Goal: Task Accomplishment & Management: Manage account settings

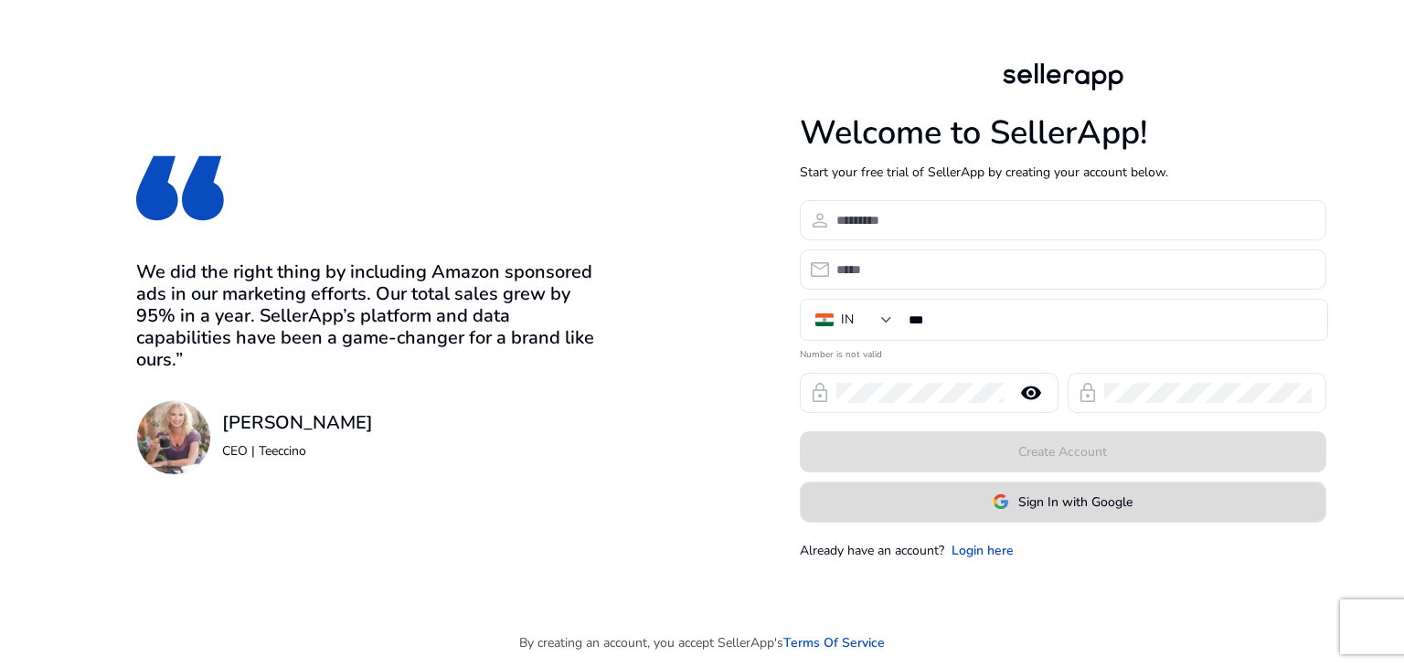
click at [973, 491] on span at bounding box center [1063, 502] width 525 height 44
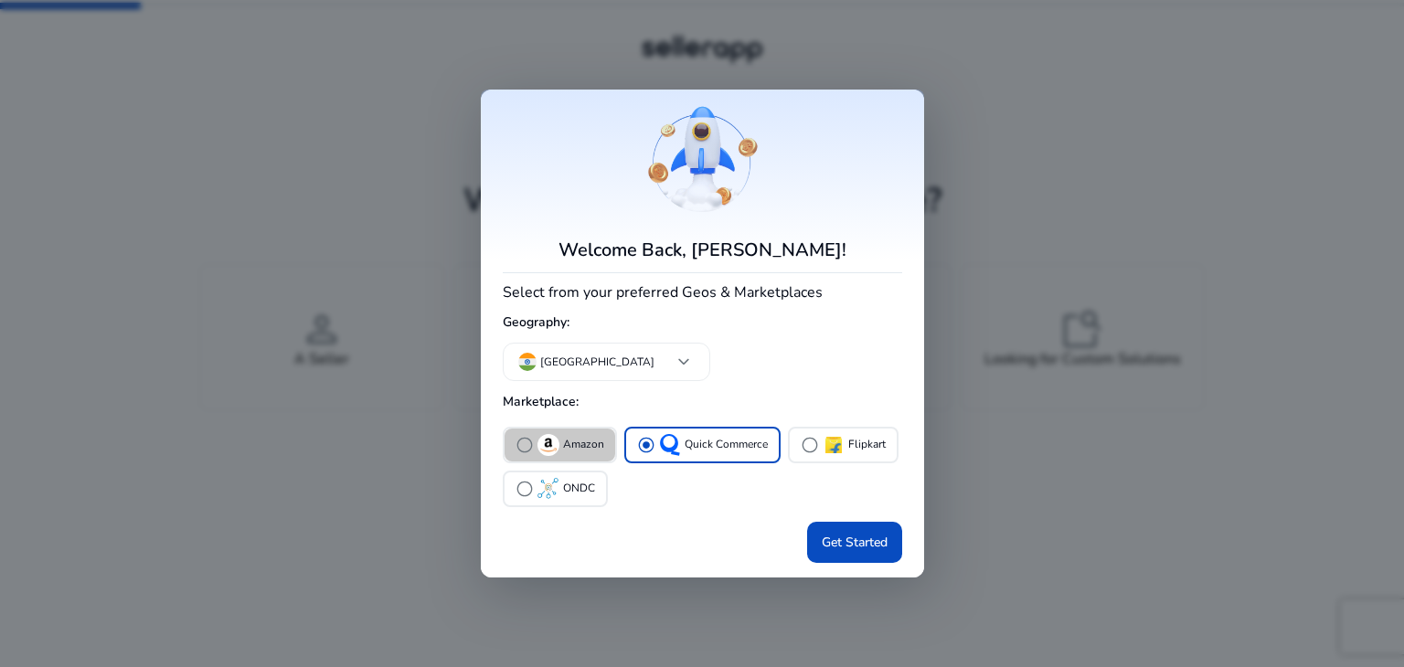
click at [575, 448] on p "Amazon" at bounding box center [583, 444] width 41 height 19
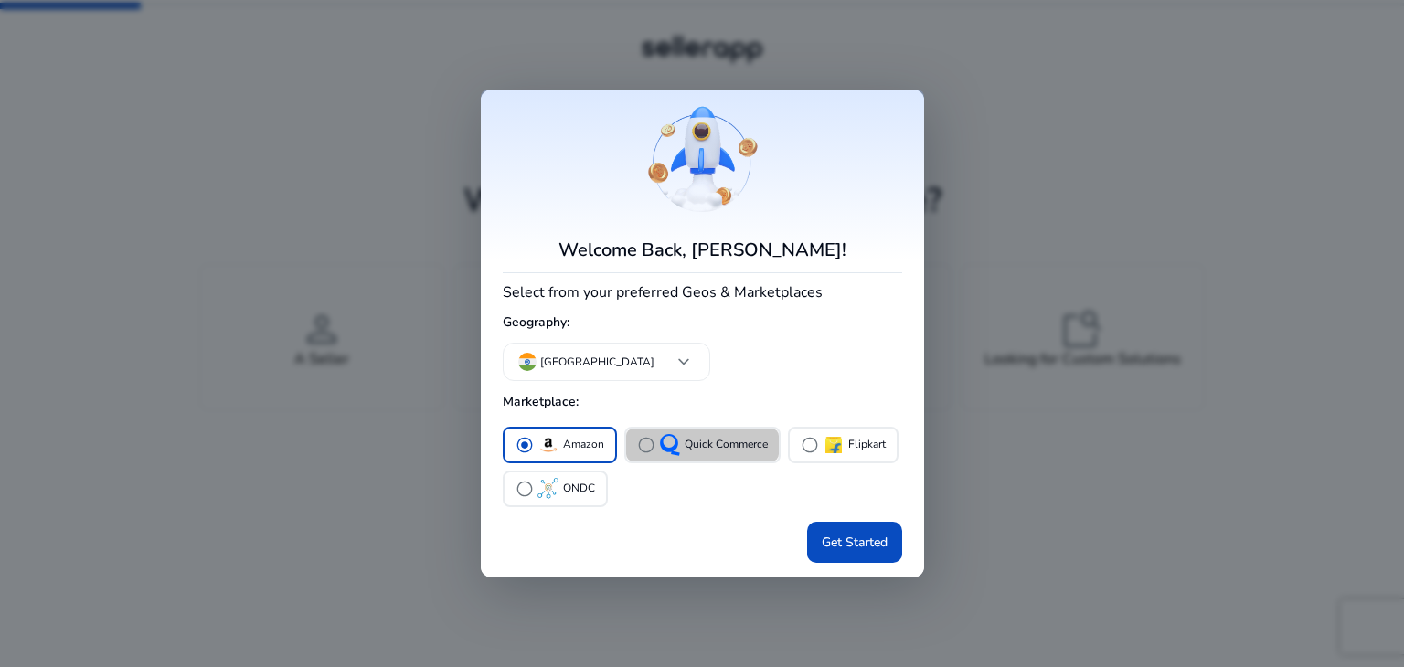
click at [727, 452] on p "Quick Commerce" at bounding box center [726, 444] width 83 height 19
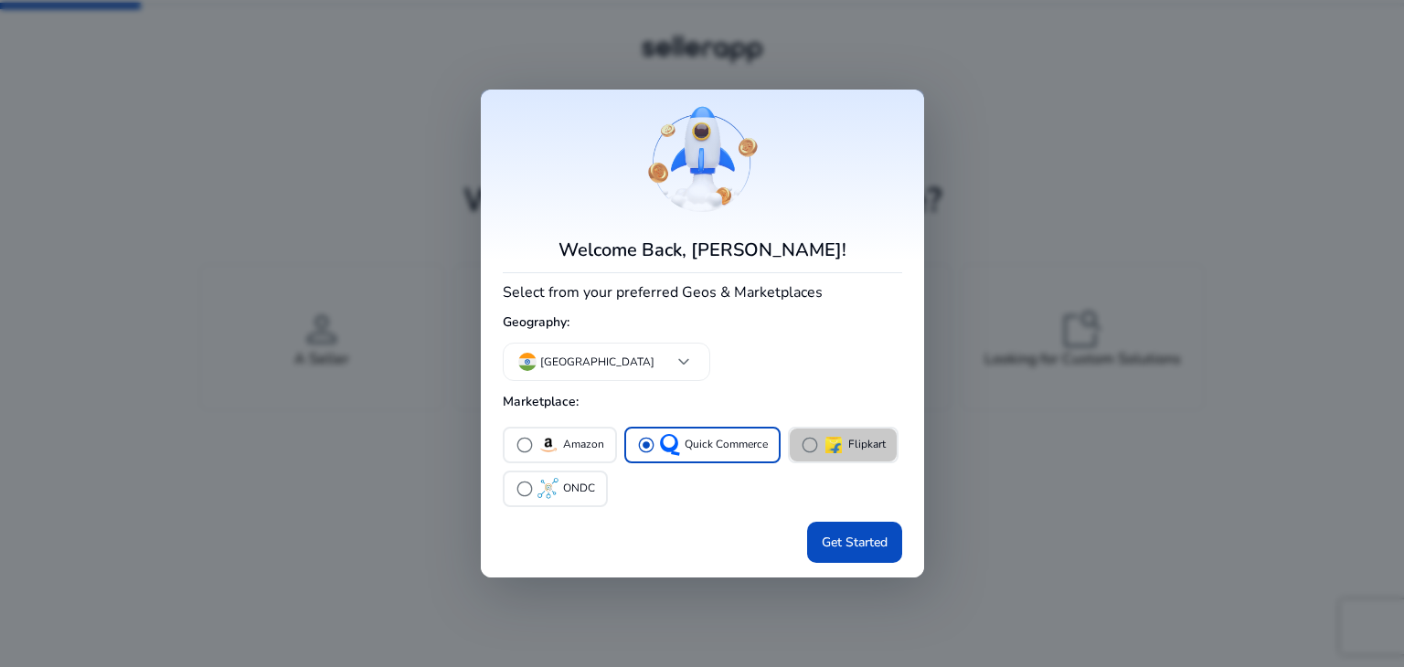
click at [828, 434] on img "button" at bounding box center [834, 445] width 22 height 22
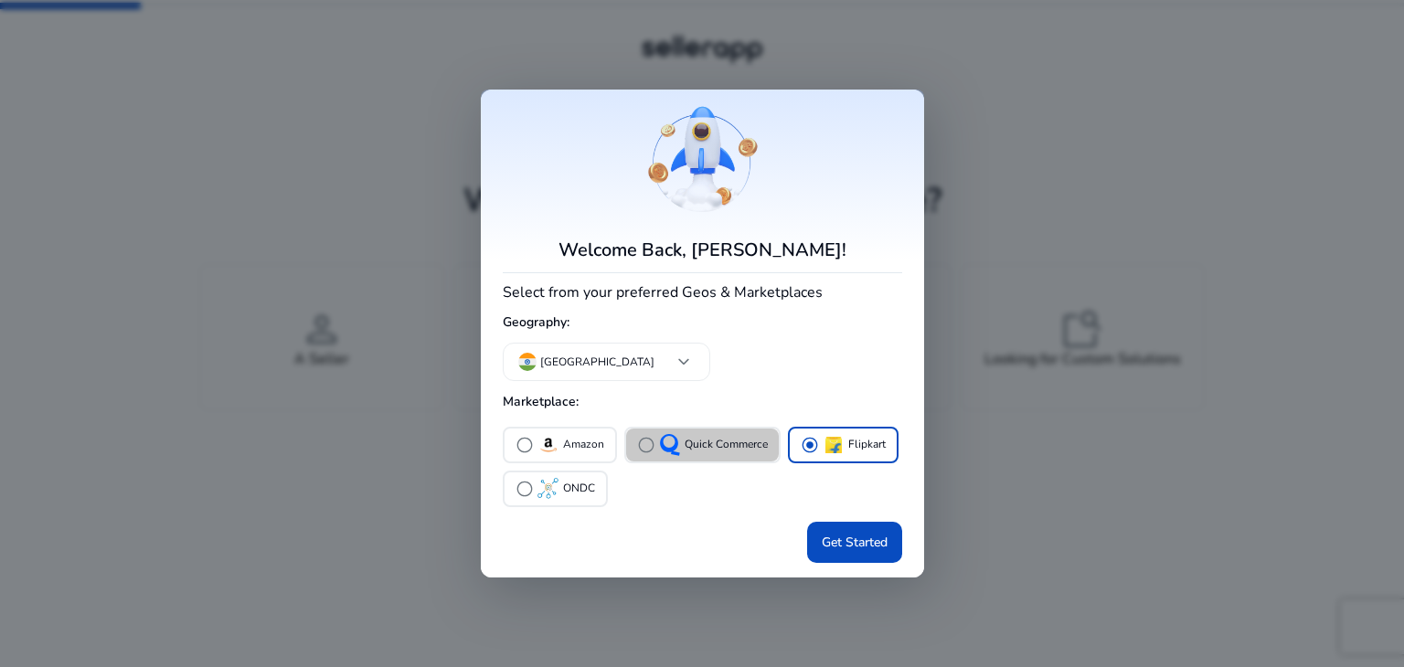
click at [749, 438] on p "Quick Commerce" at bounding box center [726, 444] width 83 height 19
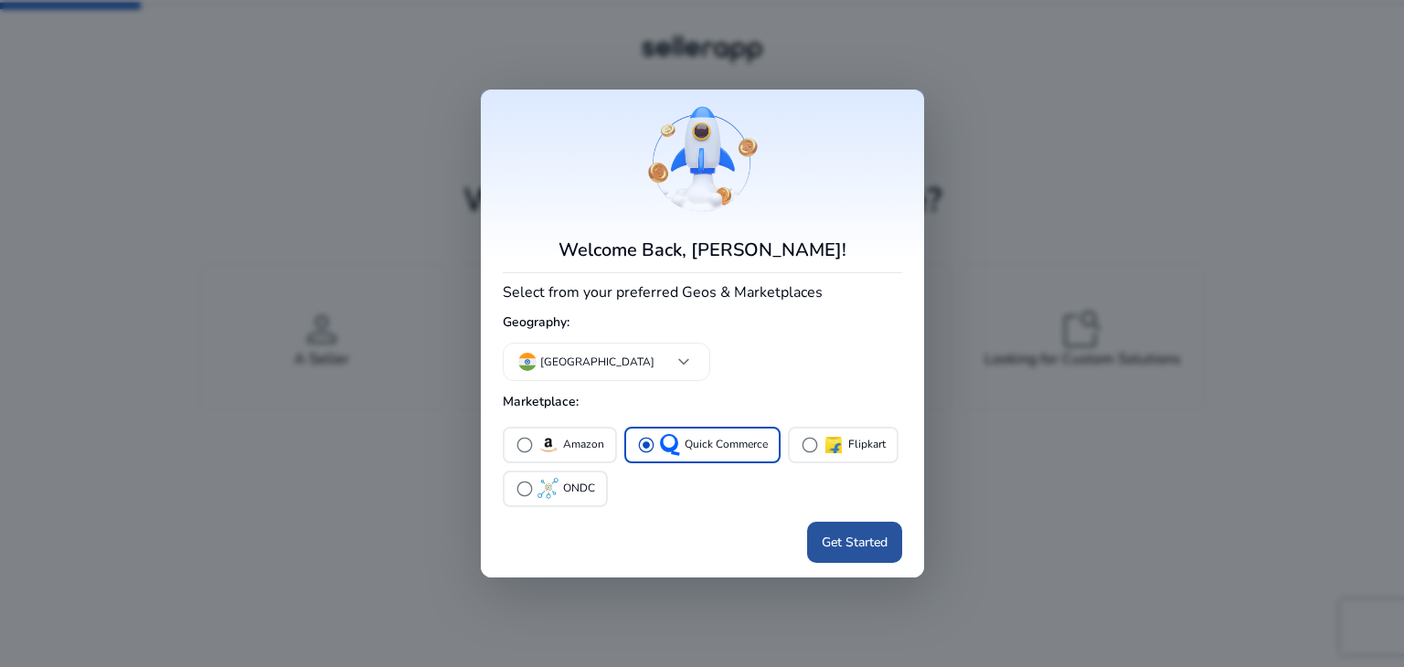
click at [867, 537] on span "Get Started" at bounding box center [855, 542] width 66 height 19
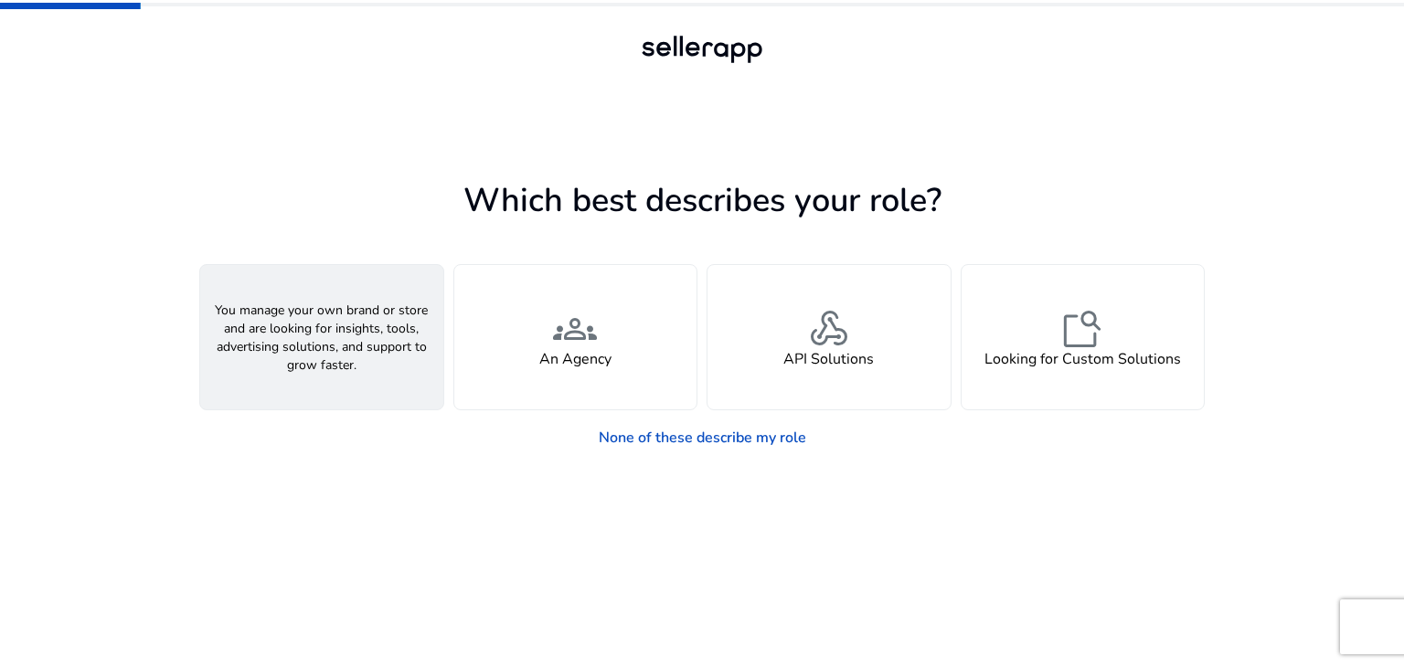
click at [399, 356] on div "person A Seller" at bounding box center [321, 337] width 243 height 144
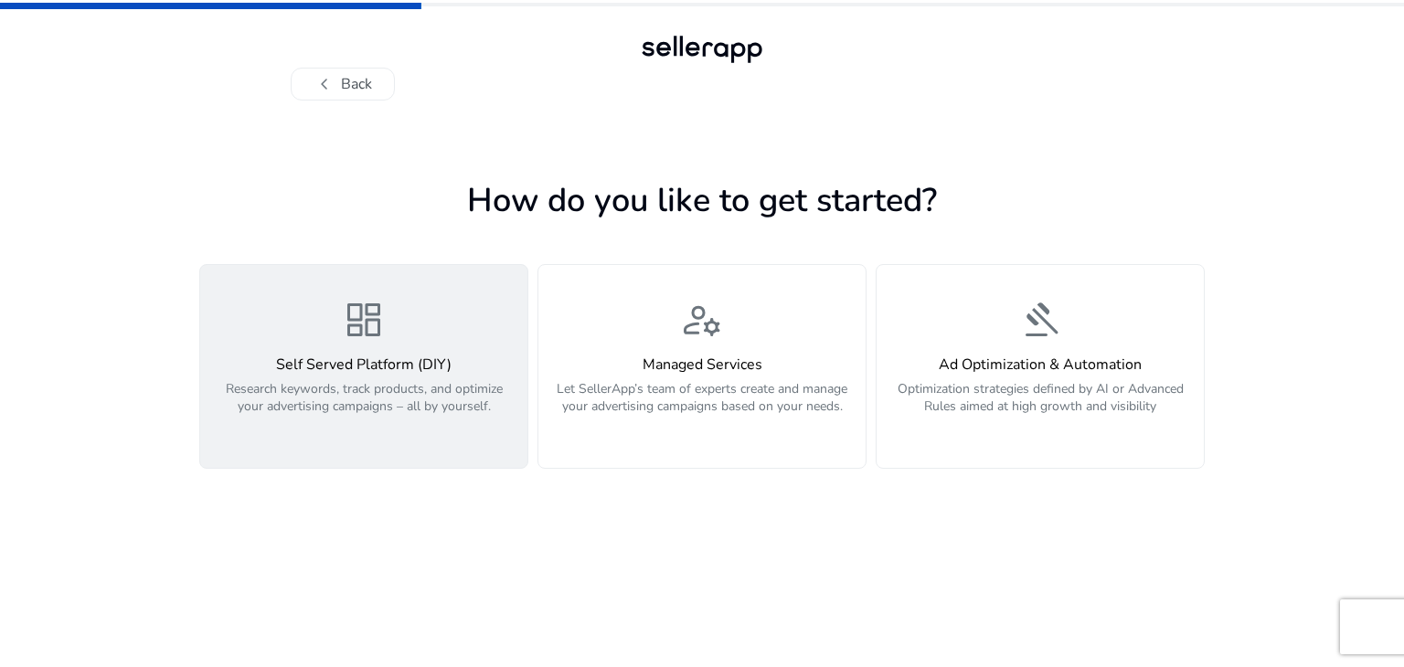
click at [400, 415] on p "Research keywords, track products, and optimize your advertising campaigns – al…" at bounding box center [363, 407] width 305 height 55
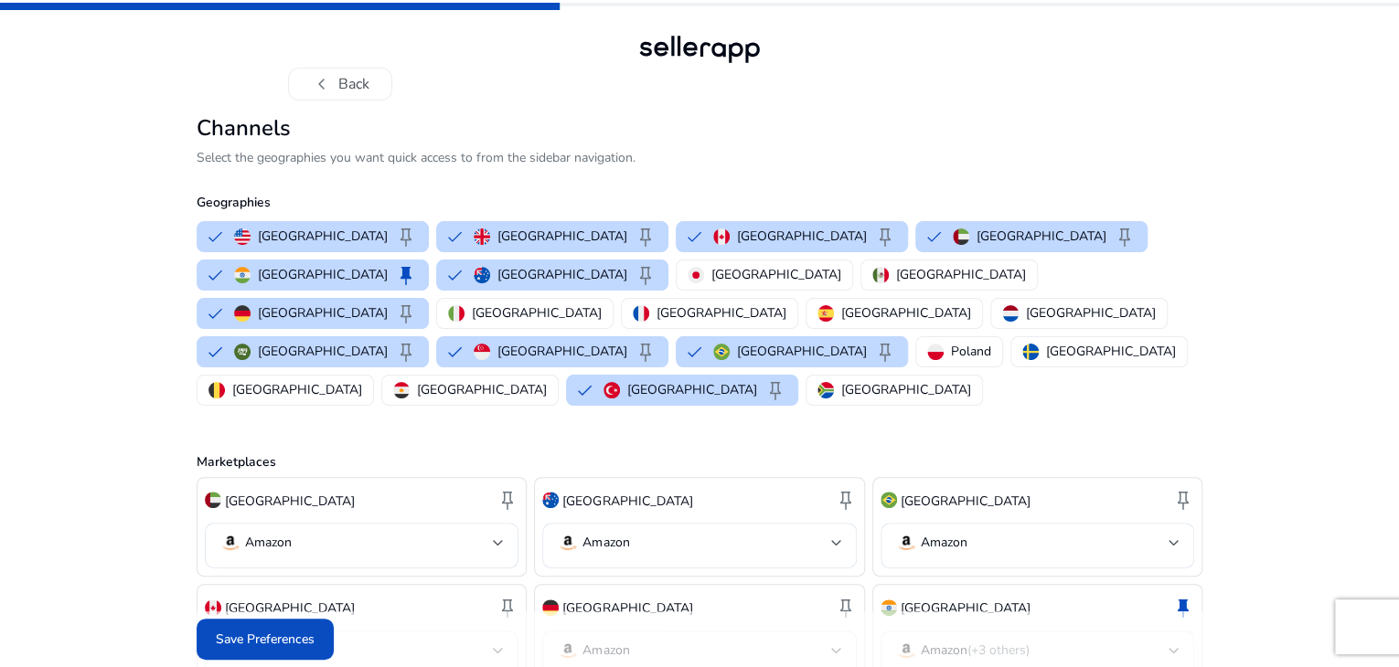
scroll to position [320, 0]
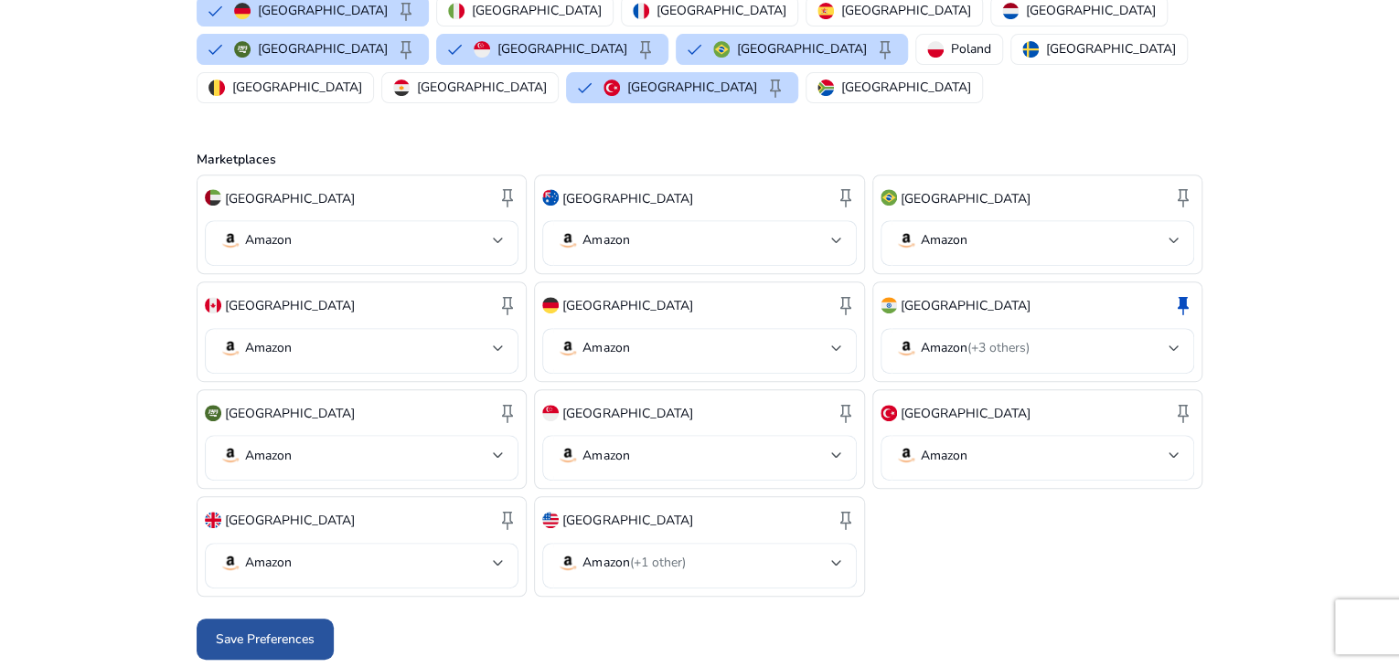
click at [317, 633] on span at bounding box center [265, 639] width 137 height 44
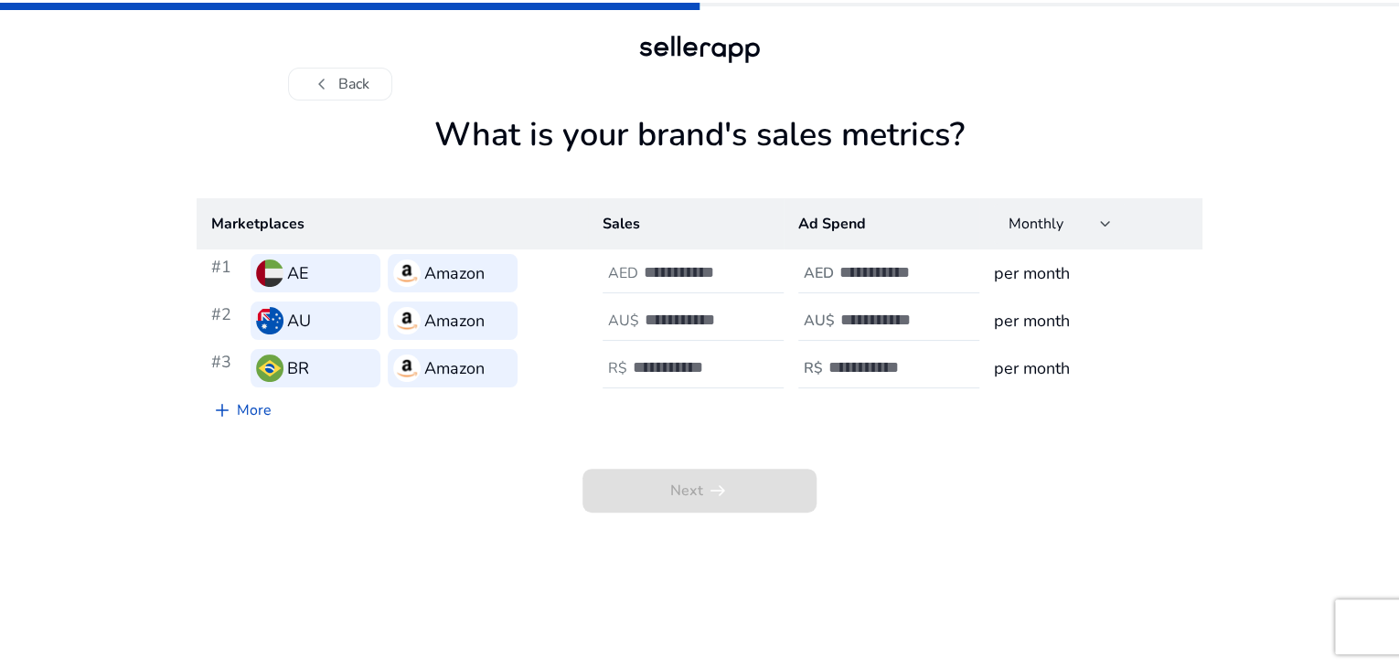
scroll to position [0, 0]
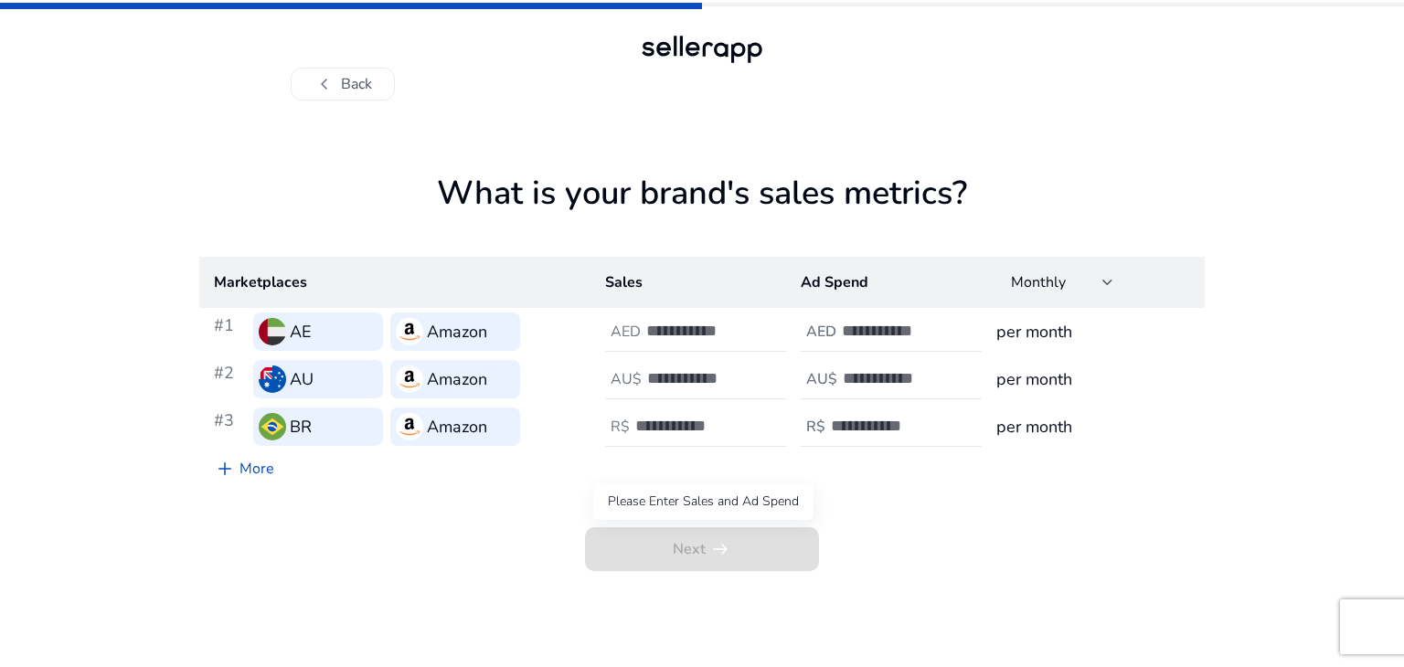
click at [687, 531] on span "Next arrow_right_alt" at bounding box center [702, 549] width 234 height 44
click at [707, 352] on td "AED" at bounding box center [689, 332] width 196 height 48
click at [713, 330] on input "number" at bounding box center [707, 331] width 123 height 20
click at [344, 108] on div "What is your brand's sales metrics? Marketplaces Sales Ad Spend Monthly #1 AE A…" at bounding box center [702, 384] width 1006 height 567
click at [355, 83] on button "chevron_left Back" at bounding box center [343, 84] width 104 height 33
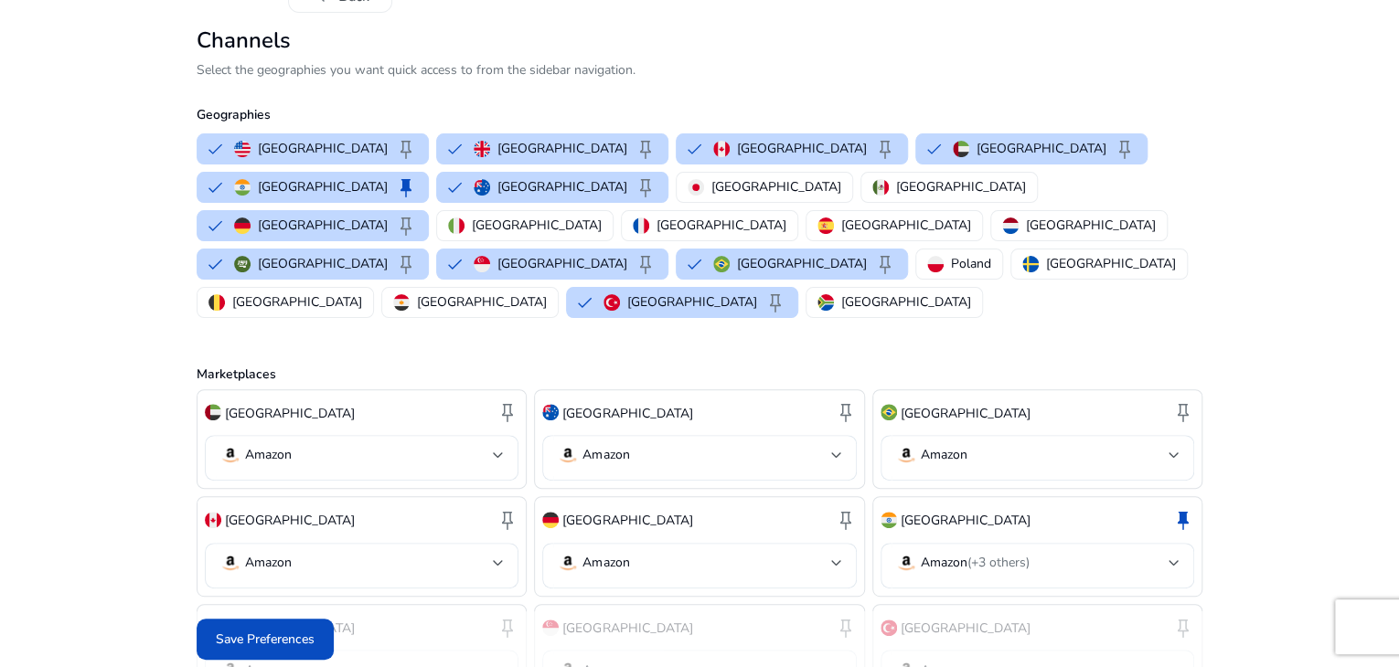
scroll to position [320, 0]
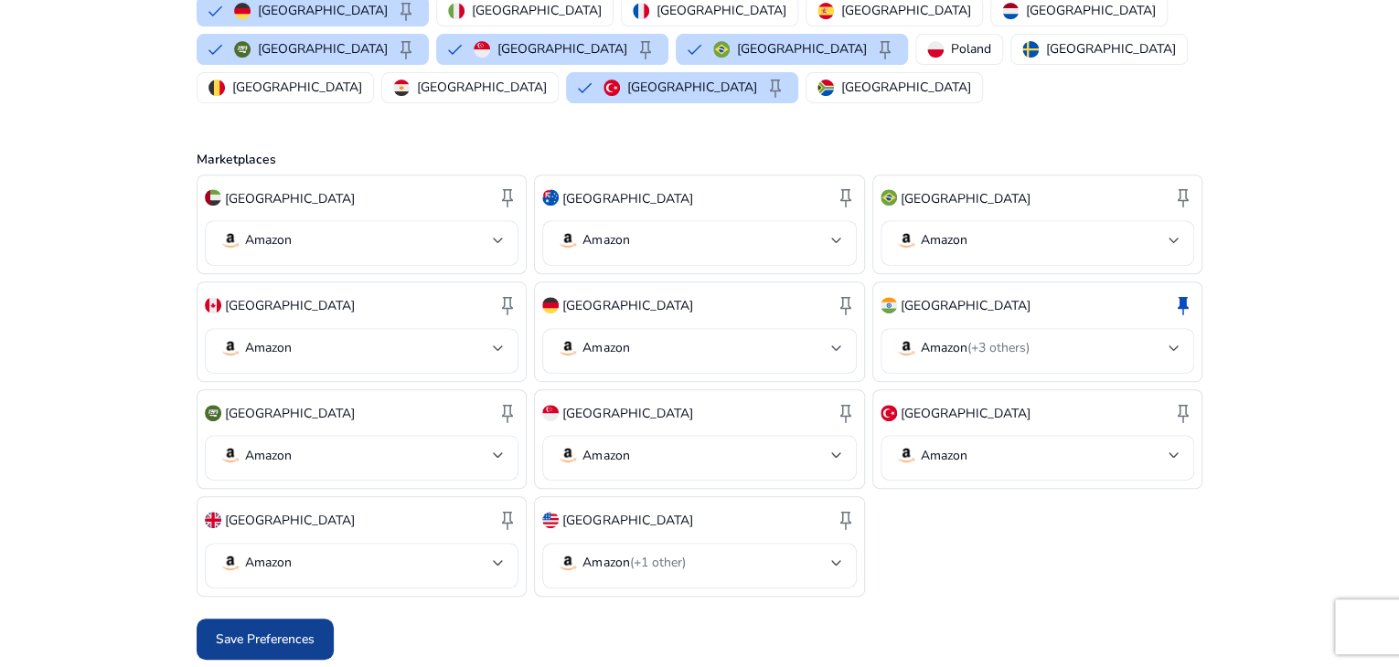
click at [296, 642] on span "Save Preferences" at bounding box center [265, 639] width 99 height 19
click at [296, 642] on div at bounding box center [700, 640] width 1006 height 56
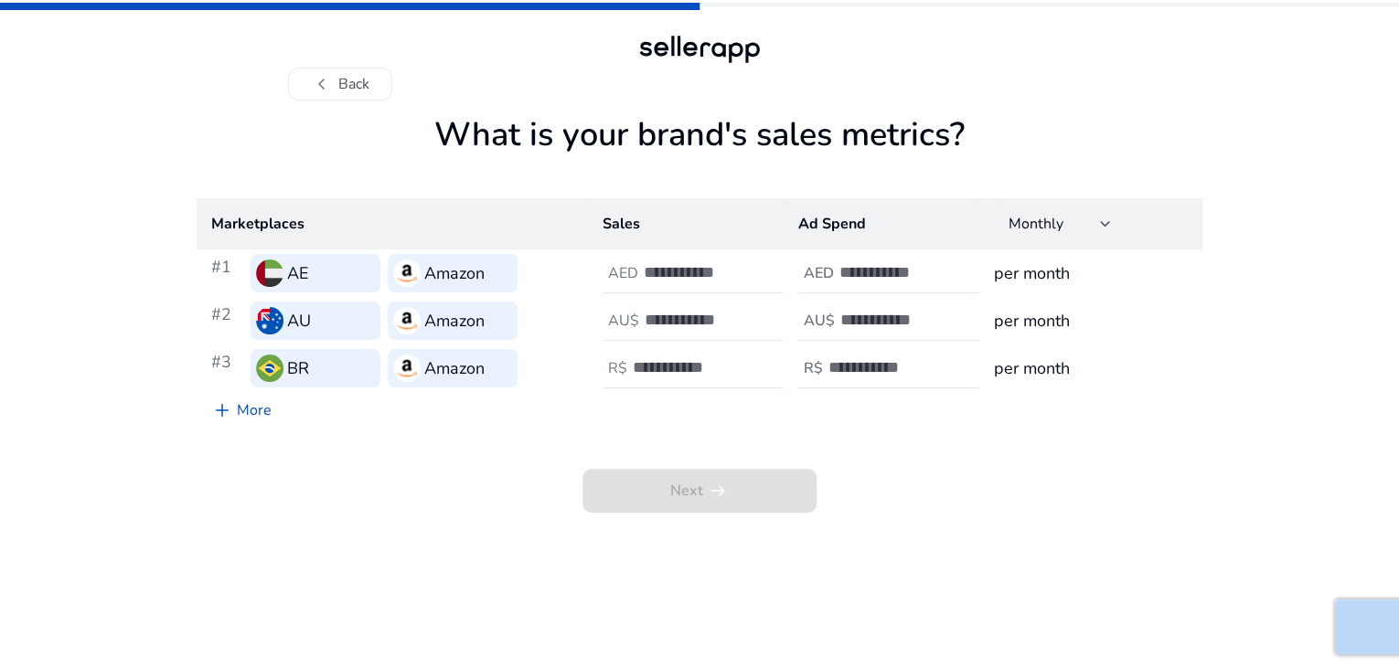
scroll to position [0, 0]
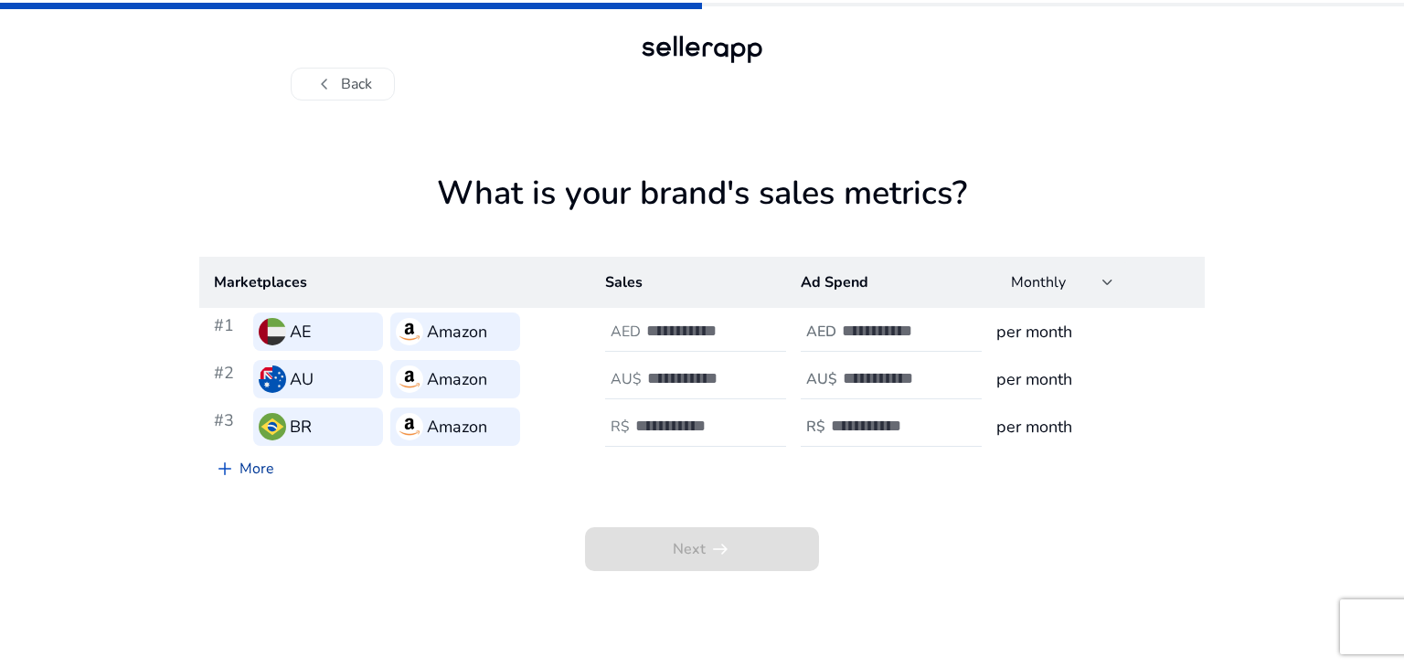
click at [269, 456] on link "add More" at bounding box center [244, 469] width 90 height 37
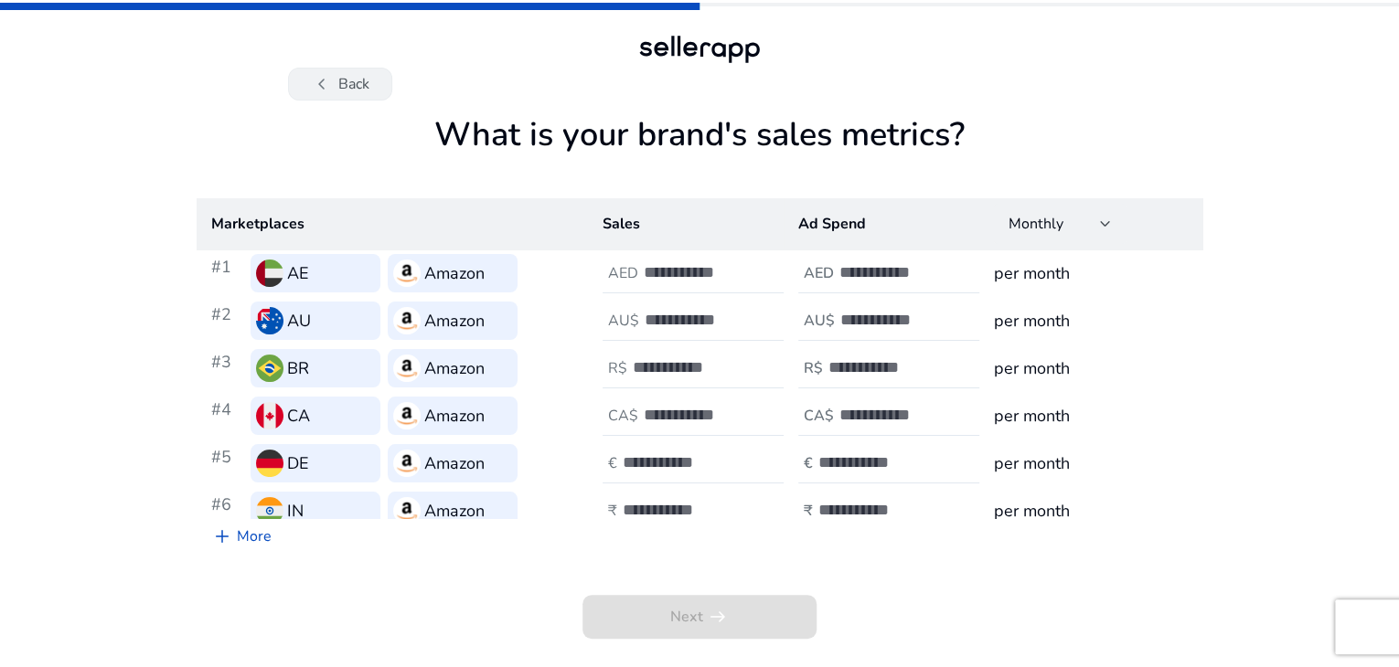
click at [350, 68] on button "chevron_left Back" at bounding box center [340, 84] width 104 height 33
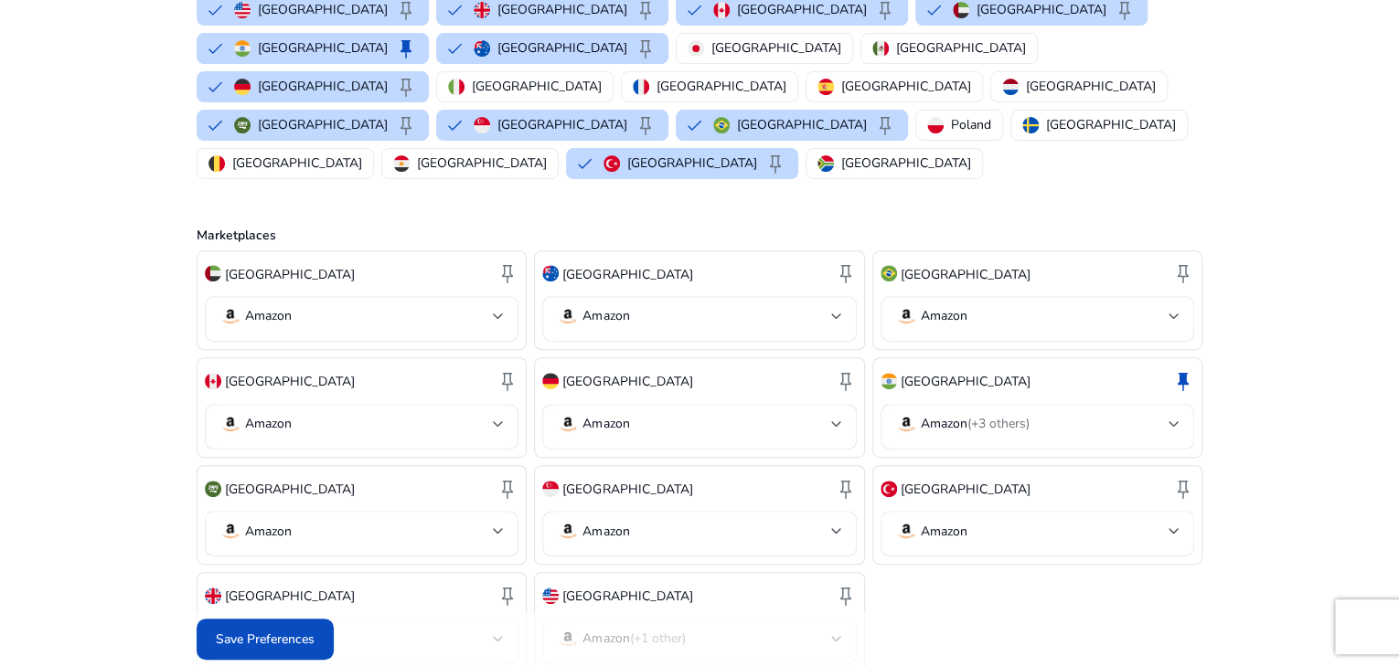
scroll to position [320, 0]
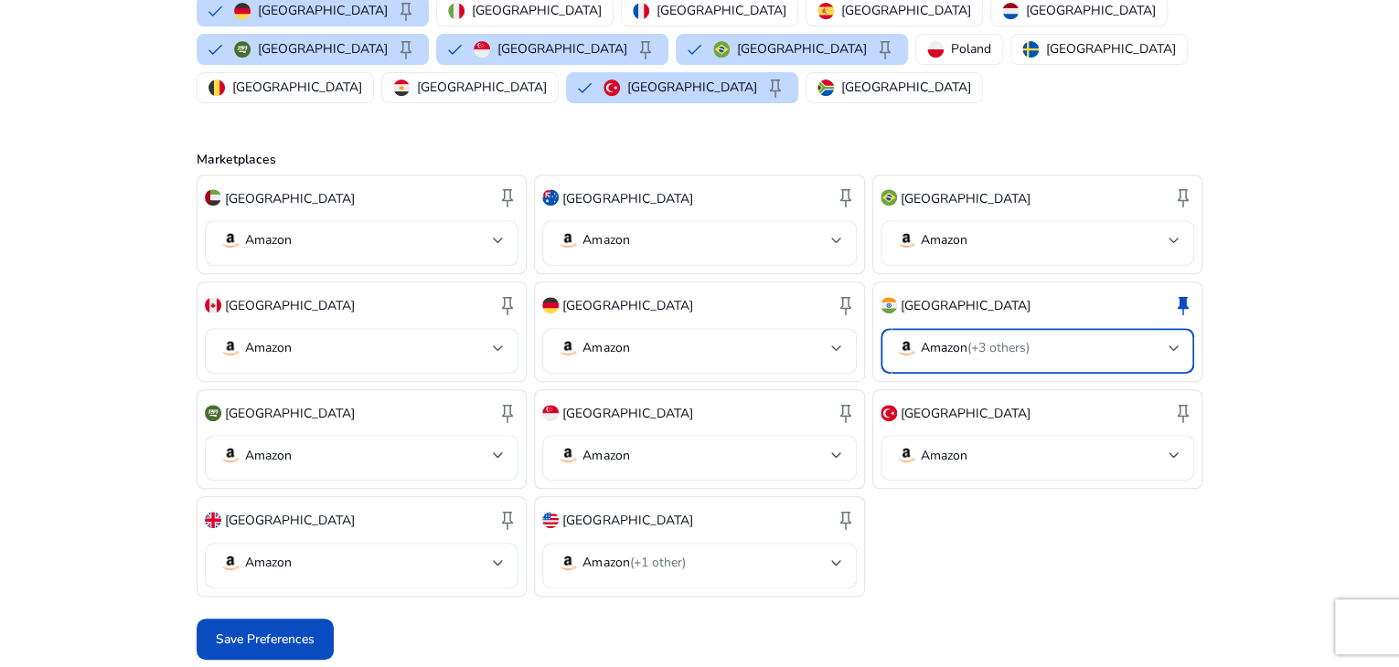
click at [1171, 340] on div at bounding box center [1173, 348] width 11 height 22
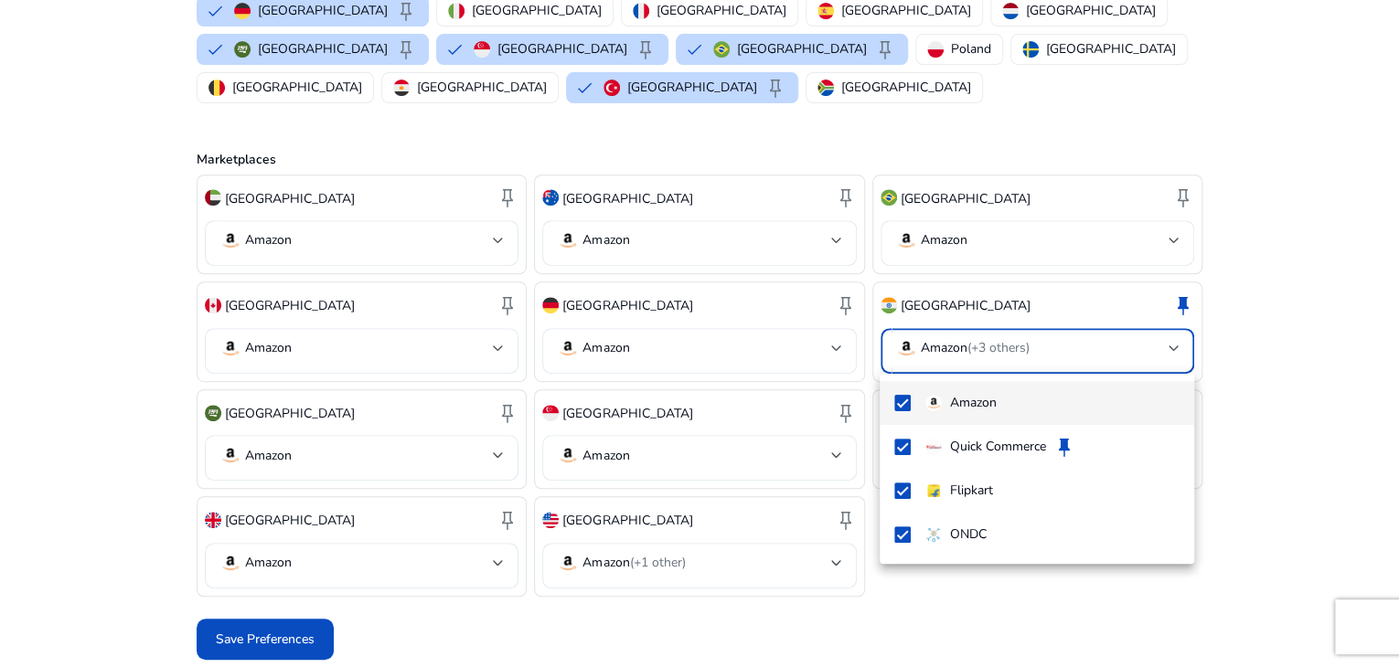
click at [1171, 340] on div at bounding box center [699, 333] width 1399 height 667
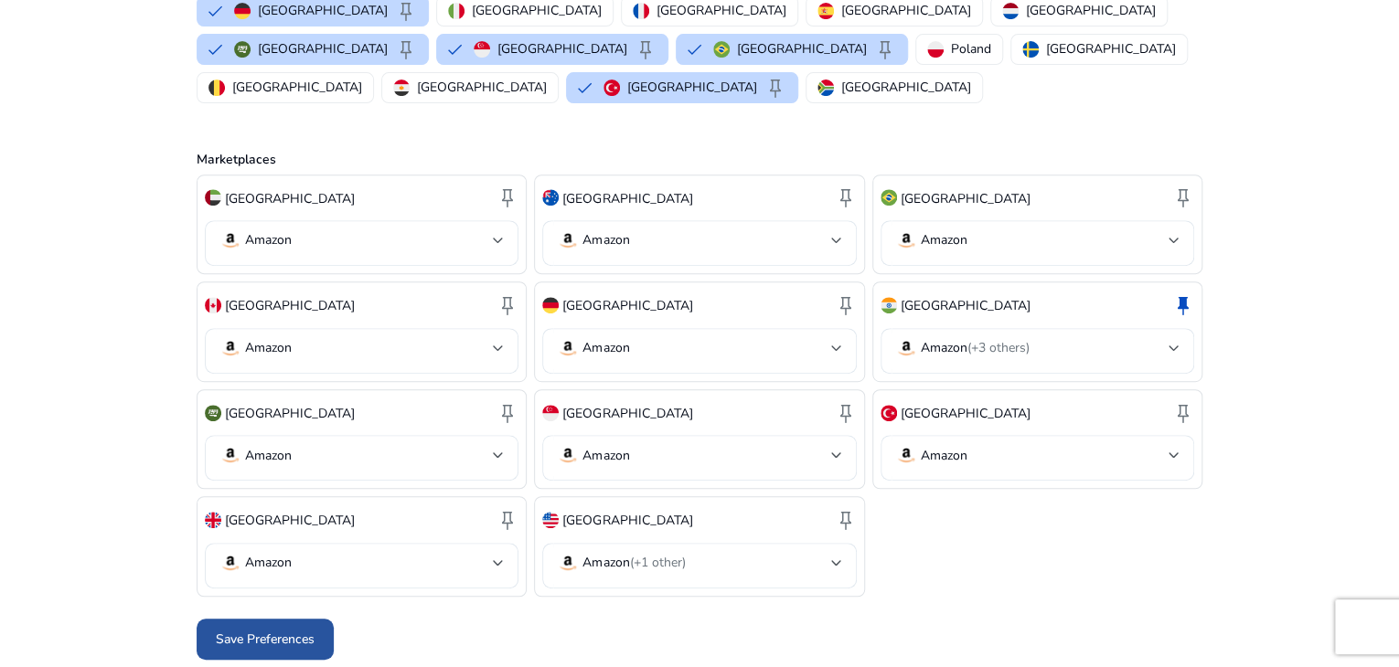
click at [314, 639] on span "Save Preferences" at bounding box center [265, 639] width 99 height 19
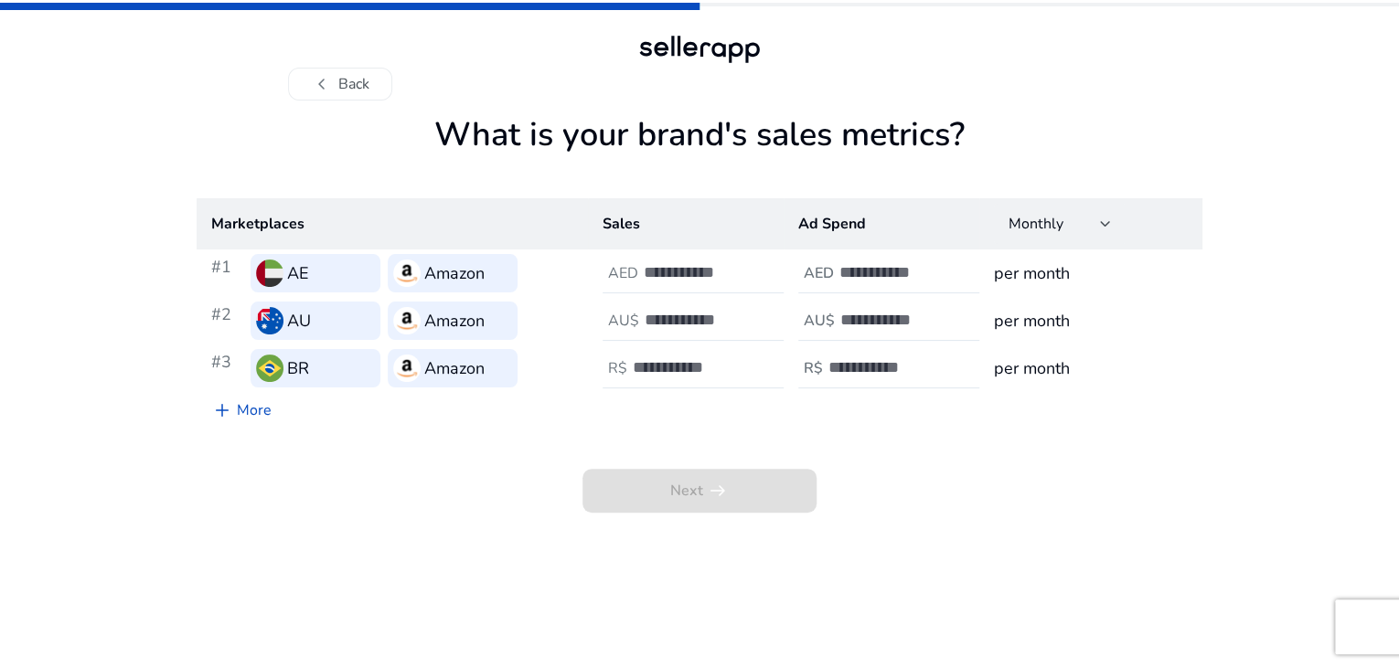
scroll to position [0, 0]
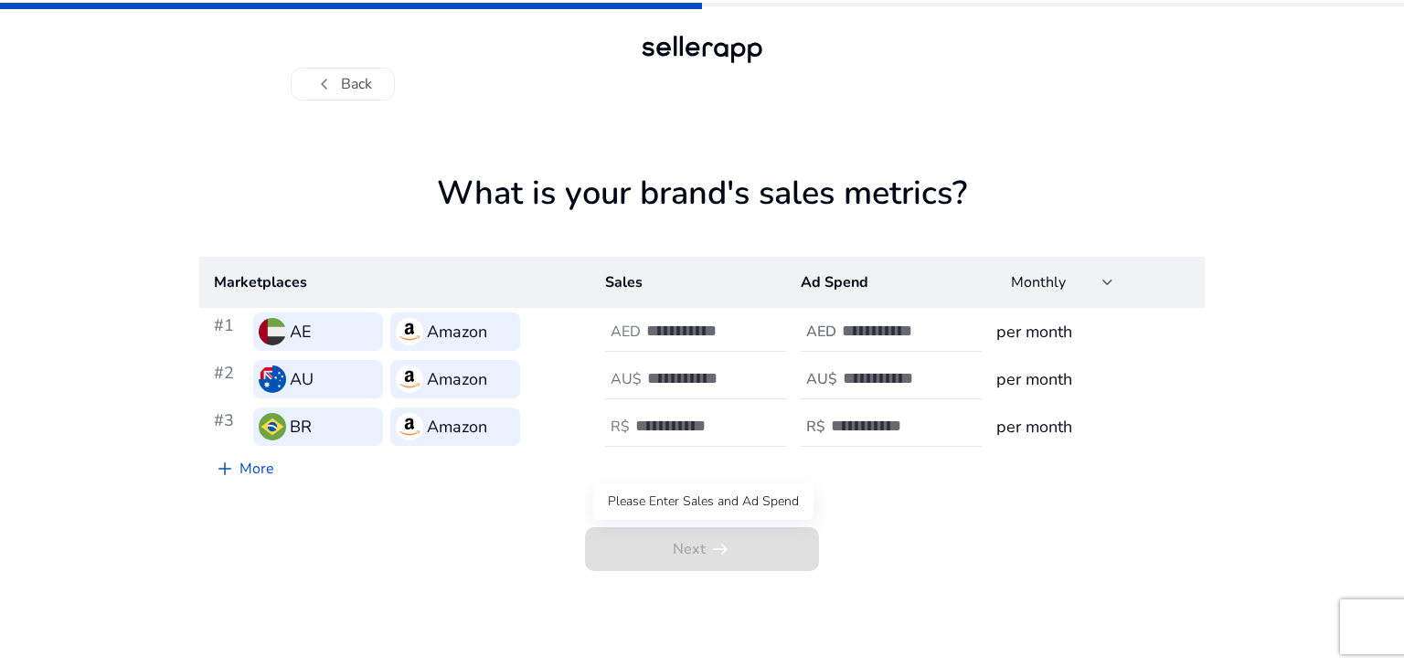
click at [697, 540] on span "Next arrow_right_alt" at bounding box center [702, 549] width 234 height 44
click at [253, 465] on link "add More" at bounding box center [244, 469] width 90 height 37
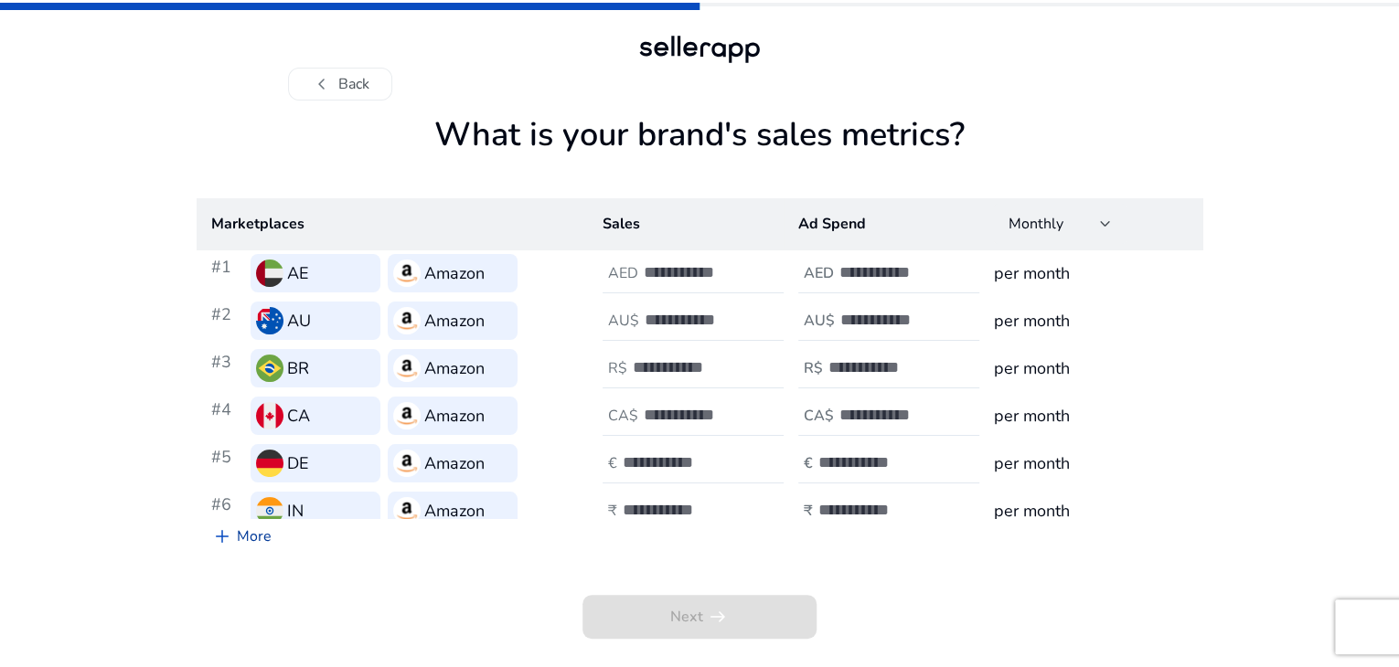
scroll to position [16, 0]
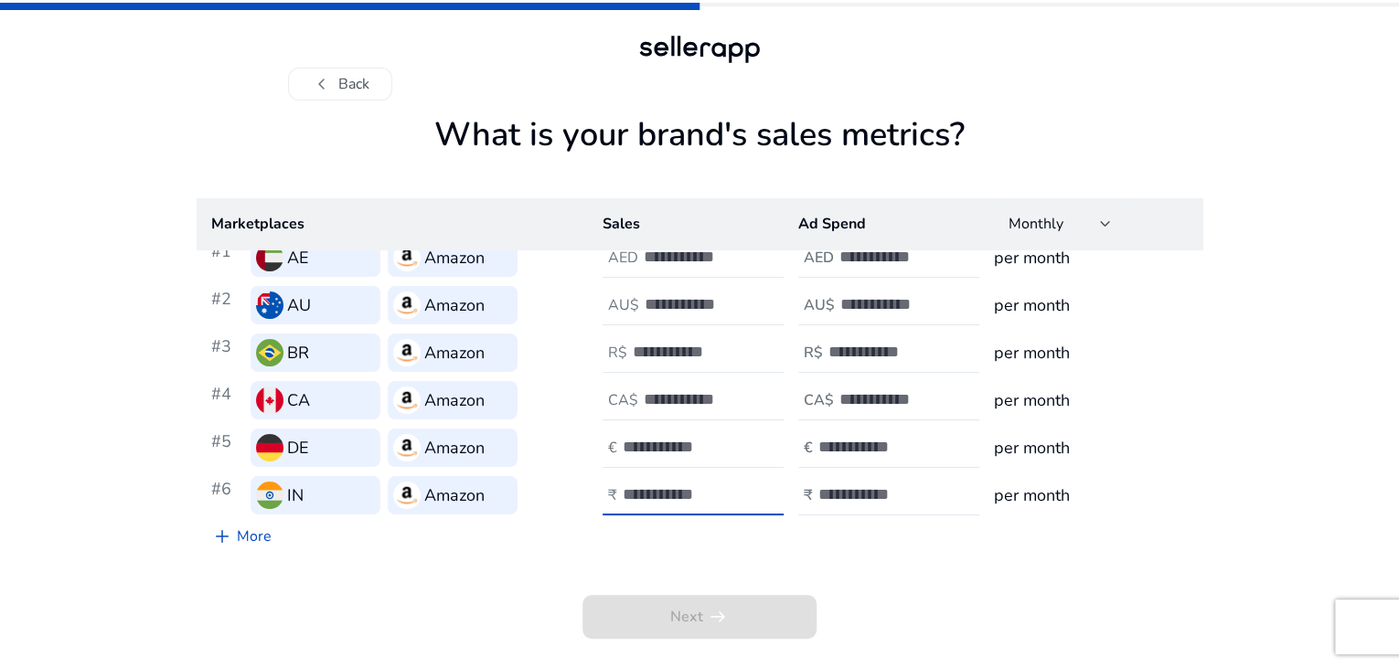
click at [649, 505] on input "number" at bounding box center [684, 494] width 123 height 20
type input "*****"
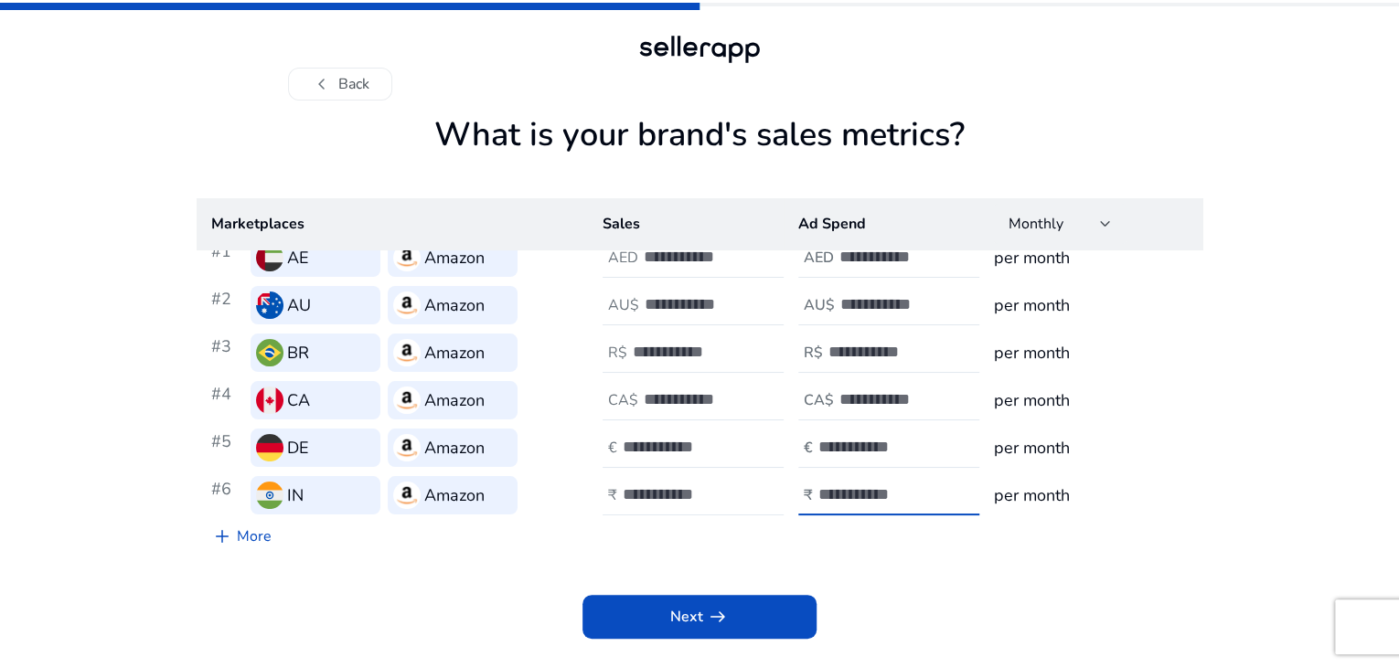
scroll to position [0, 0]
type input "****"
click at [759, 639] on span at bounding box center [699, 617] width 234 height 44
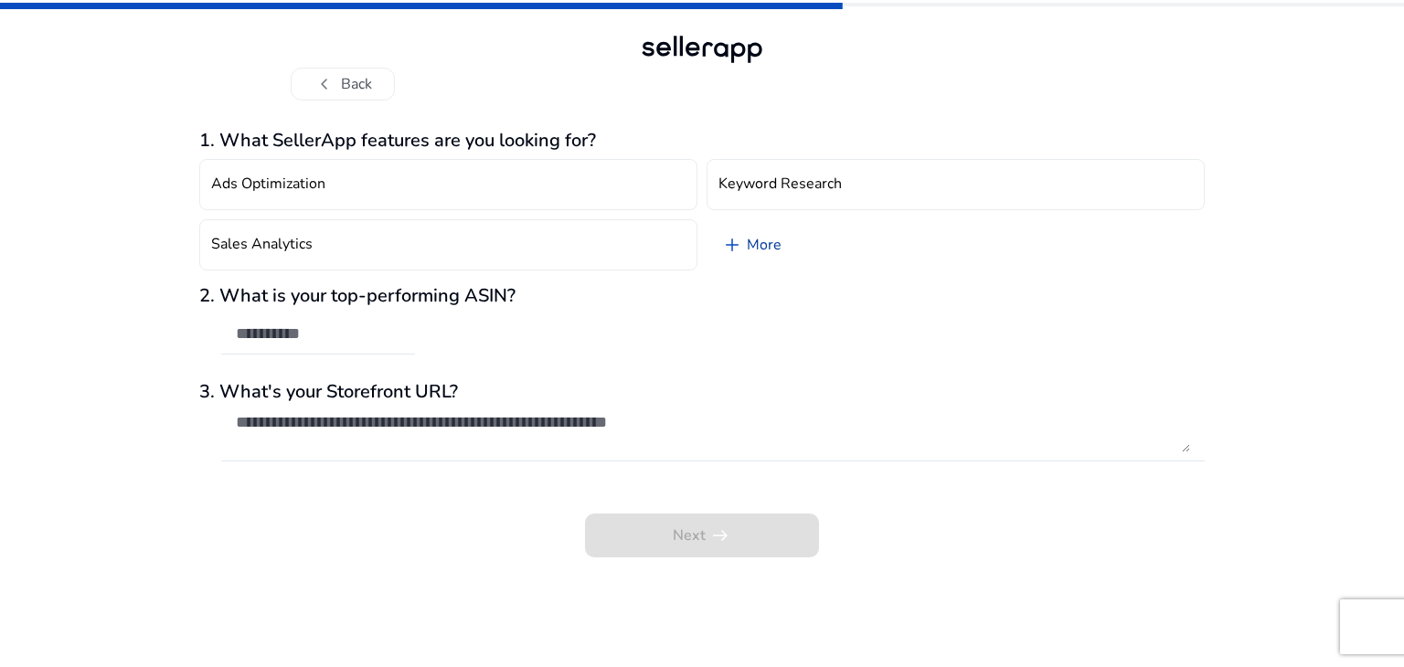
click at [782, 239] on link "add More" at bounding box center [752, 244] width 90 height 51
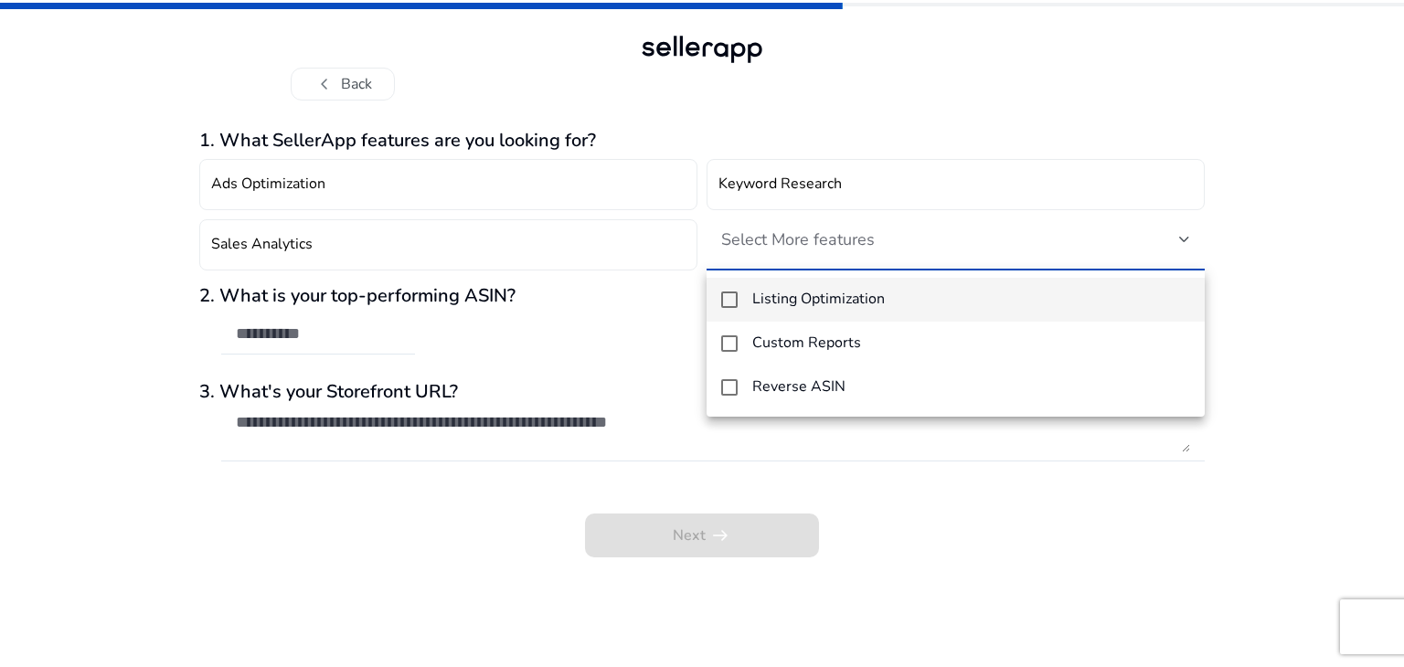
click at [479, 261] on div at bounding box center [702, 333] width 1404 height 667
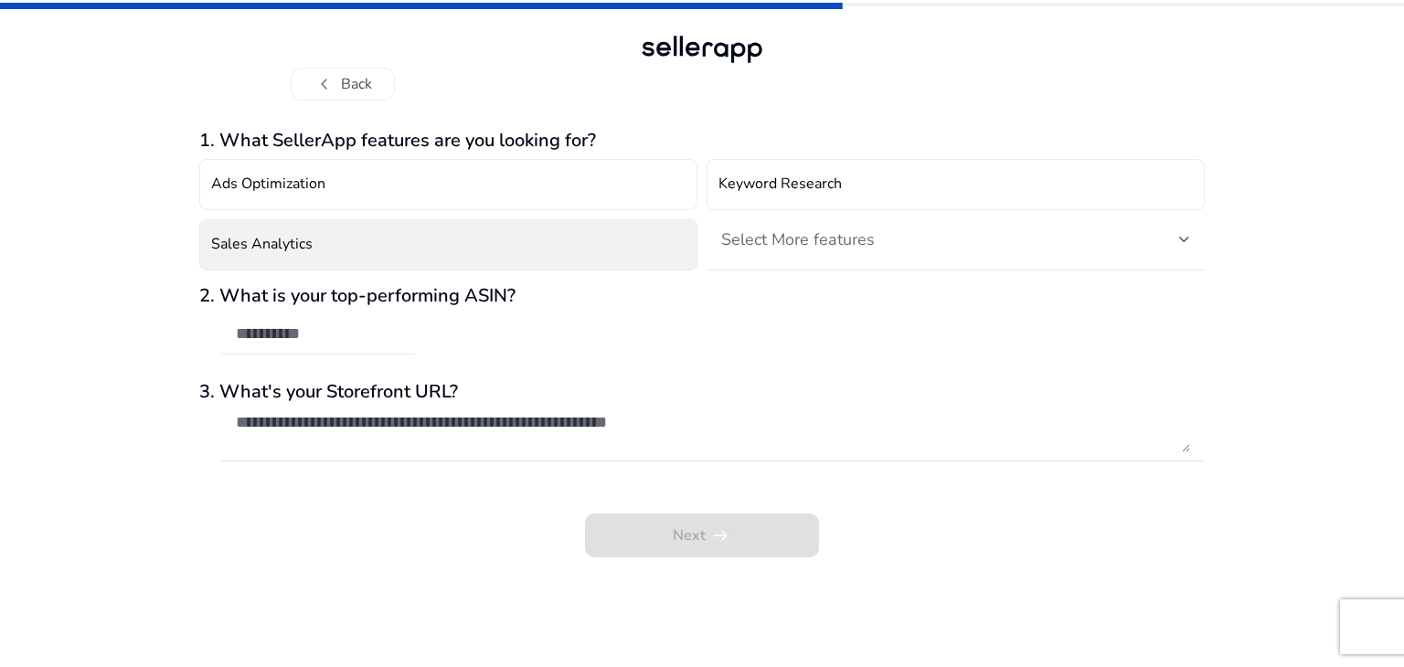
click at [399, 234] on button "Sales Analytics" at bounding box center [448, 244] width 498 height 51
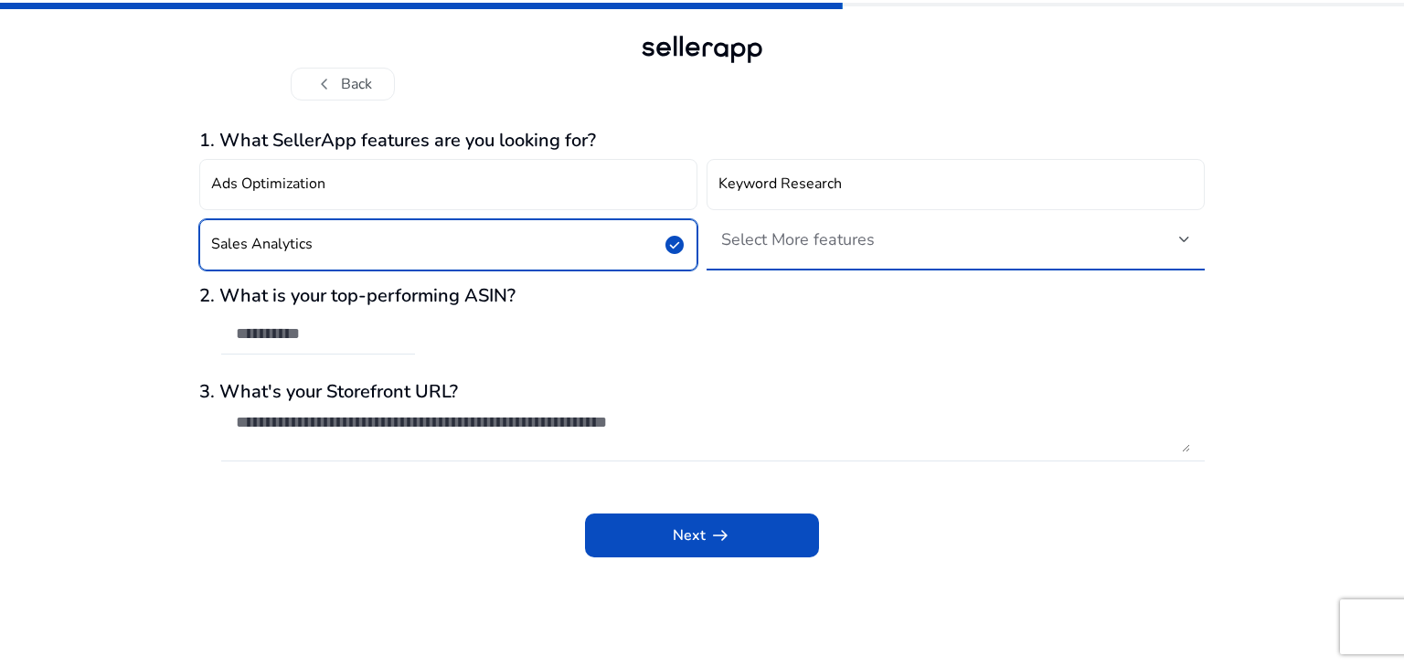
click at [806, 235] on span "Select More features" at bounding box center [798, 240] width 154 height 22
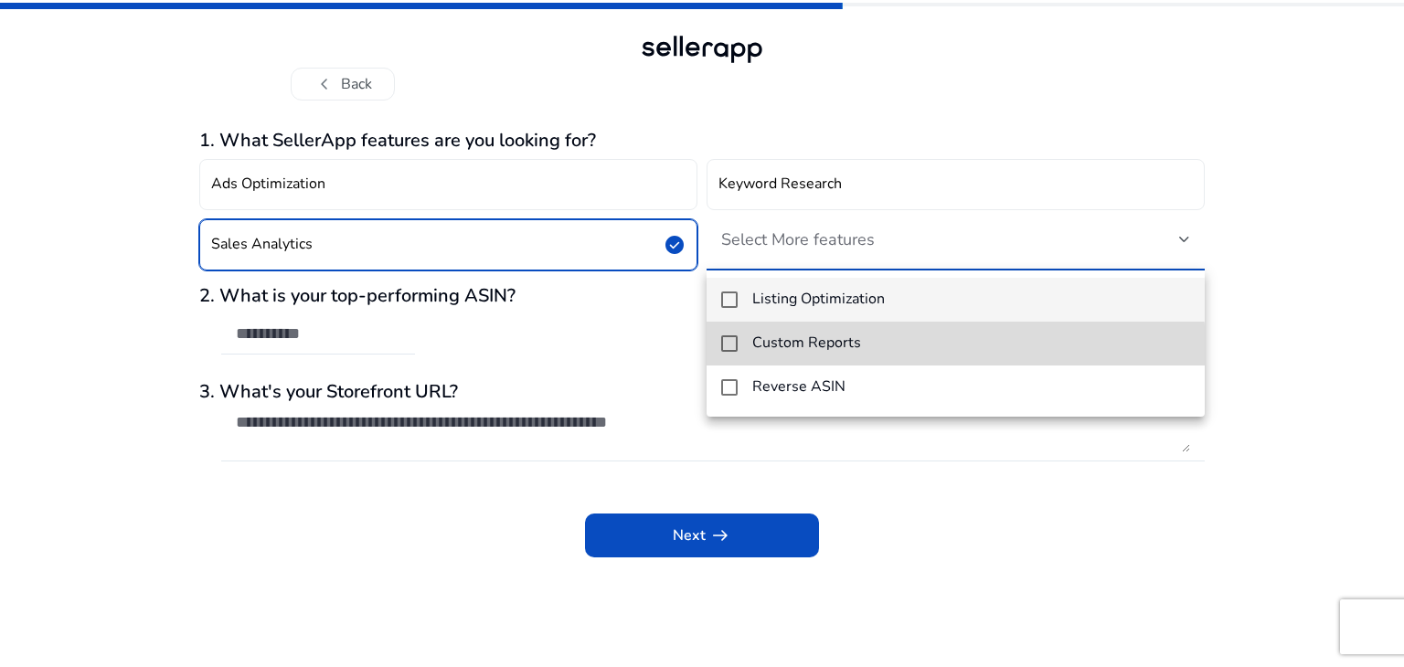
click at [801, 352] on h4 "Custom Reports" at bounding box center [806, 343] width 109 height 17
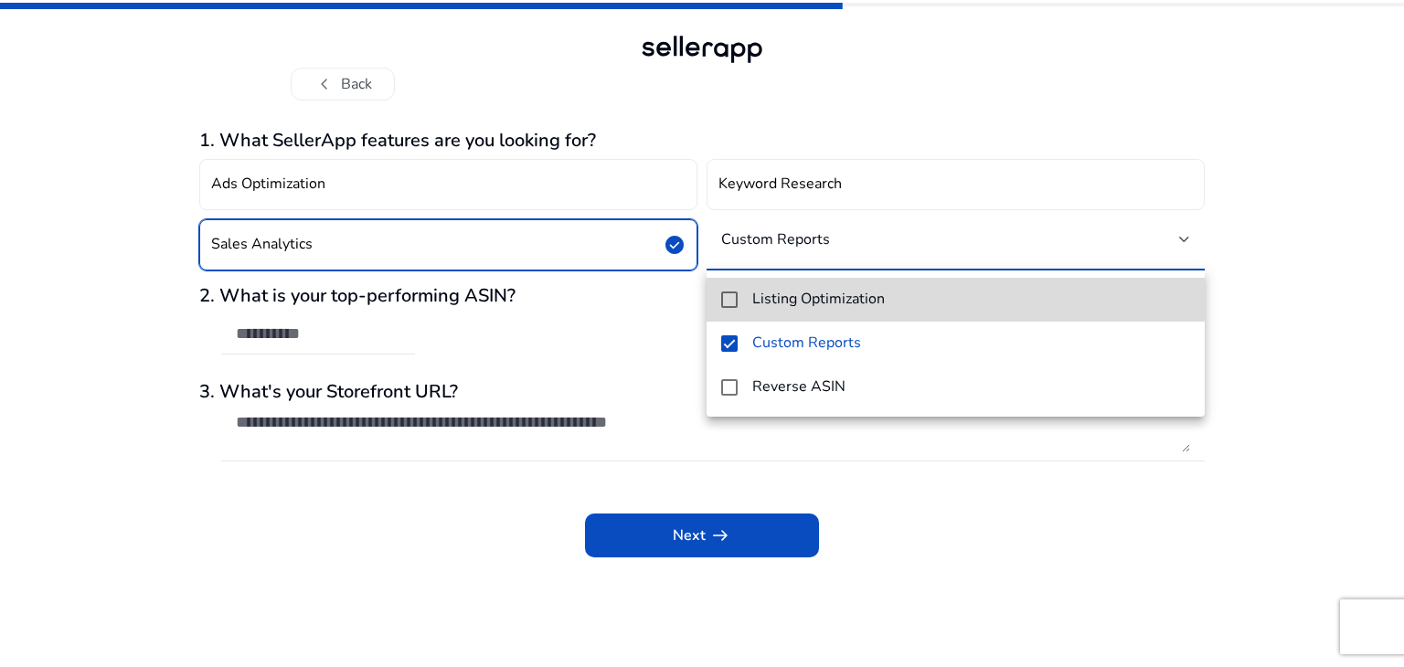
click at [827, 293] on h4 "Listing Optimization" at bounding box center [818, 299] width 133 height 17
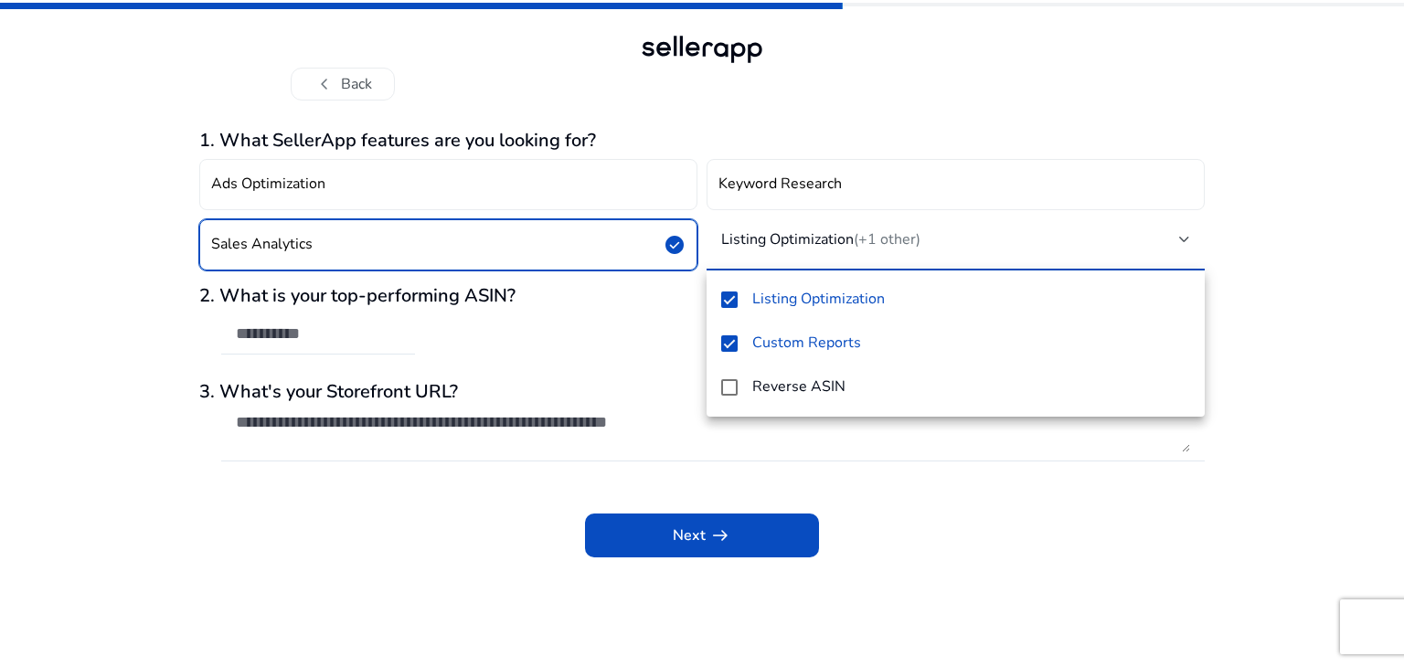
click at [843, 460] on div at bounding box center [702, 333] width 1404 height 667
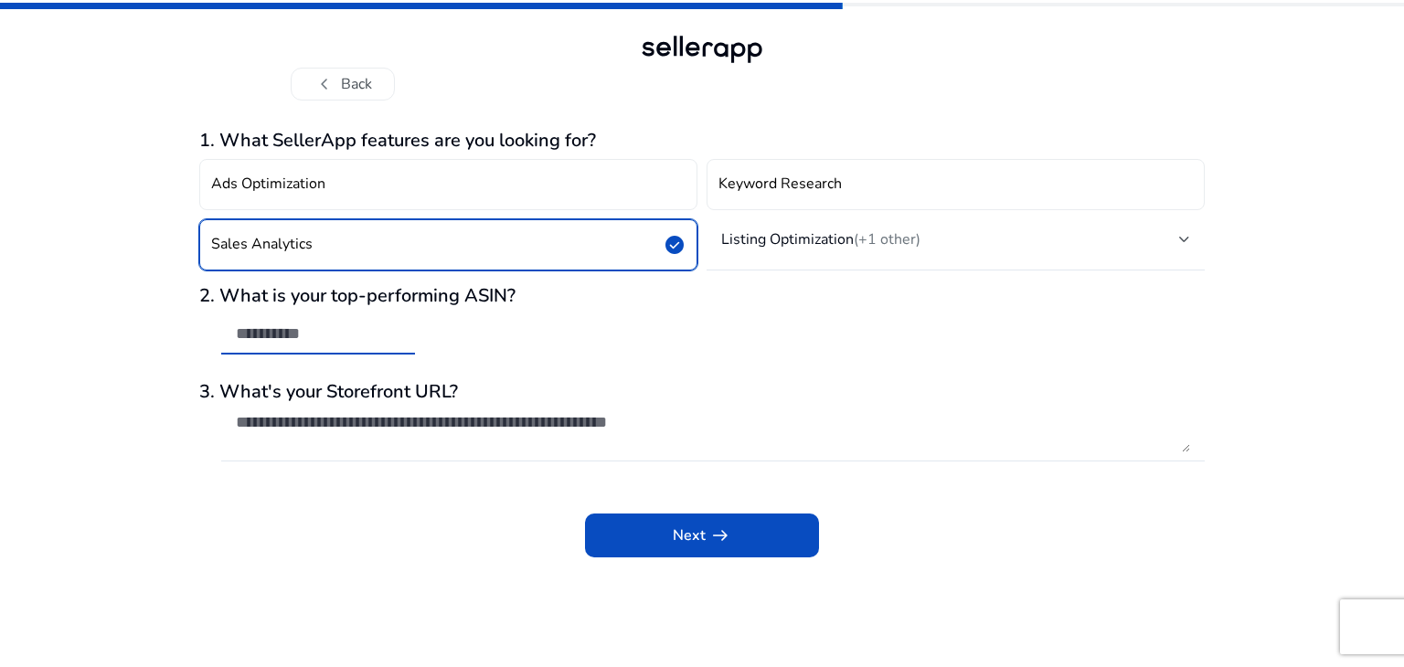
click at [313, 340] on input "text" at bounding box center [318, 334] width 165 height 20
click at [411, 276] on div "Ads Optimization Keyword Research Sales Analytics check_circle Listing Optimiza…" at bounding box center [702, 215] width 1006 height 126
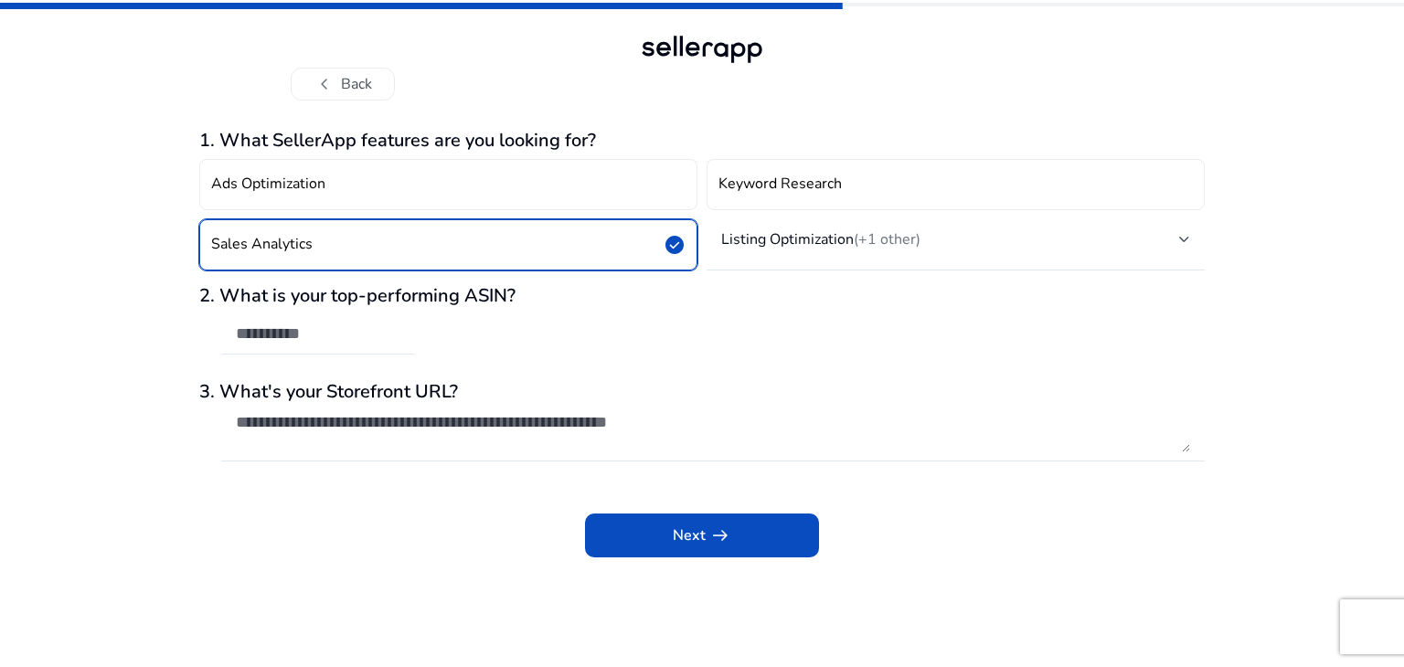
click at [405, 292] on h3 "2. What is your top-performing ASIN?" at bounding box center [702, 296] width 1006 height 22
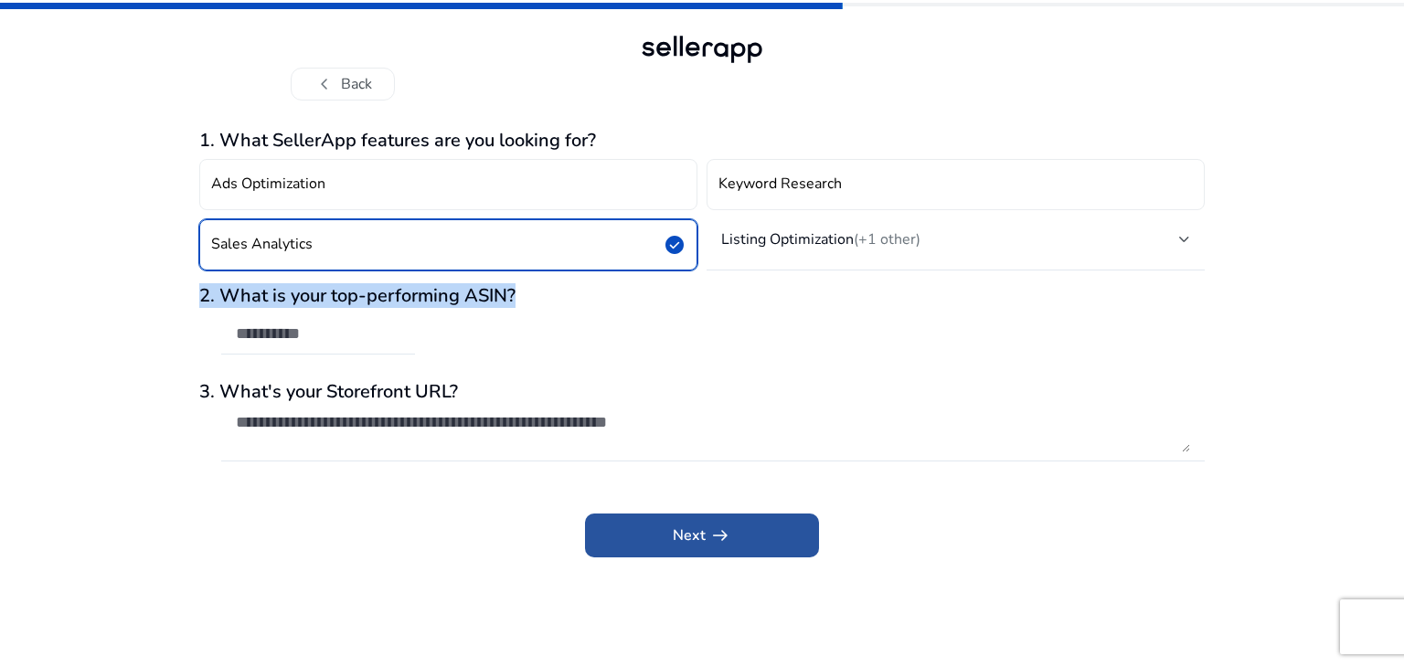
click at [633, 540] on span at bounding box center [702, 536] width 234 height 44
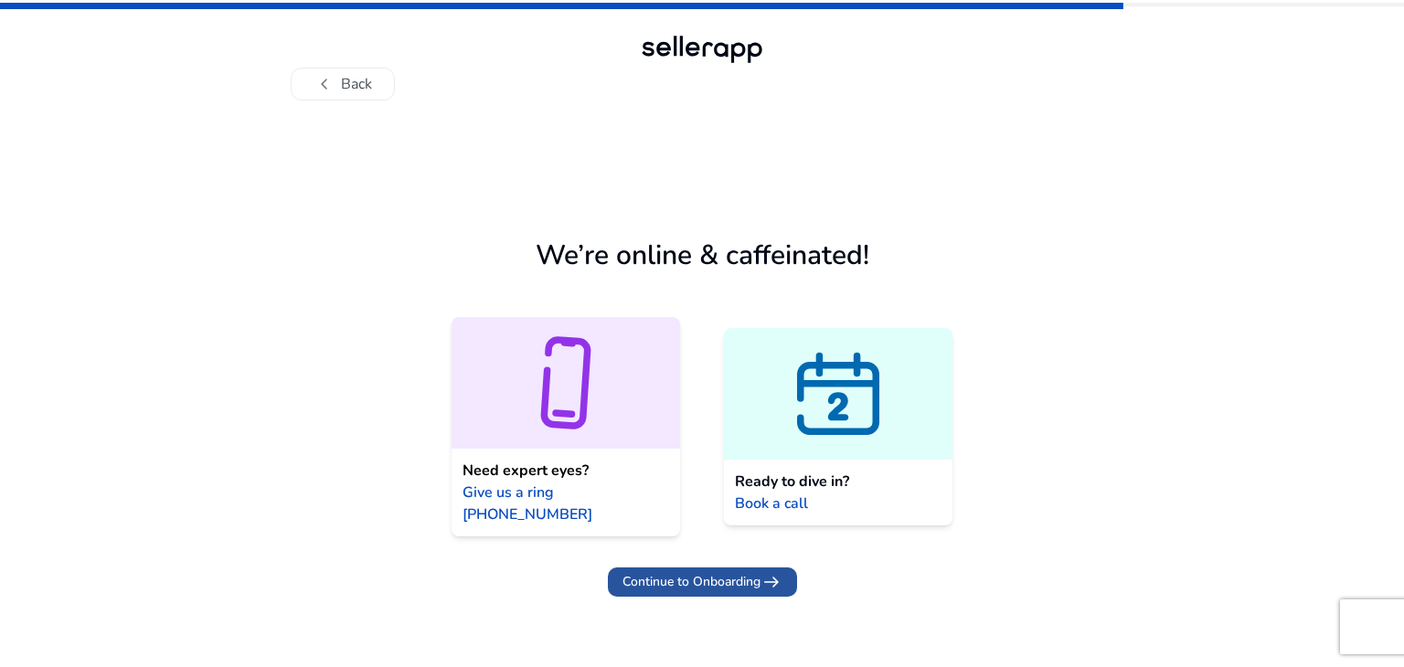
click at [739, 571] on span at bounding box center [702, 582] width 189 height 44
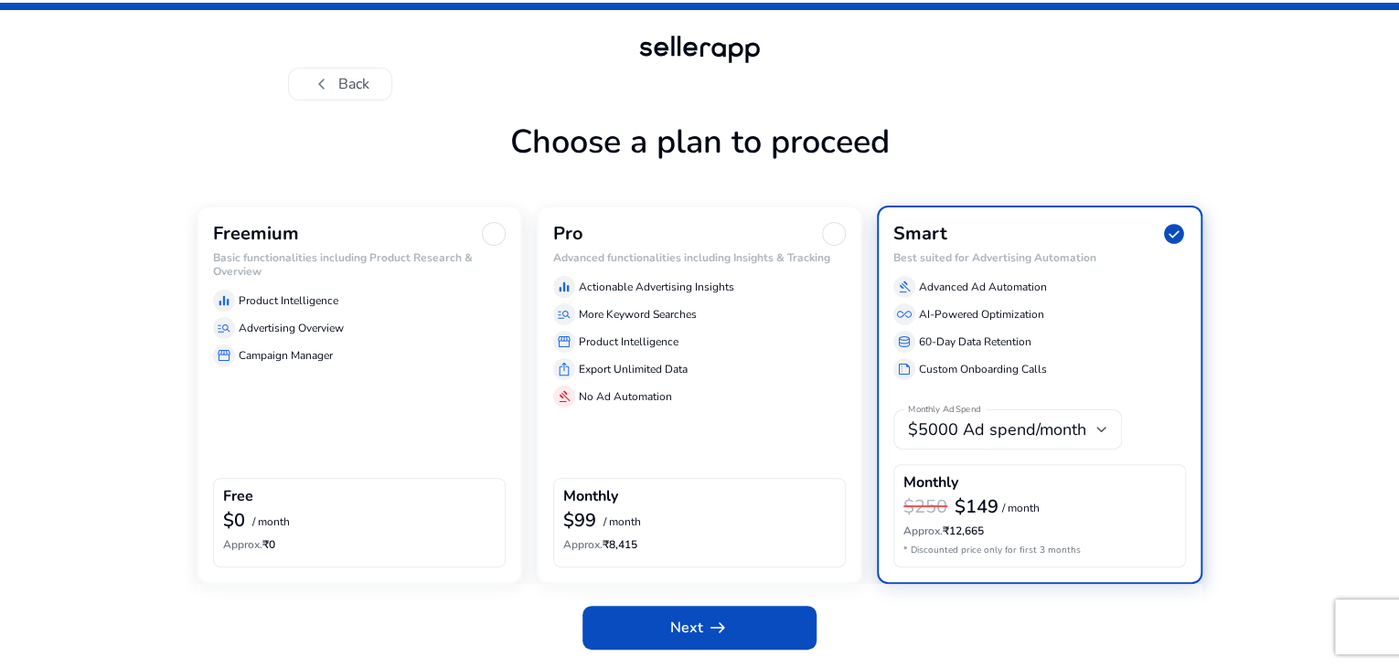
scroll to position [55, 0]
click at [355, 451] on div "Freemium Basic functionalities including Product Research & Overview equalizer …" at bounding box center [359, 395] width 325 height 378
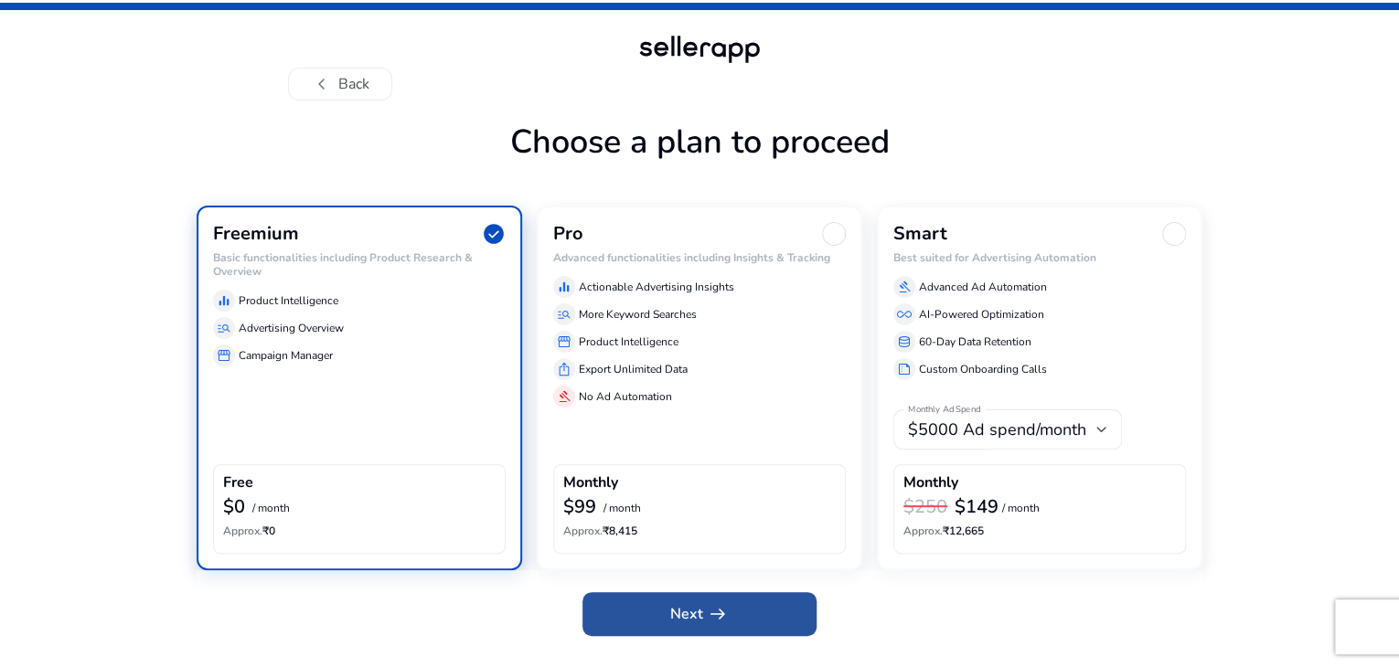
click at [660, 629] on span at bounding box center [699, 614] width 234 height 44
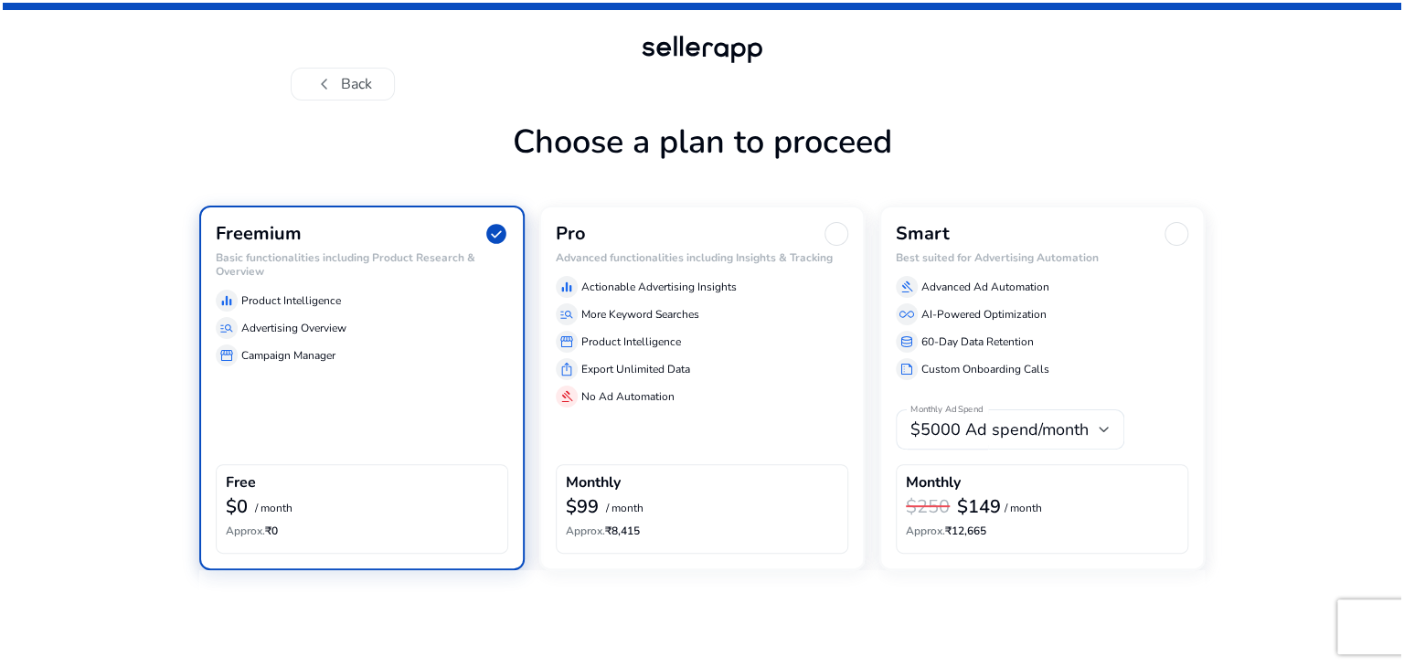
scroll to position [0, 0]
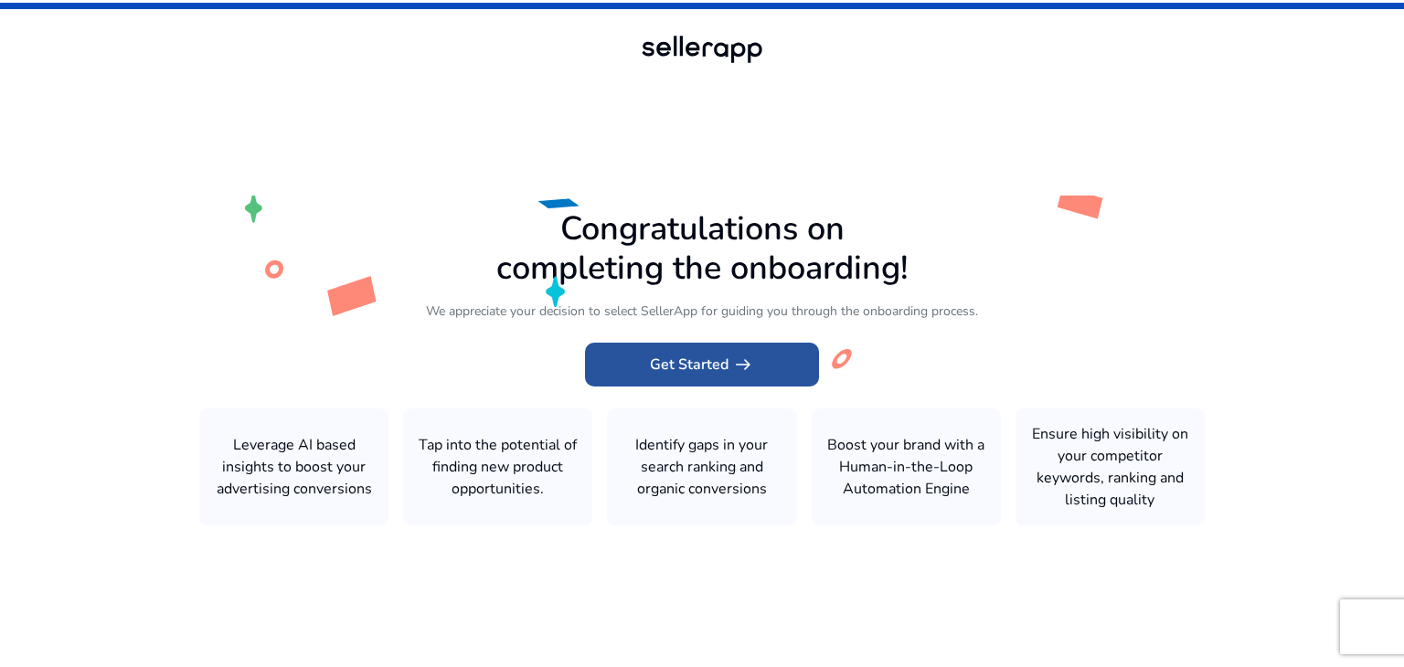
click at [725, 359] on span "Get Started arrow_right_alt" at bounding box center [702, 365] width 104 height 22
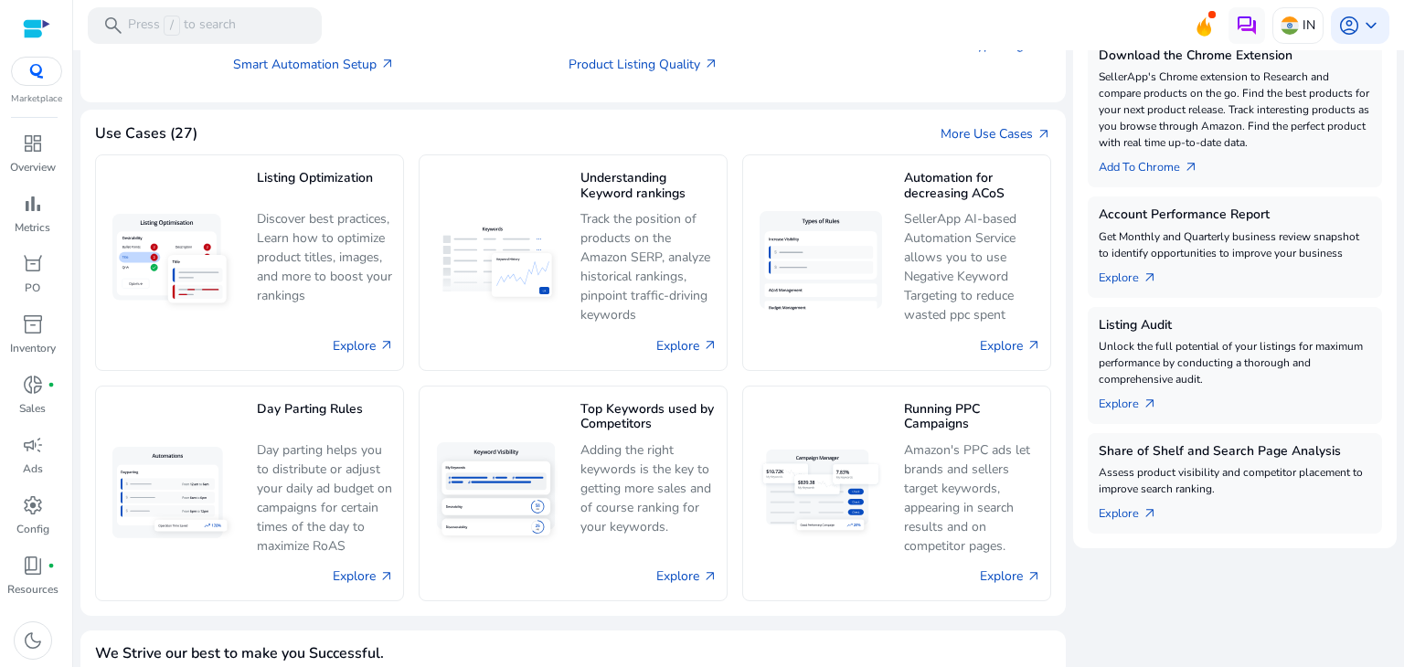
scroll to position [439, 0]
click at [1027, 135] on link "More Use Cases arrow_outward" at bounding box center [996, 134] width 111 height 19
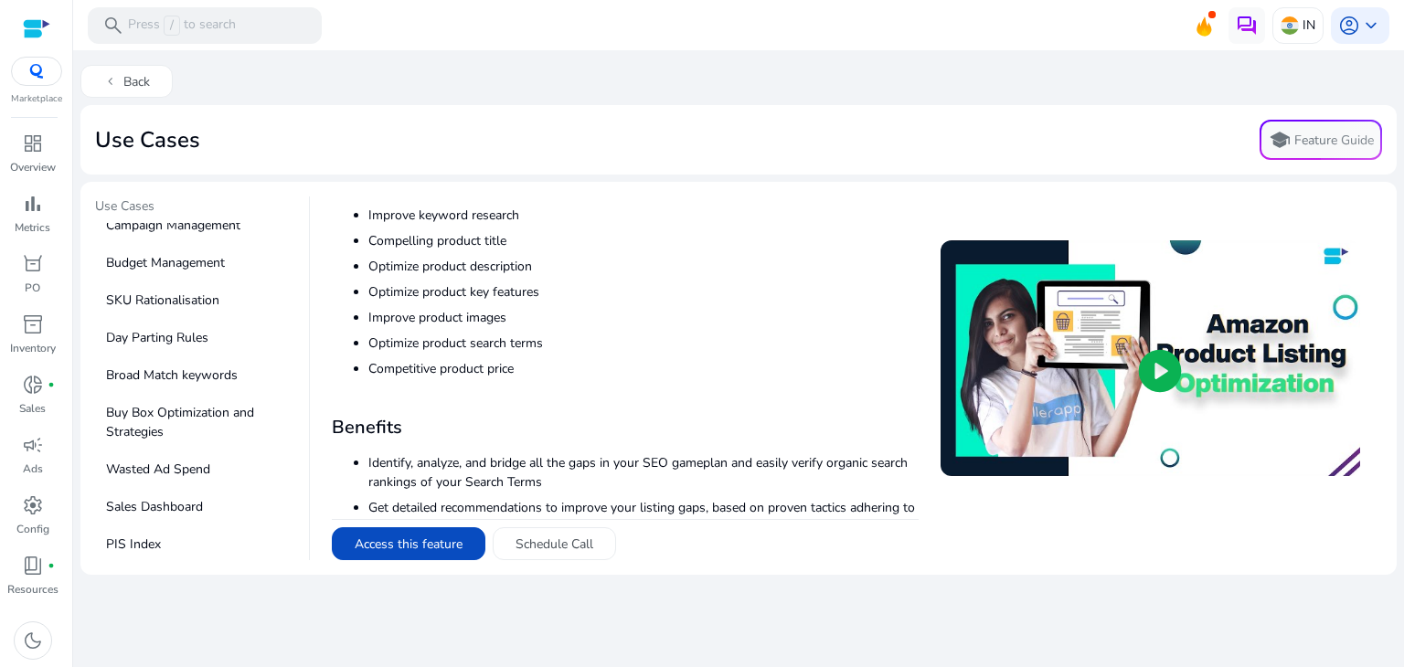
scroll to position [779, 0]
click at [39, 149] on span "dashboard" at bounding box center [33, 144] width 22 height 22
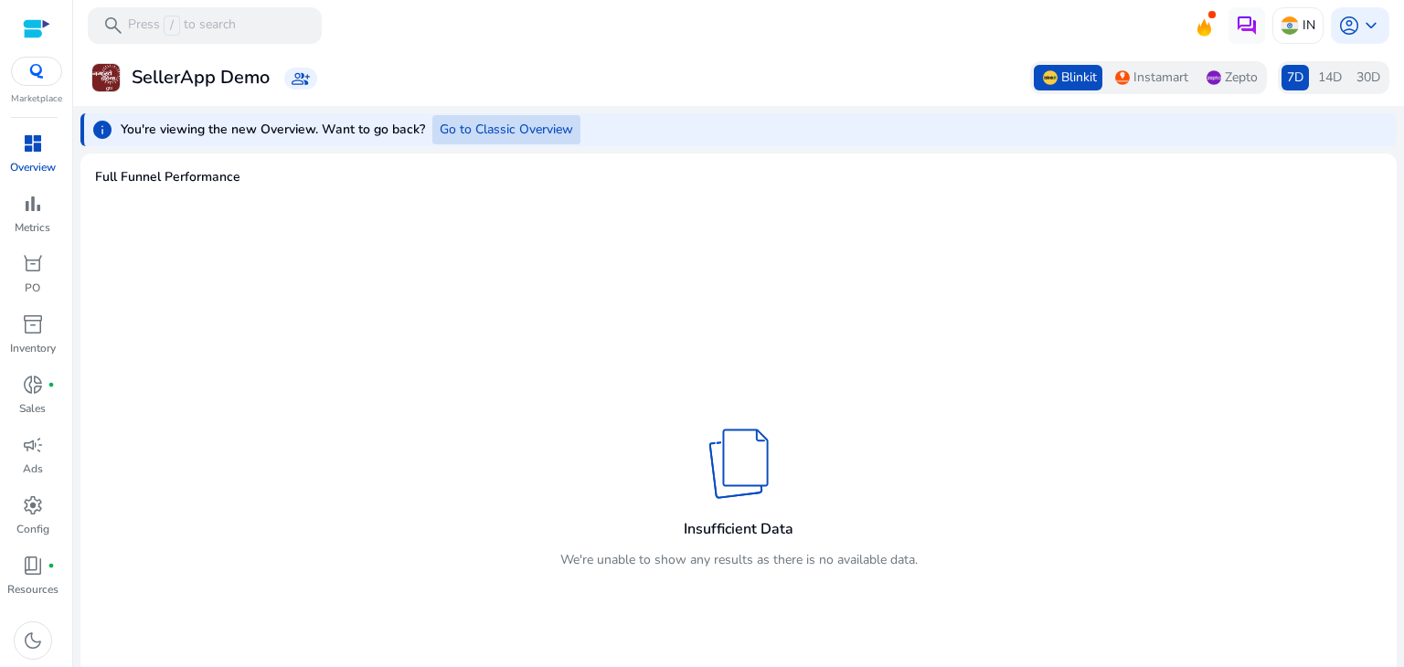
click at [446, 127] on span "Go to Classic Overview" at bounding box center [506, 129] width 133 height 19
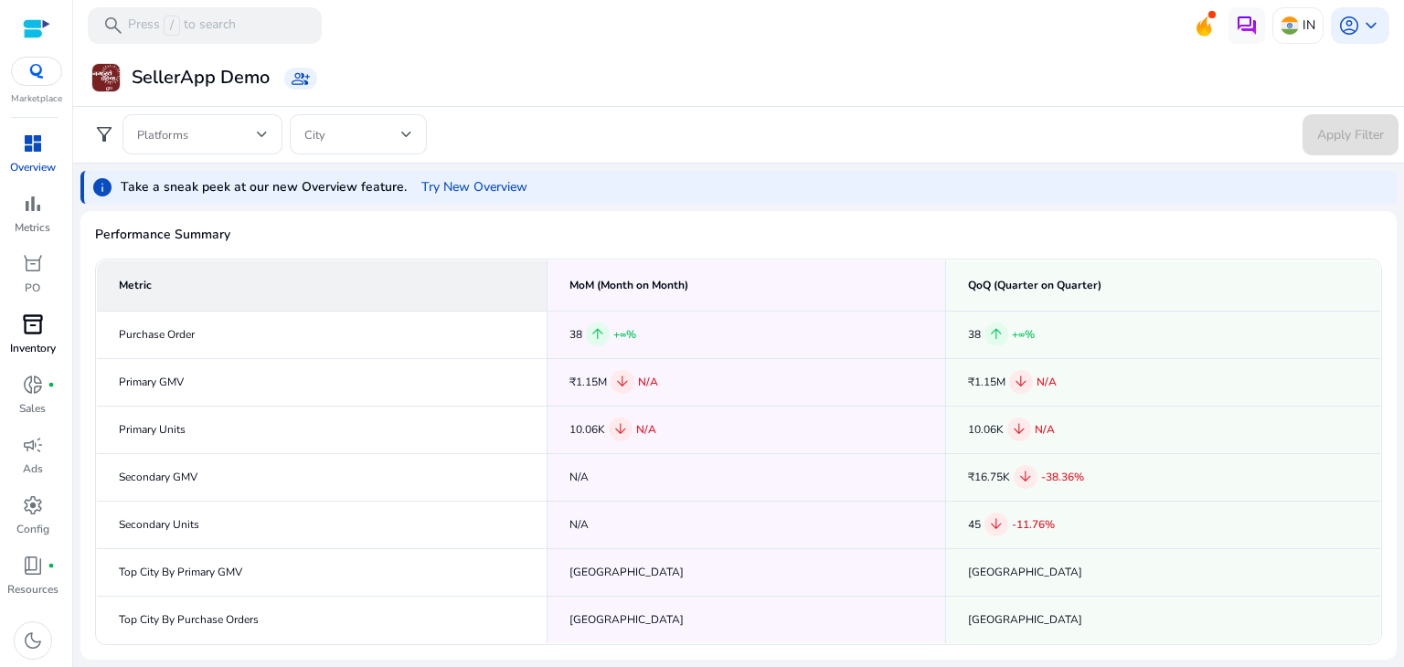
click at [35, 337] on div "inventory_2" at bounding box center [32, 324] width 51 height 29
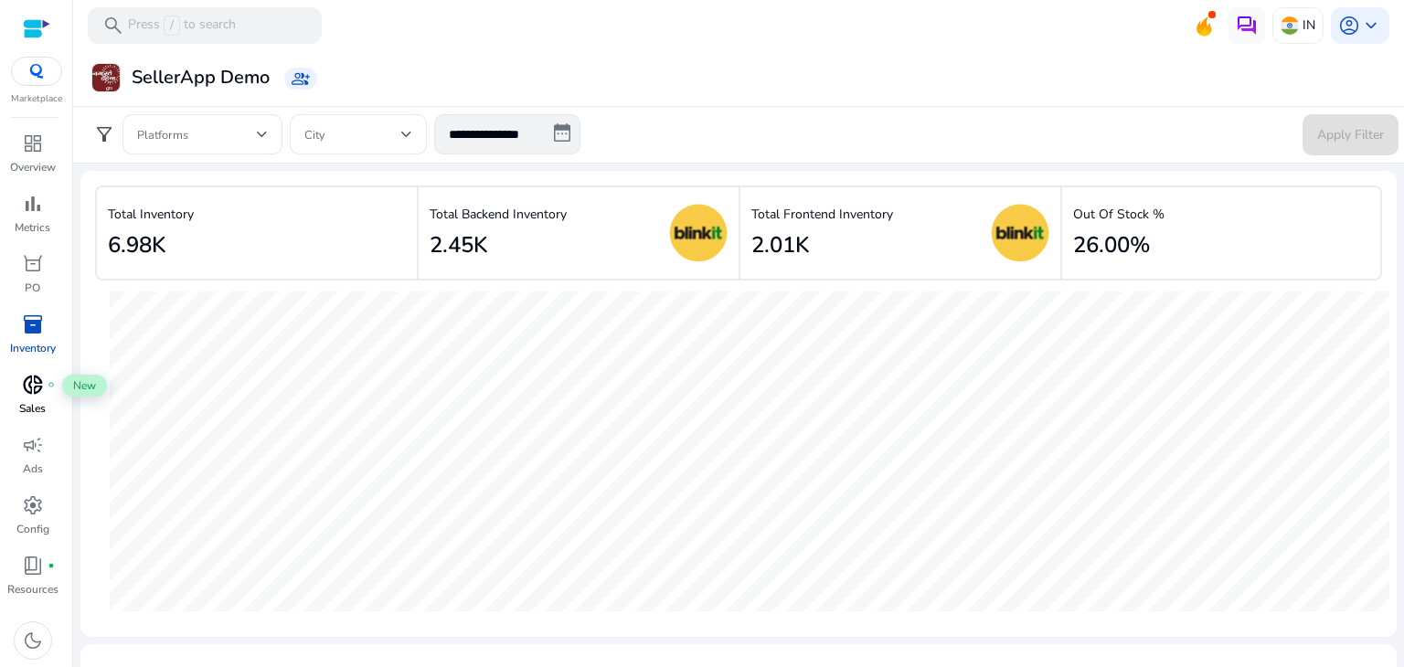
click at [28, 384] on span "donut_small" at bounding box center [33, 385] width 22 height 22
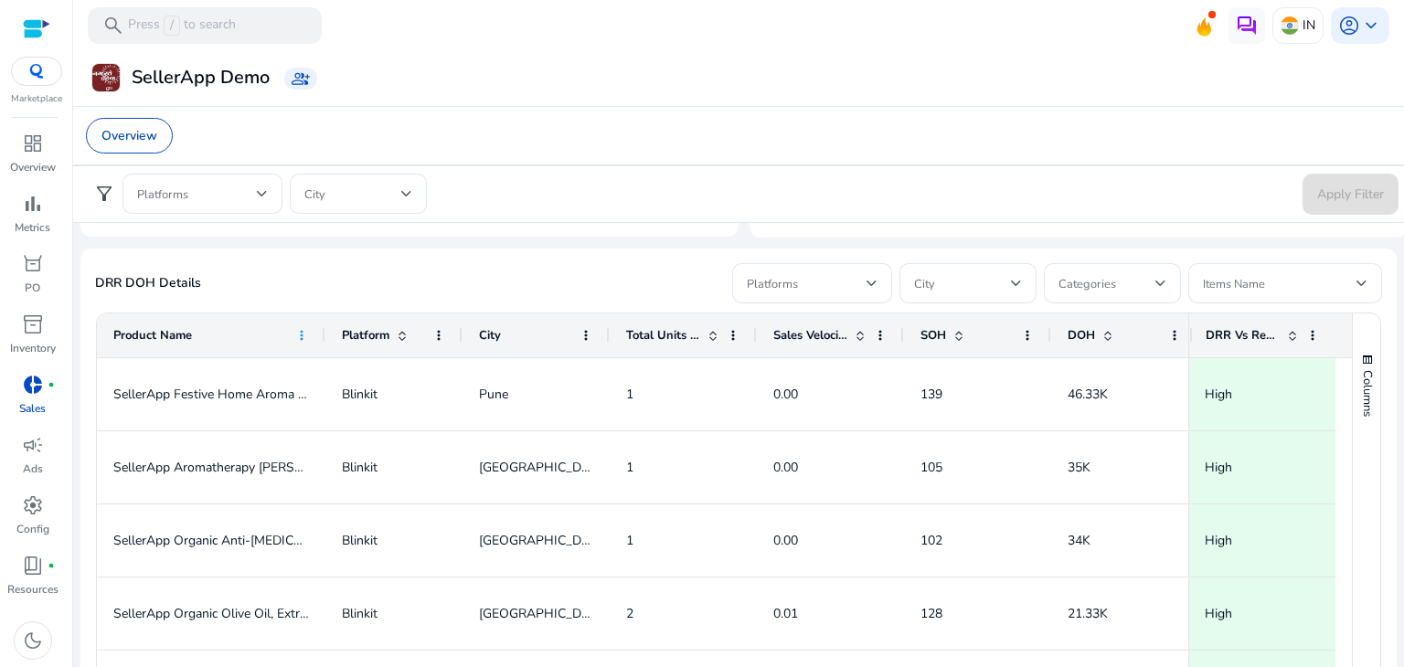
click at [297, 334] on span at bounding box center [301, 335] width 15 height 15
click at [236, 346] on div "Product Name" at bounding box center [201, 335] width 176 height 35
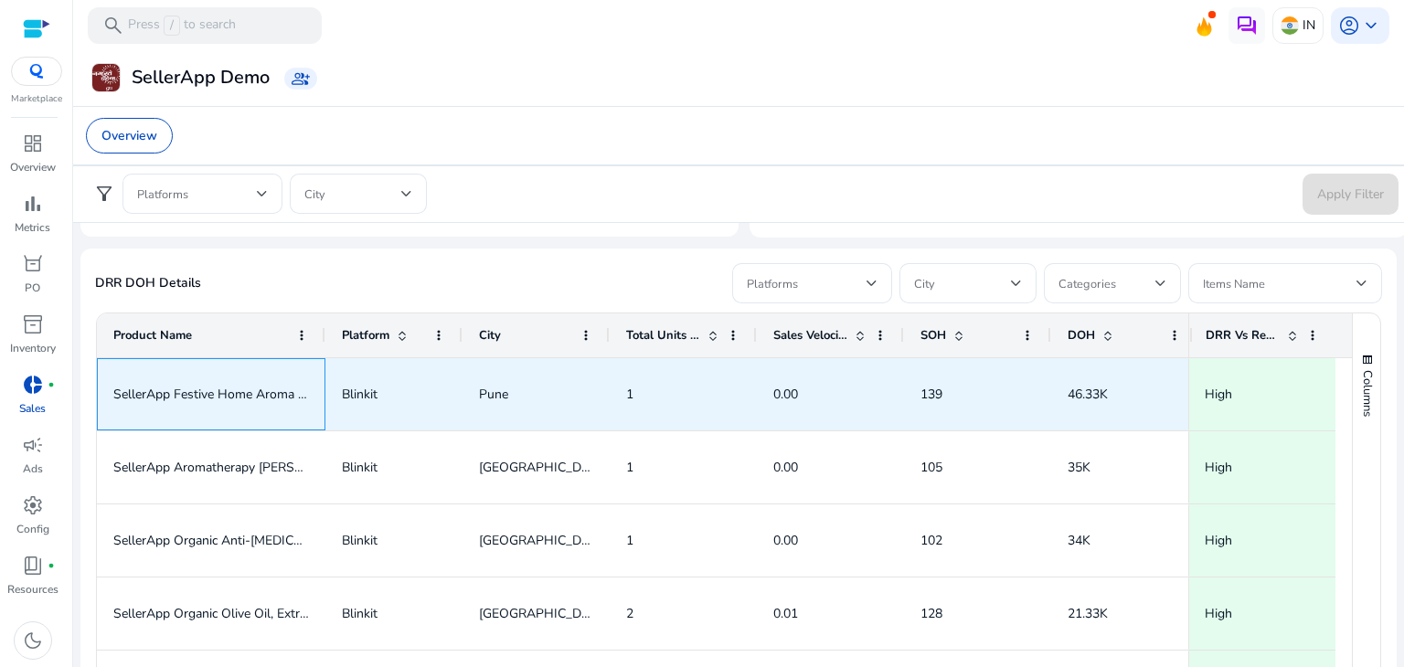
click at [234, 386] on span "SellerApp Festive Home Aroma Oil Set (Pack of 8)" at bounding box center [257, 394] width 288 height 17
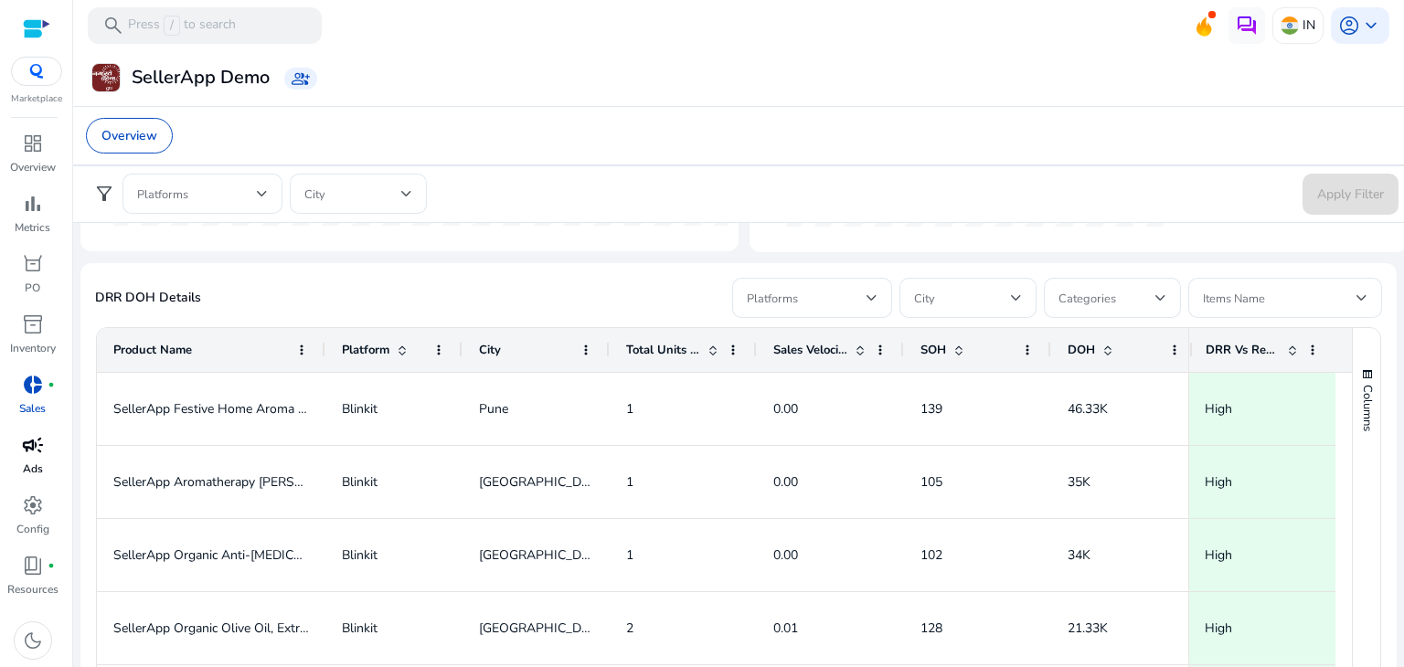
click at [55, 461] on link "campaign Ads" at bounding box center [32, 461] width 65 height 60
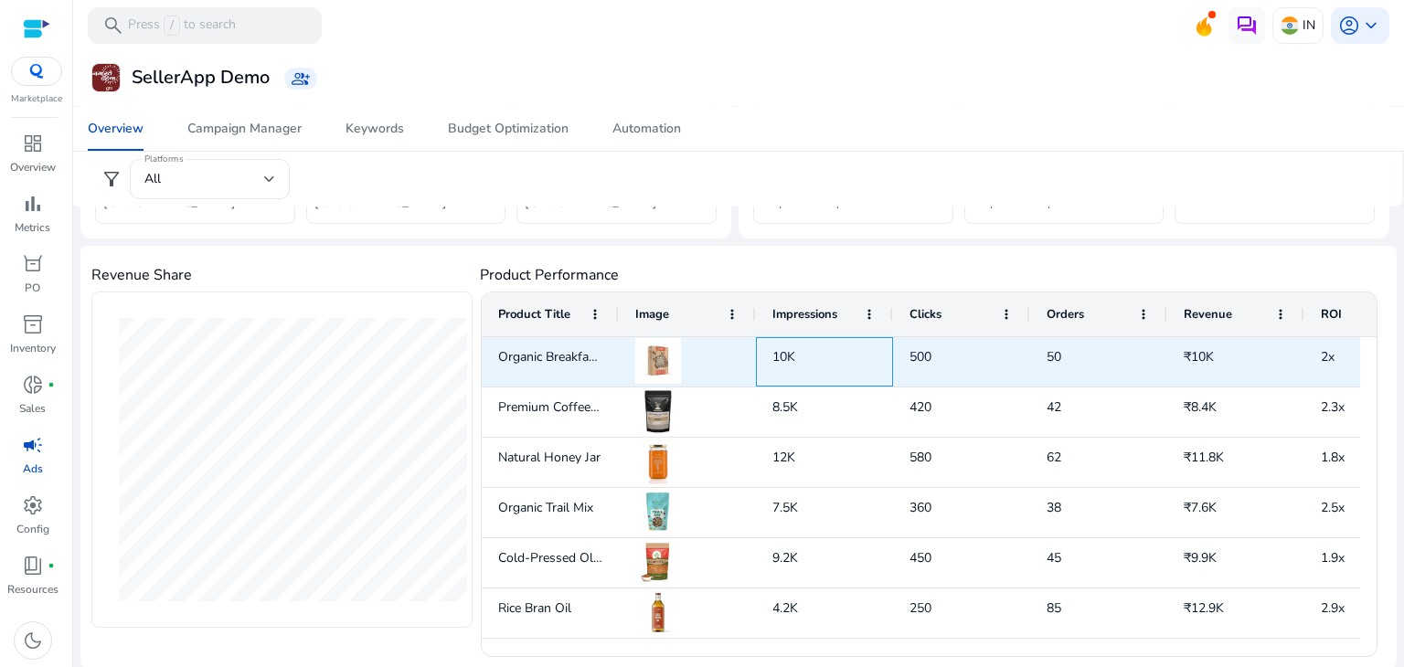
click at [782, 360] on div "10K" at bounding box center [824, 361] width 137 height 49
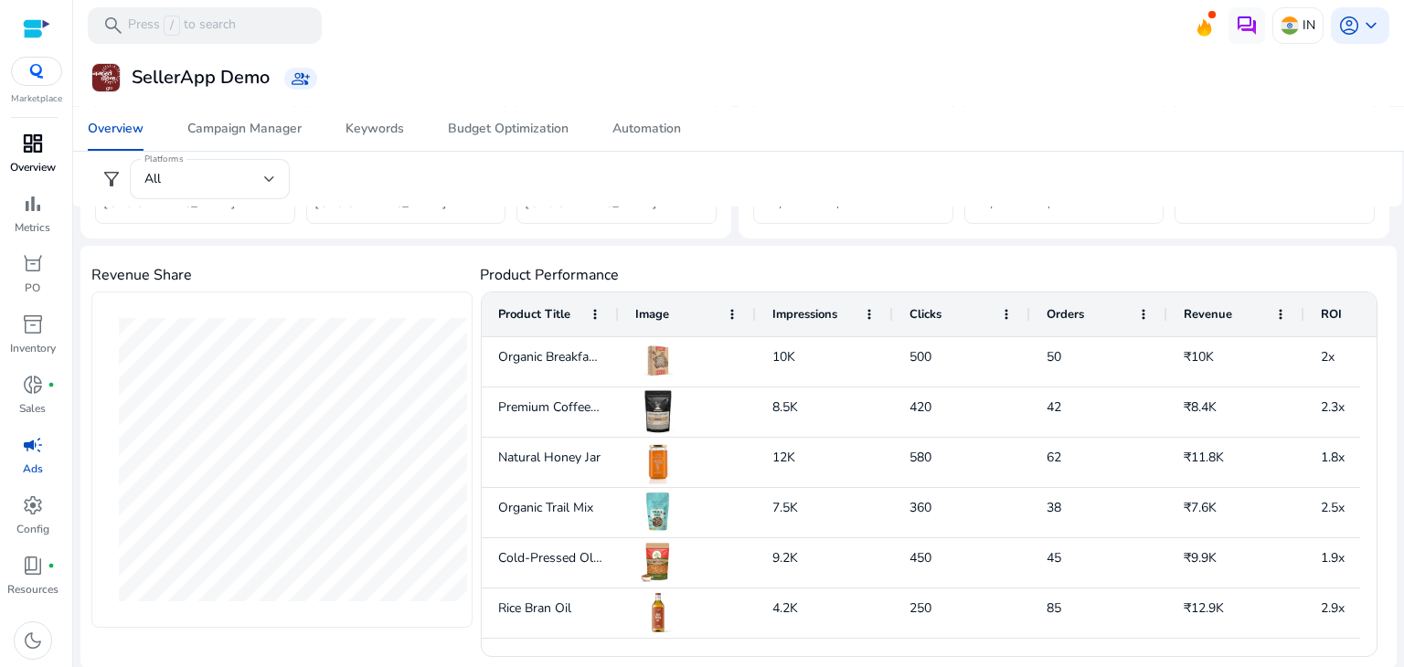
click at [38, 139] on span "dashboard" at bounding box center [33, 144] width 22 height 22
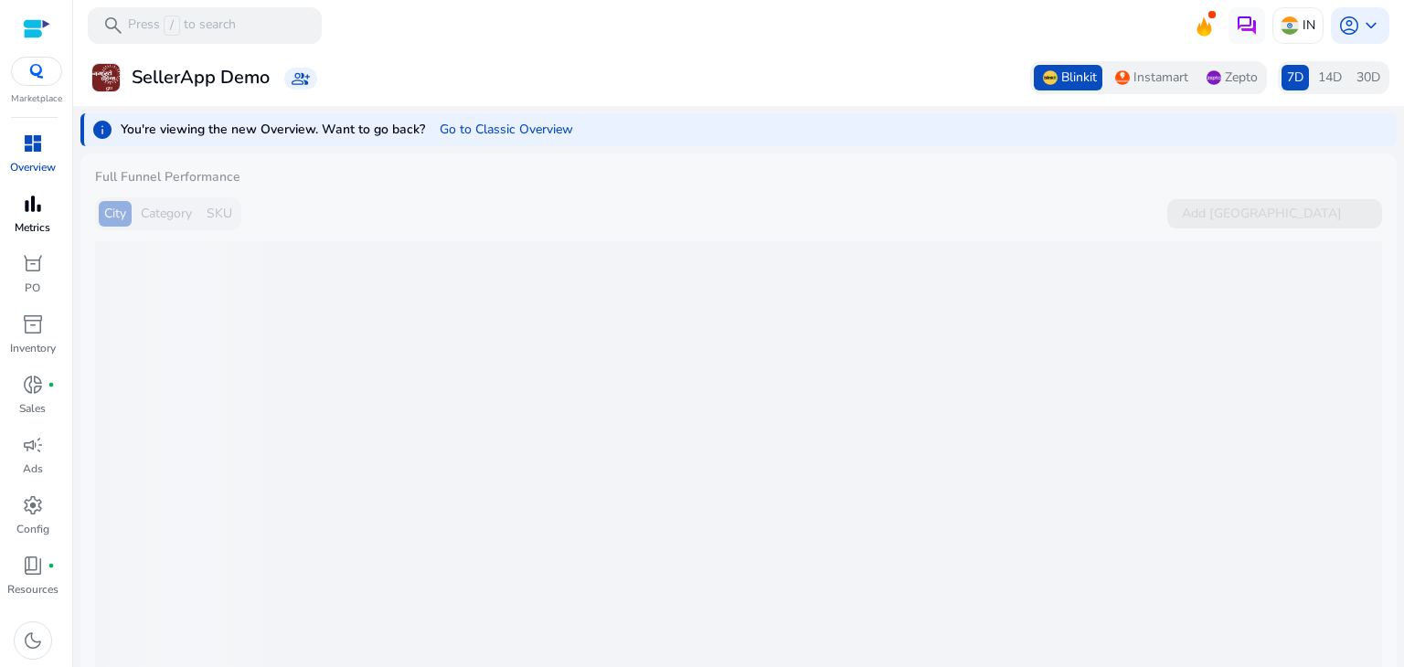
click at [38, 207] on span "bar_chart" at bounding box center [33, 204] width 22 height 22
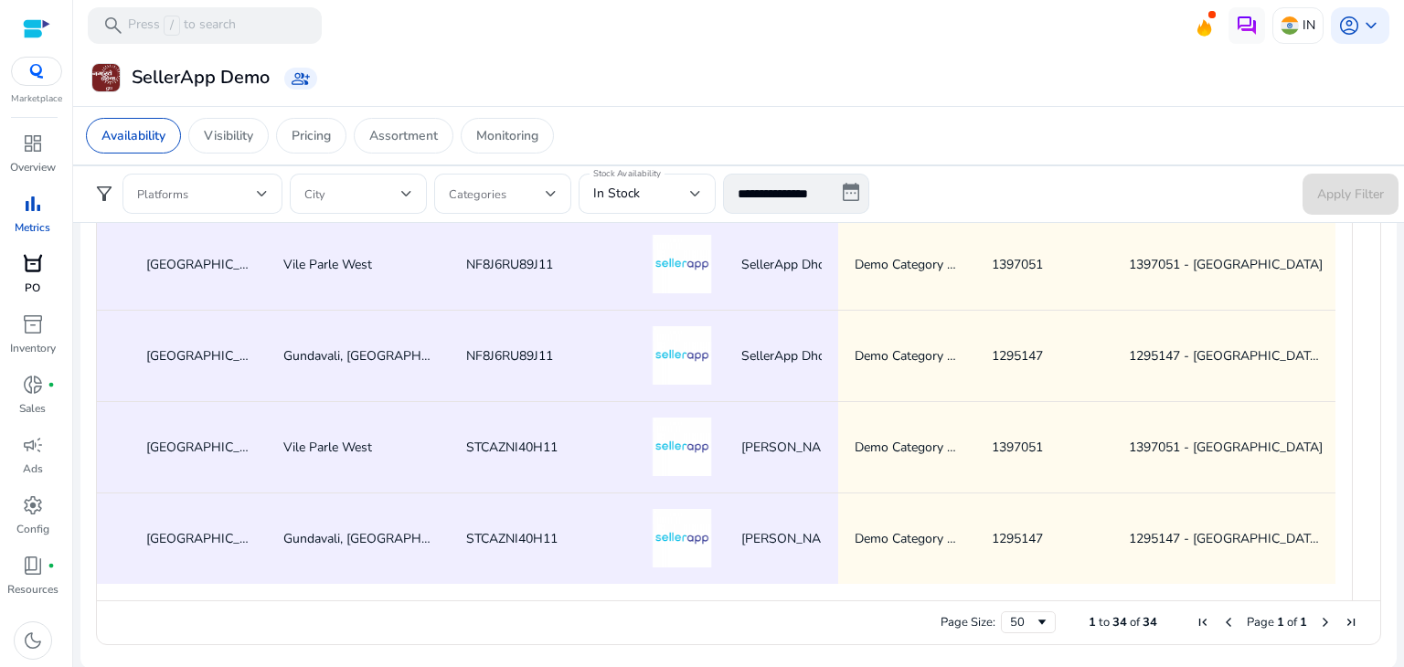
click at [50, 289] on link "orders [PERSON_NAME]" at bounding box center [32, 280] width 65 height 60
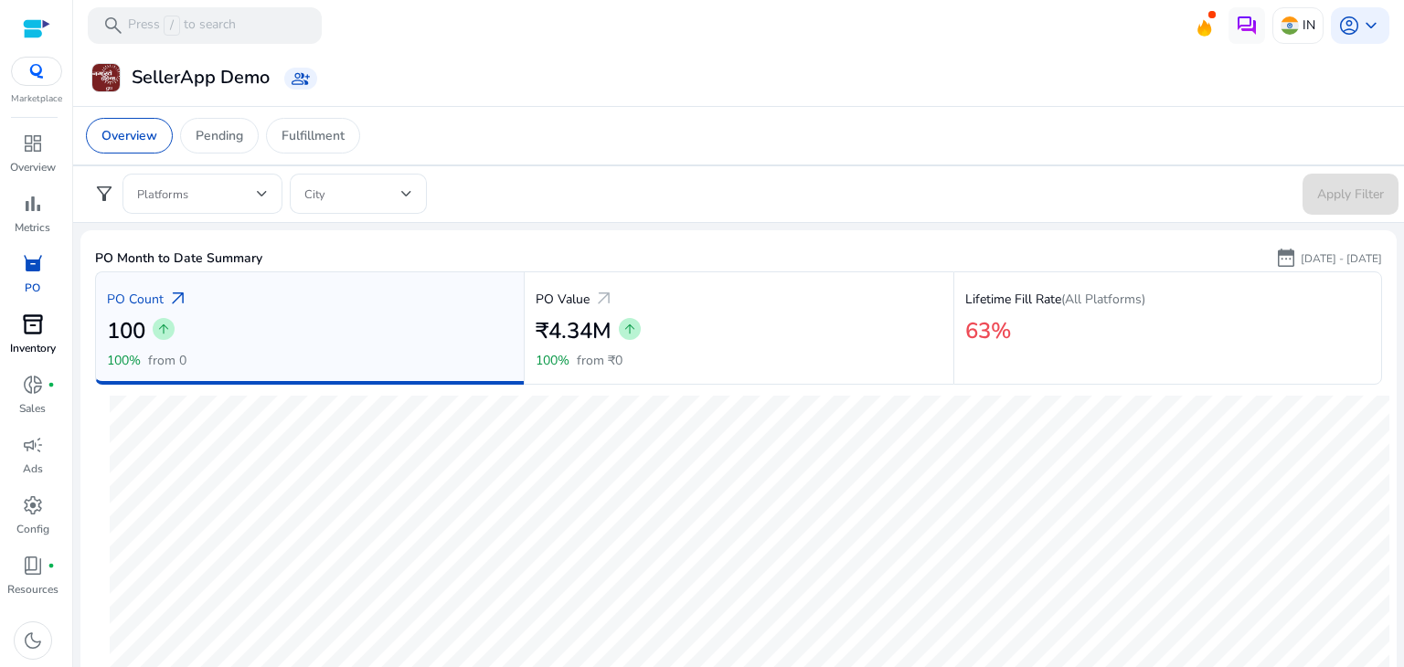
click at [27, 335] on span "inventory_2" at bounding box center [33, 325] width 22 height 22
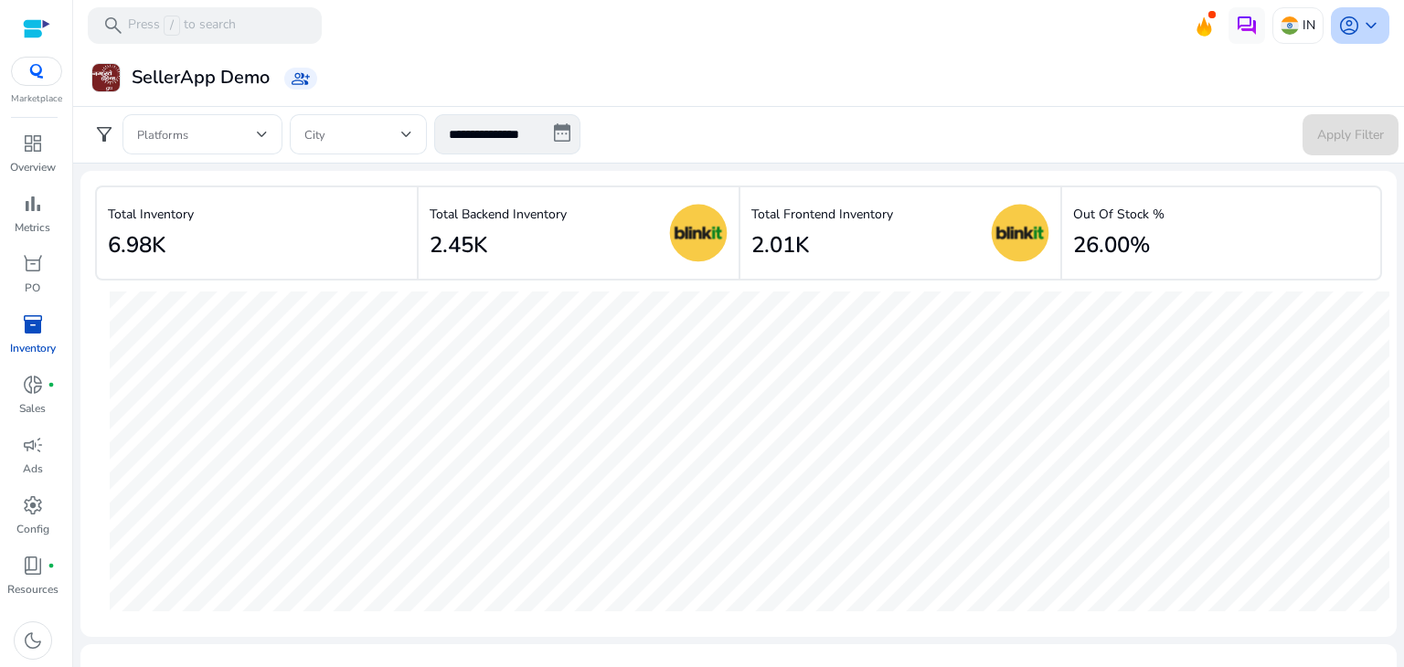
click at [1347, 21] on span "account_circle" at bounding box center [1349, 26] width 22 height 22
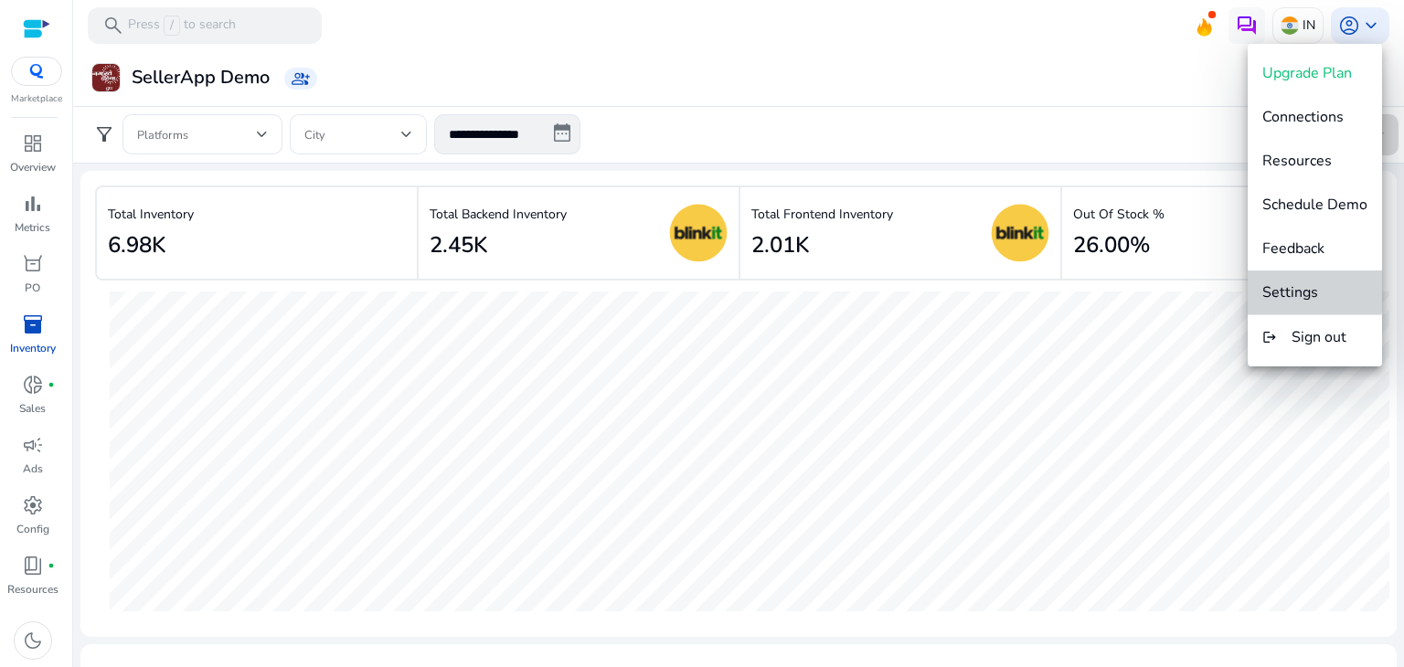
click at [1302, 283] on span "Settings" at bounding box center [1290, 292] width 56 height 20
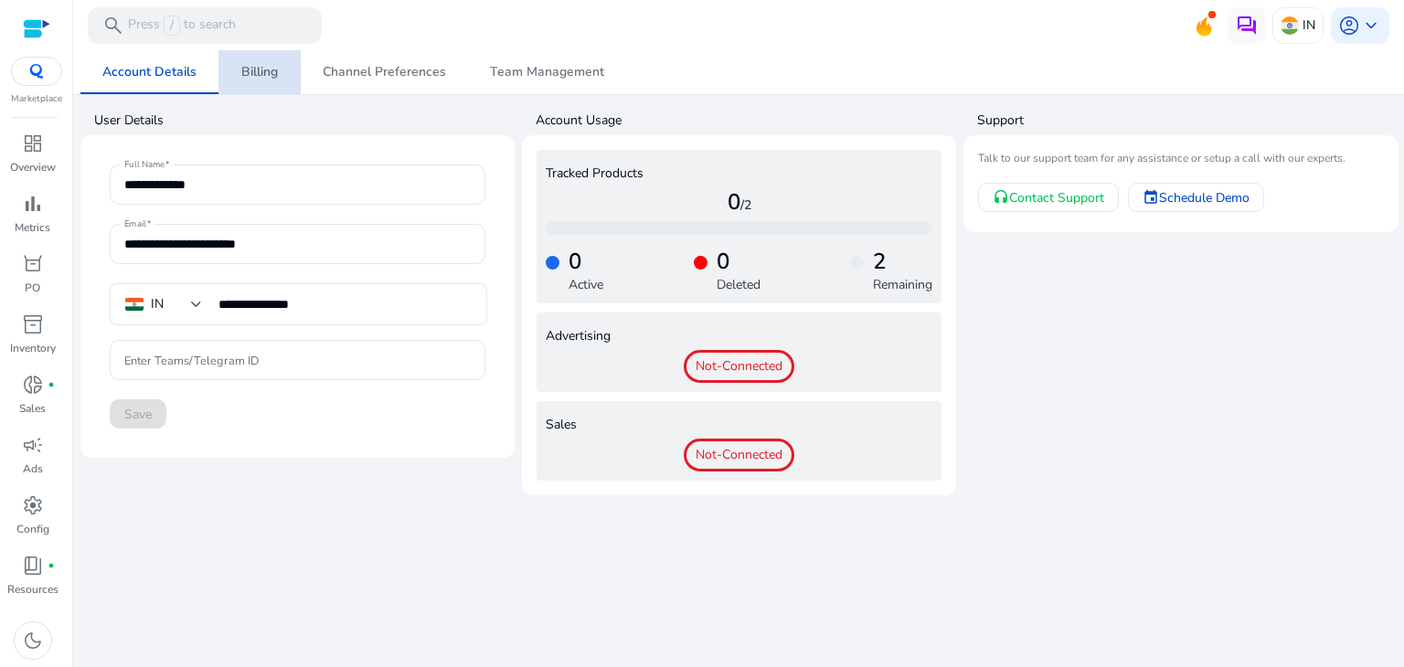
click at [256, 91] on span "Billing" at bounding box center [259, 72] width 37 height 44
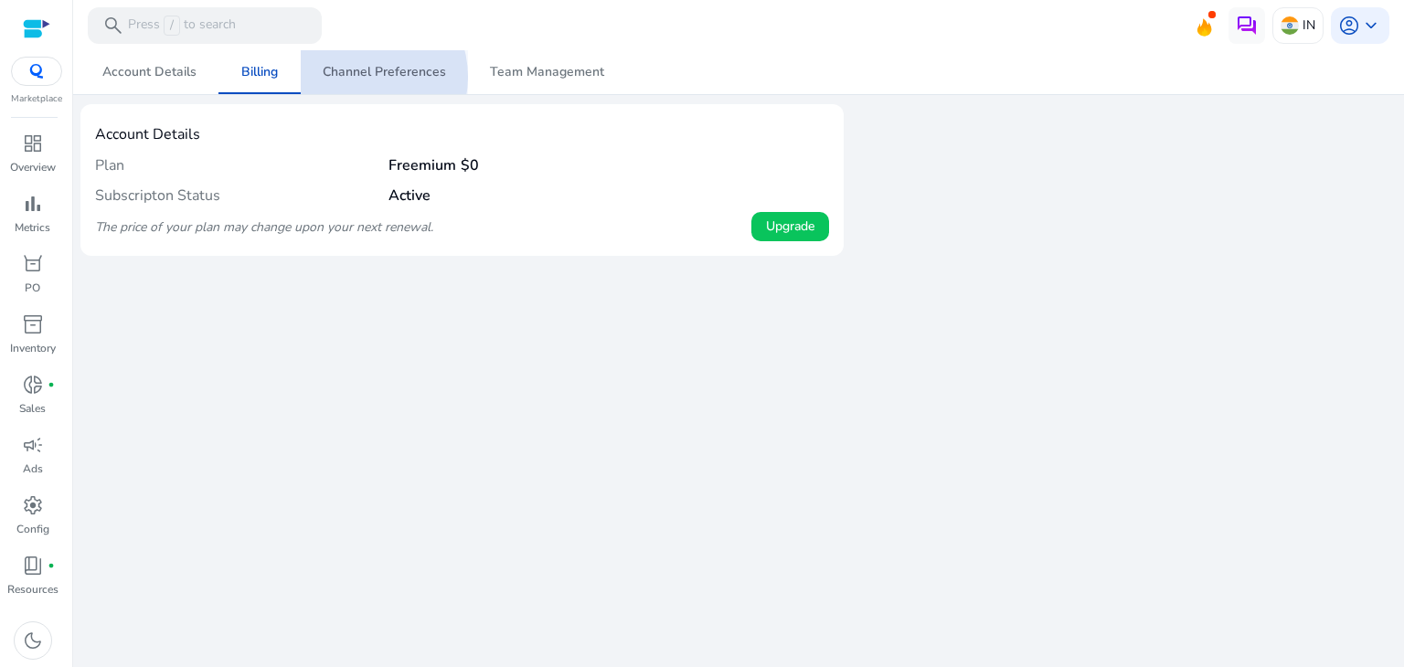
click at [356, 77] on span "Channel Preferences" at bounding box center [384, 72] width 123 height 13
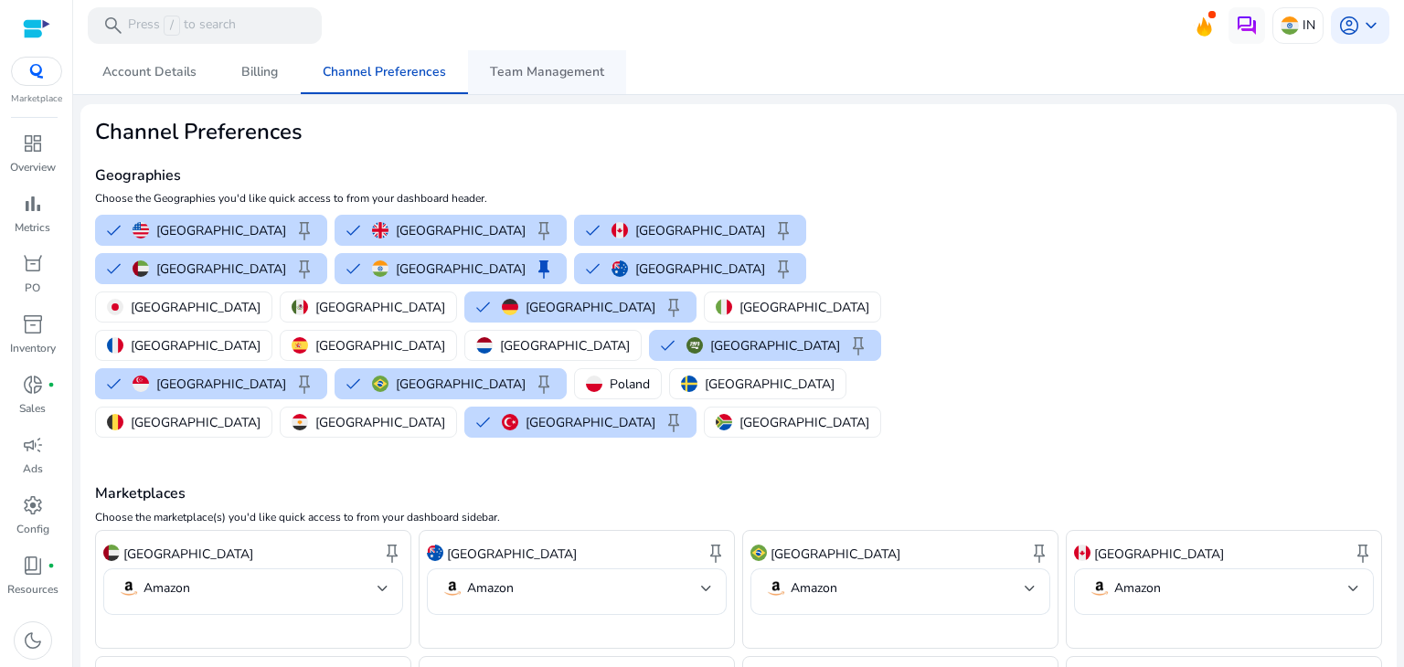
click at [527, 80] on span "Team Management" at bounding box center [547, 72] width 114 height 44
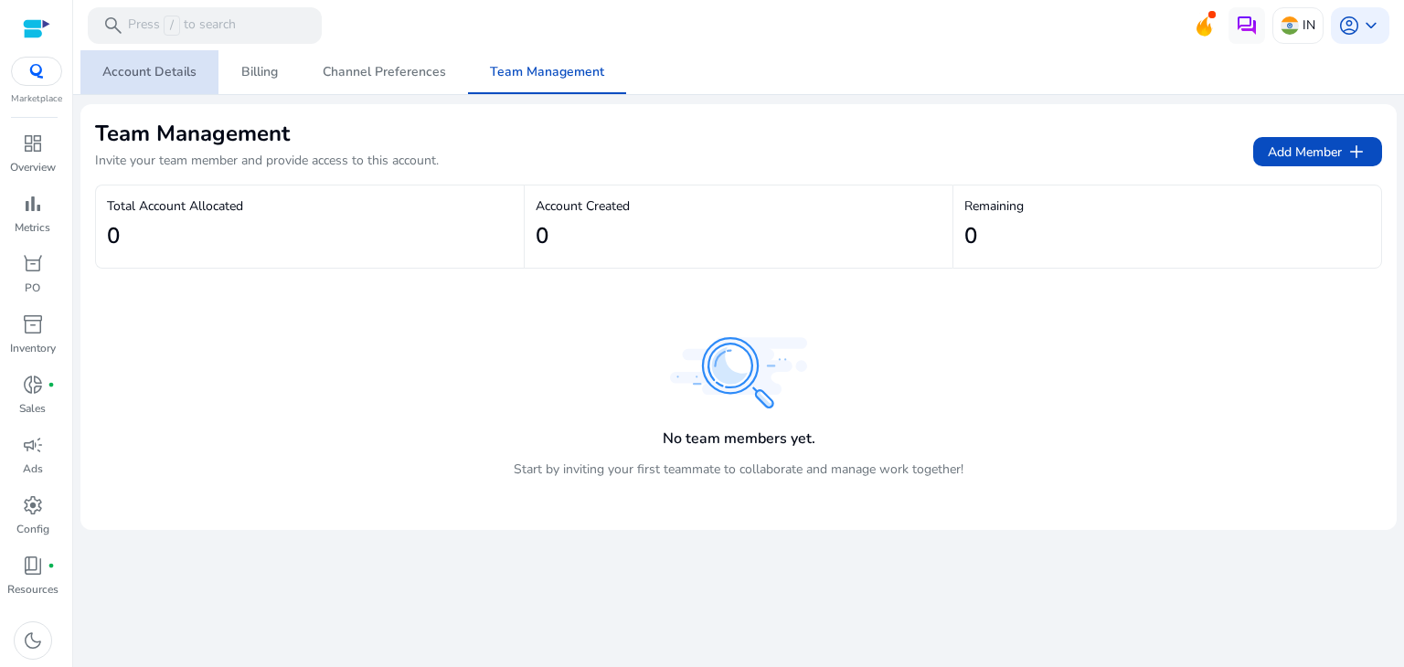
click at [182, 79] on span "Account Details" at bounding box center [149, 72] width 94 height 13
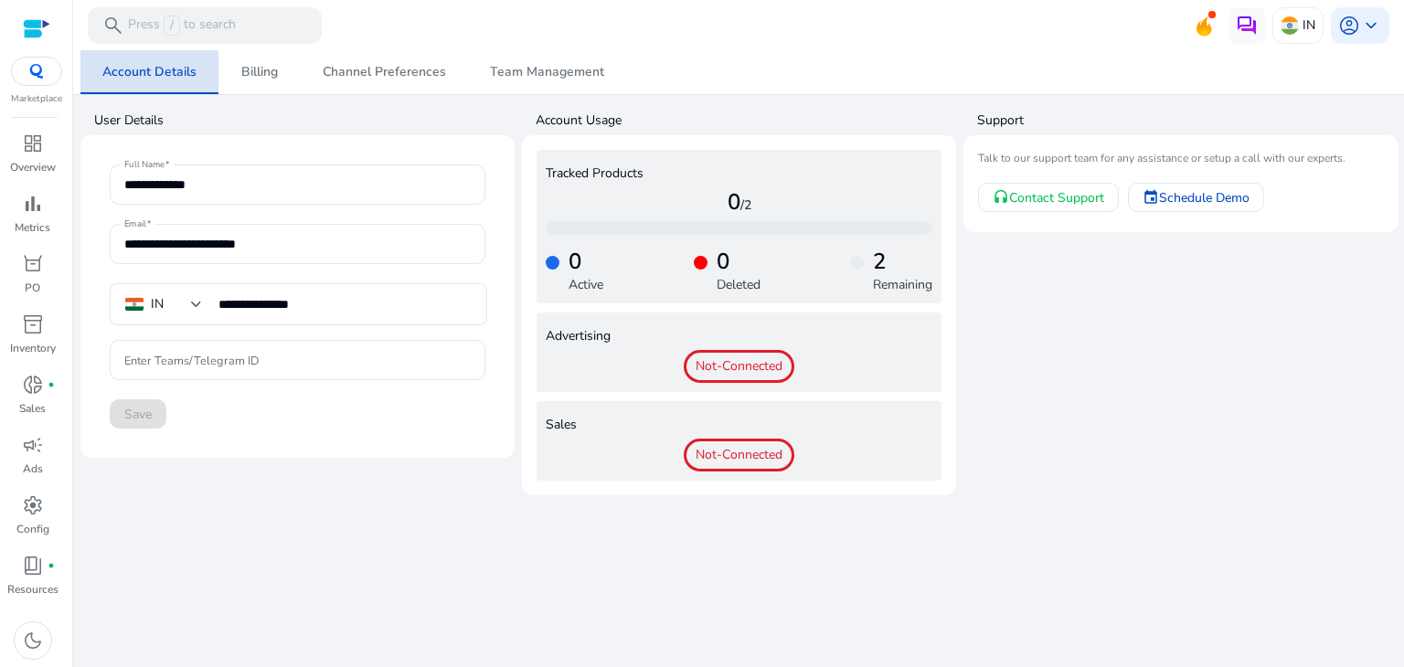
click at [210, 82] on link "Account Details" at bounding box center [149, 72] width 138 height 44
click at [241, 81] on span "Billing" at bounding box center [259, 72] width 37 height 44
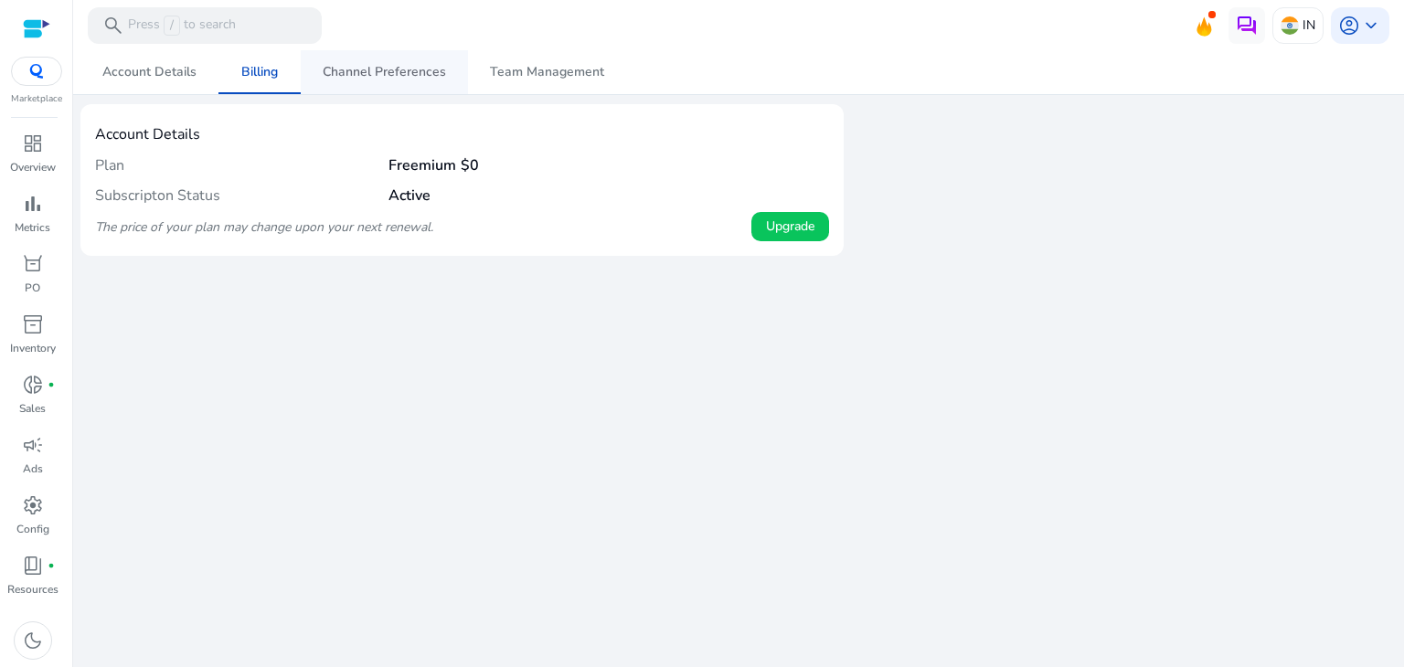
click at [325, 83] on span "Channel Preferences" at bounding box center [384, 72] width 123 height 44
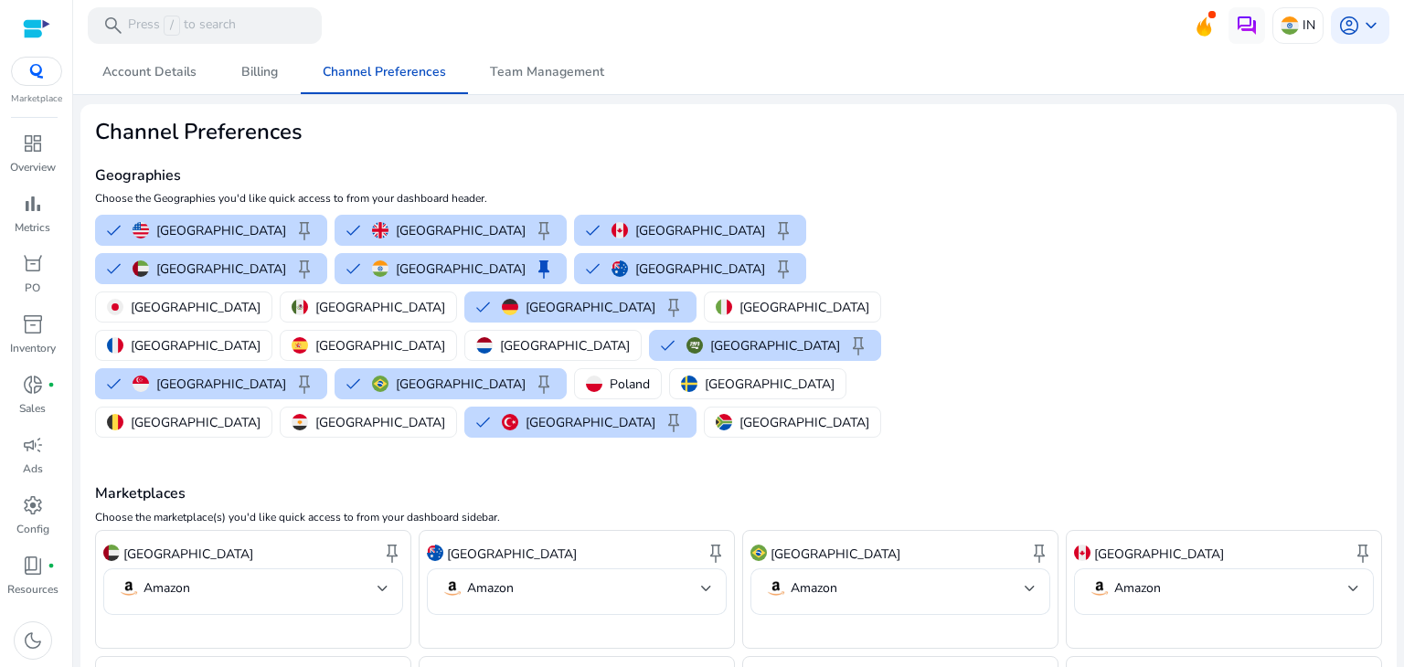
click at [46, 33] on div at bounding box center [36, 28] width 27 height 21
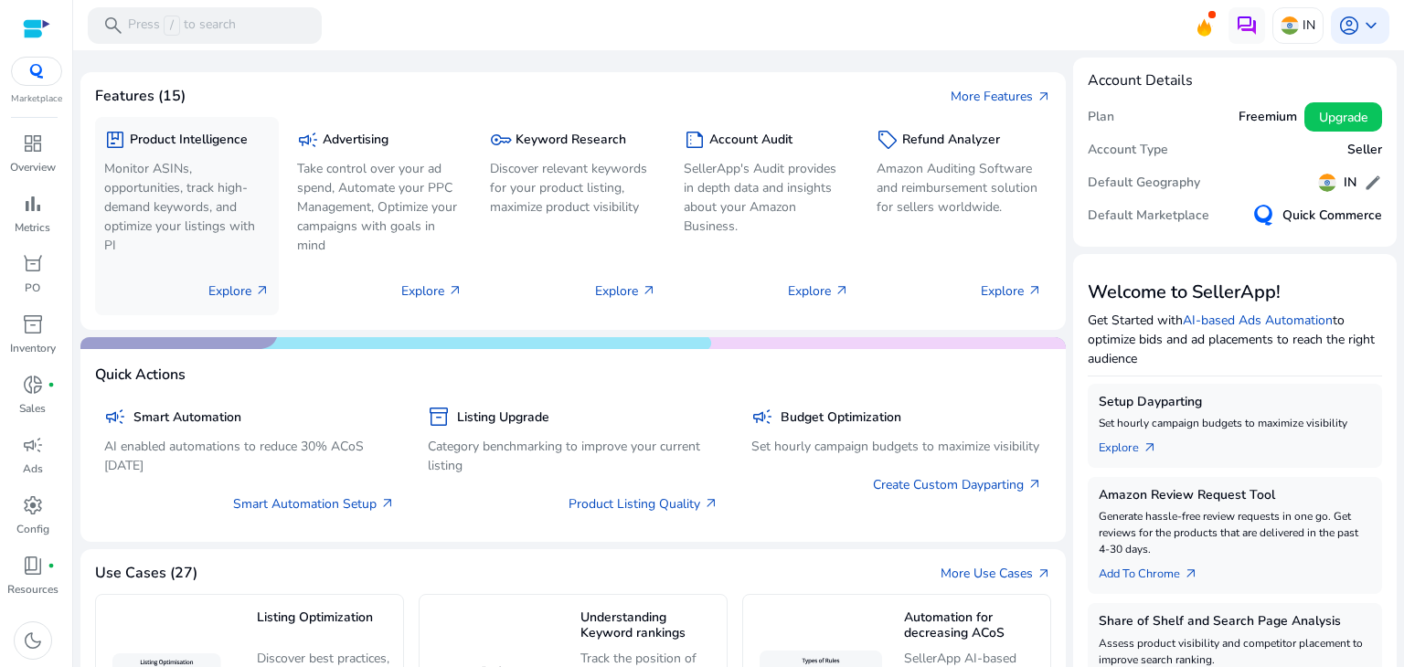
click at [233, 286] on p "Explore arrow_outward" at bounding box center [238, 291] width 61 height 19
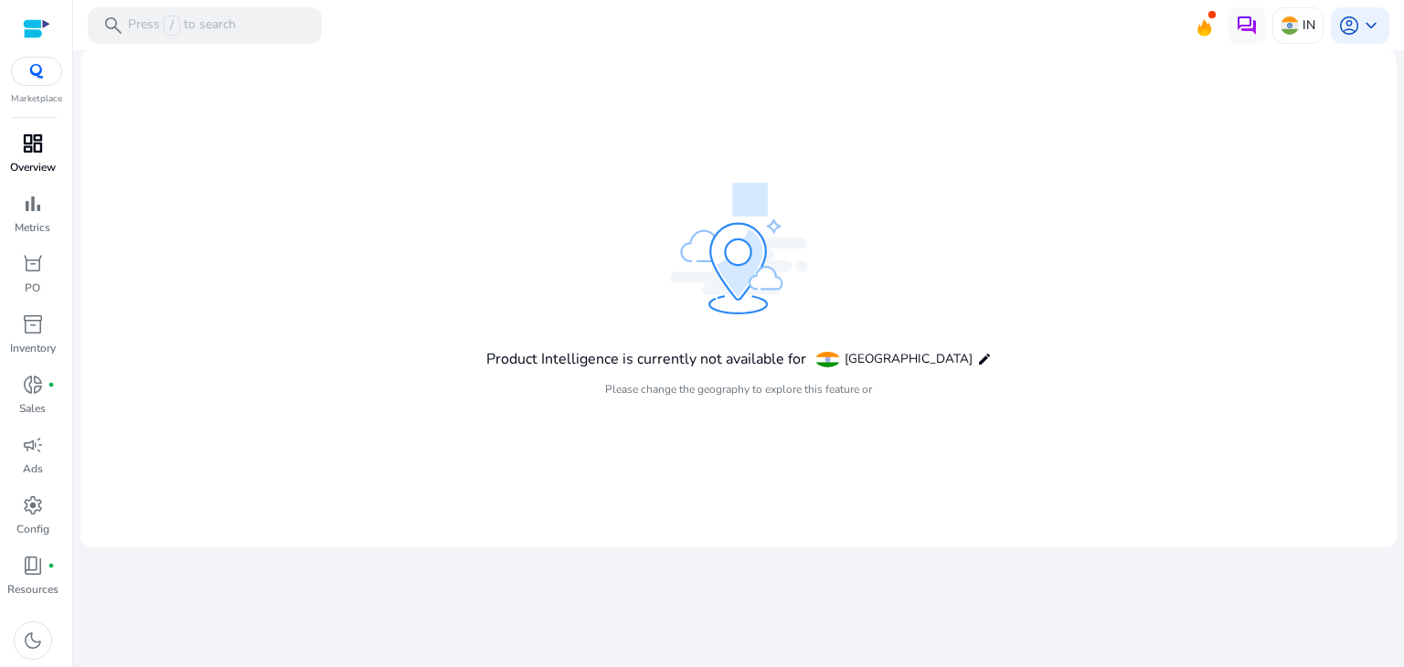
click at [36, 166] on p "Overview" at bounding box center [33, 167] width 46 height 16
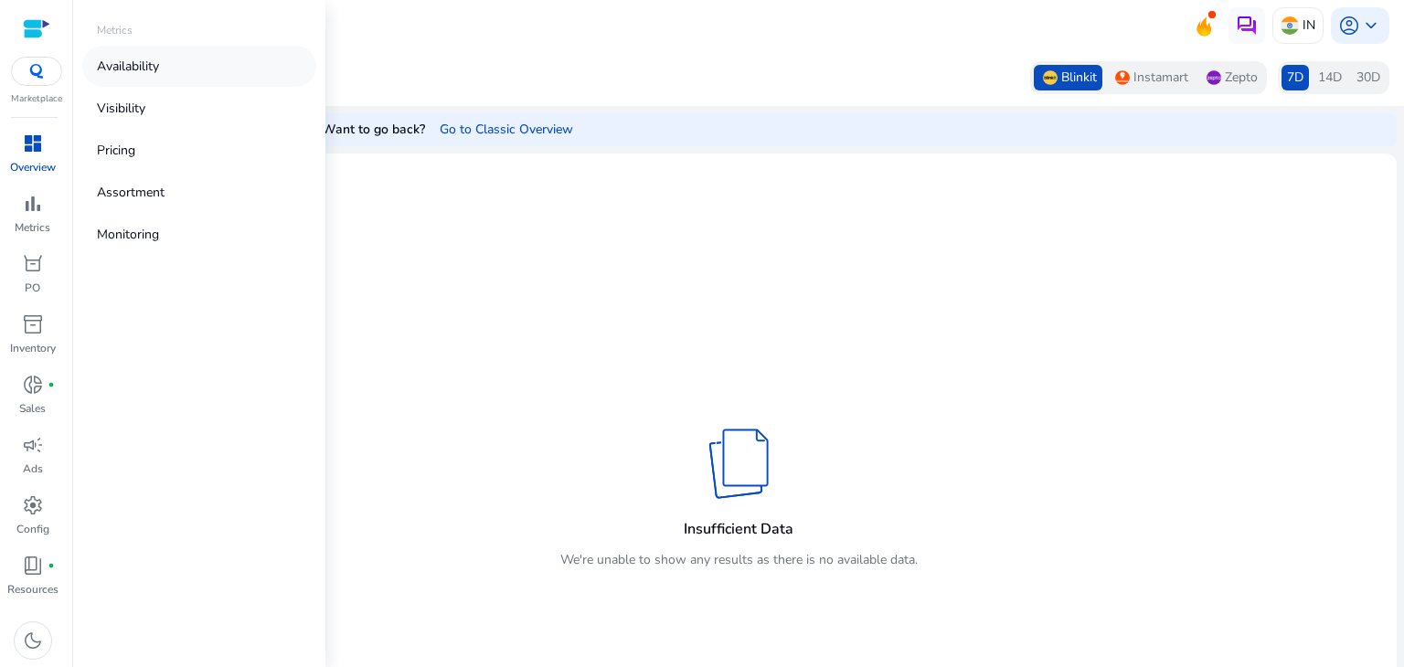
click at [160, 82] on link "Availability" at bounding box center [199, 66] width 234 height 41
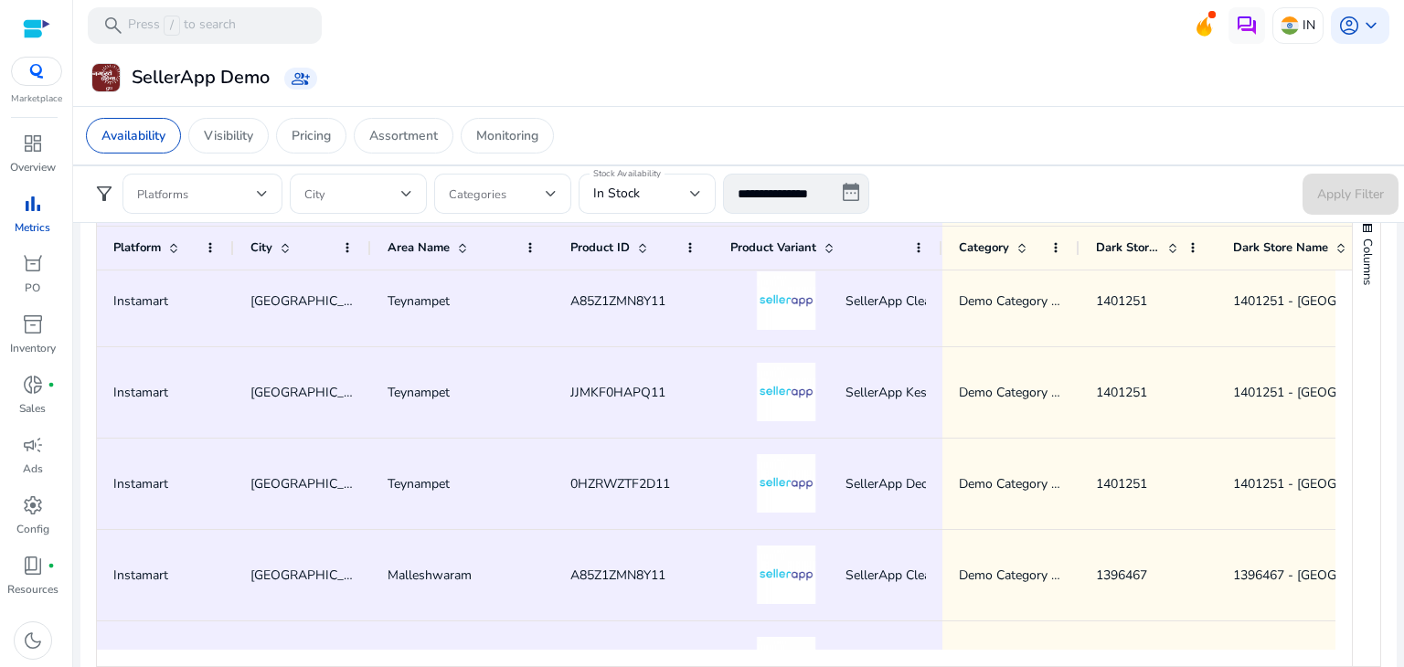
scroll to position [2545, 0]
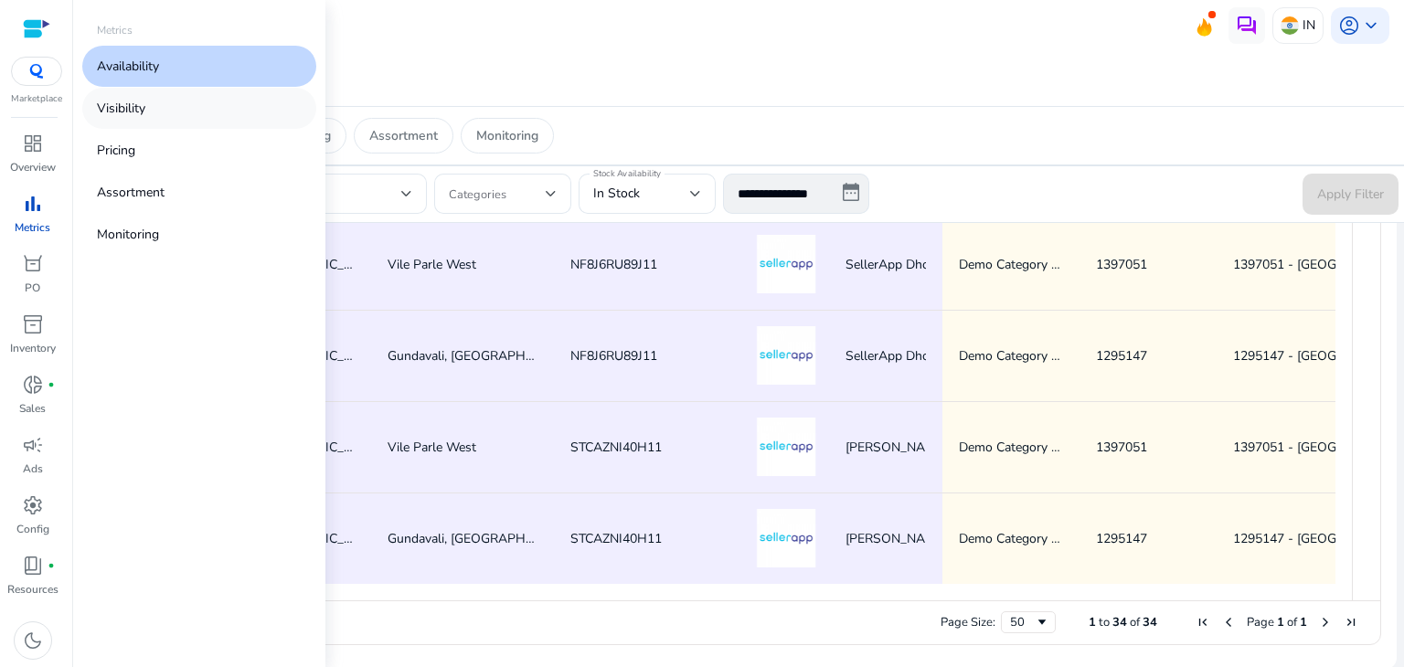
click at [175, 108] on link "Visibility" at bounding box center [199, 108] width 234 height 41
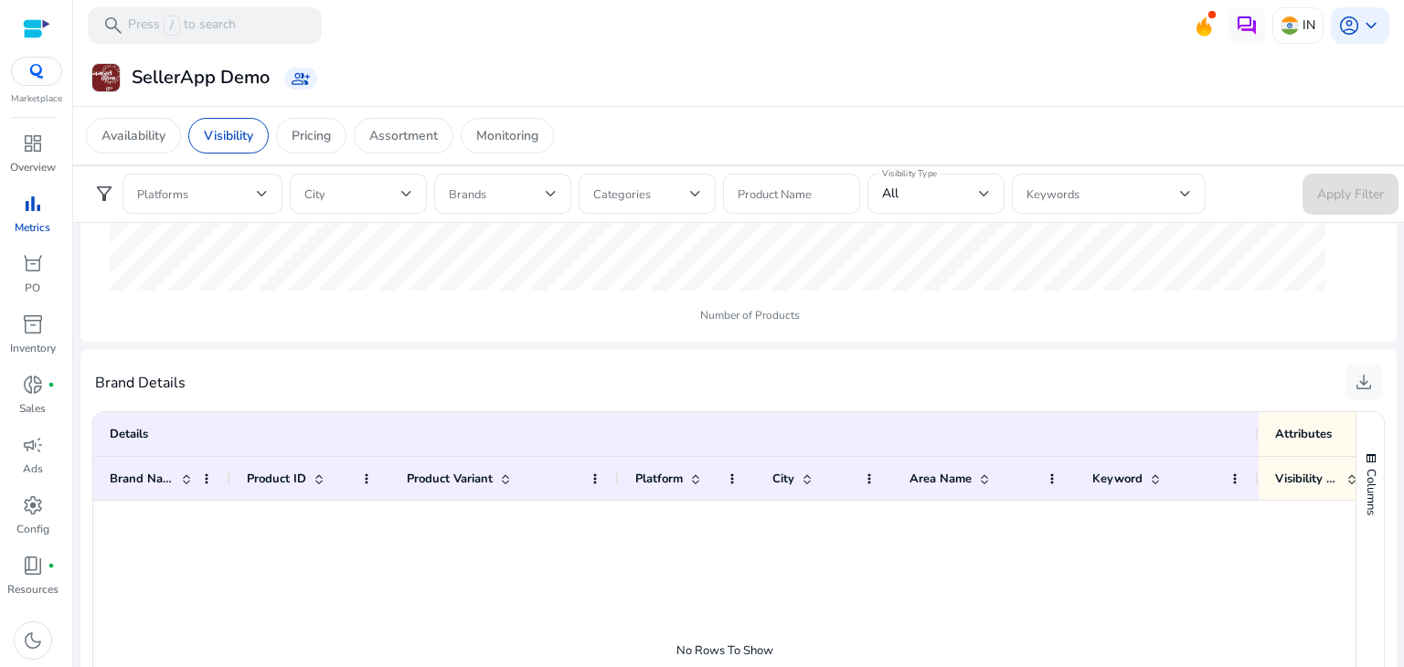
scroll to position [1046, 0]
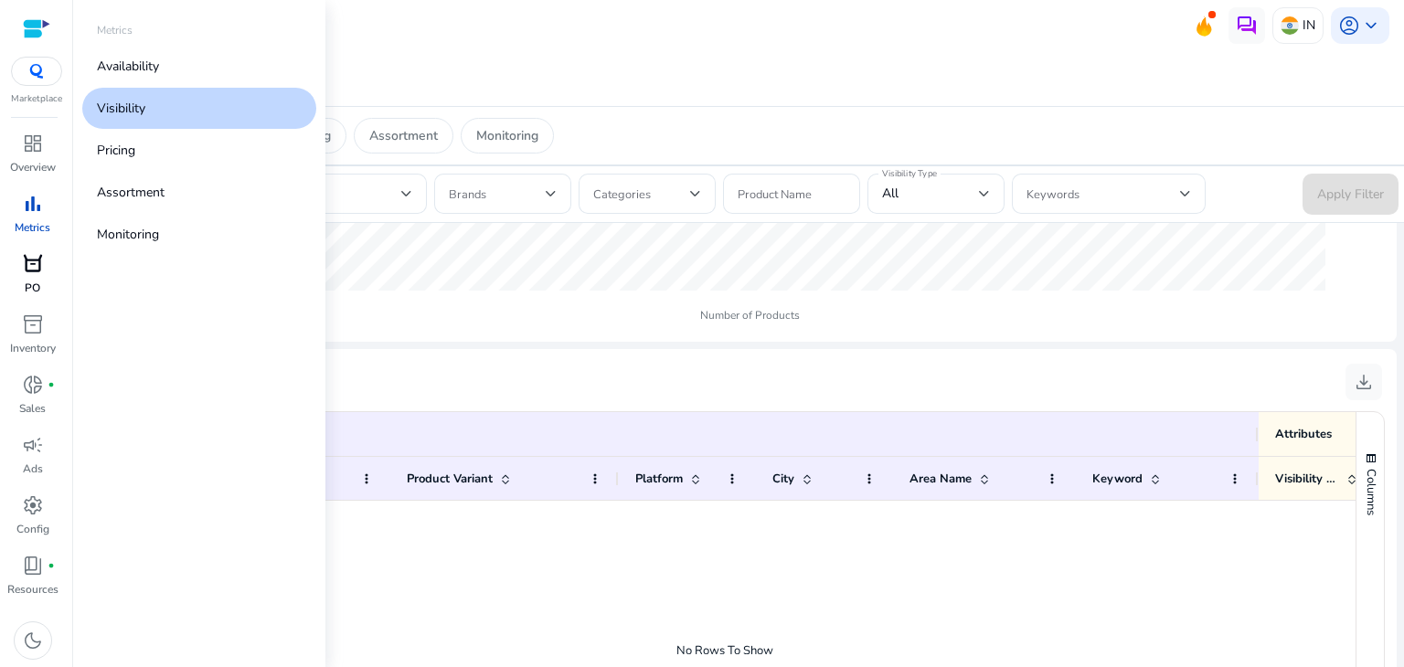
click at [59, 268] on link "orders [PERSON_NAME]" at bounding box center [32, 280] width 65 height 60
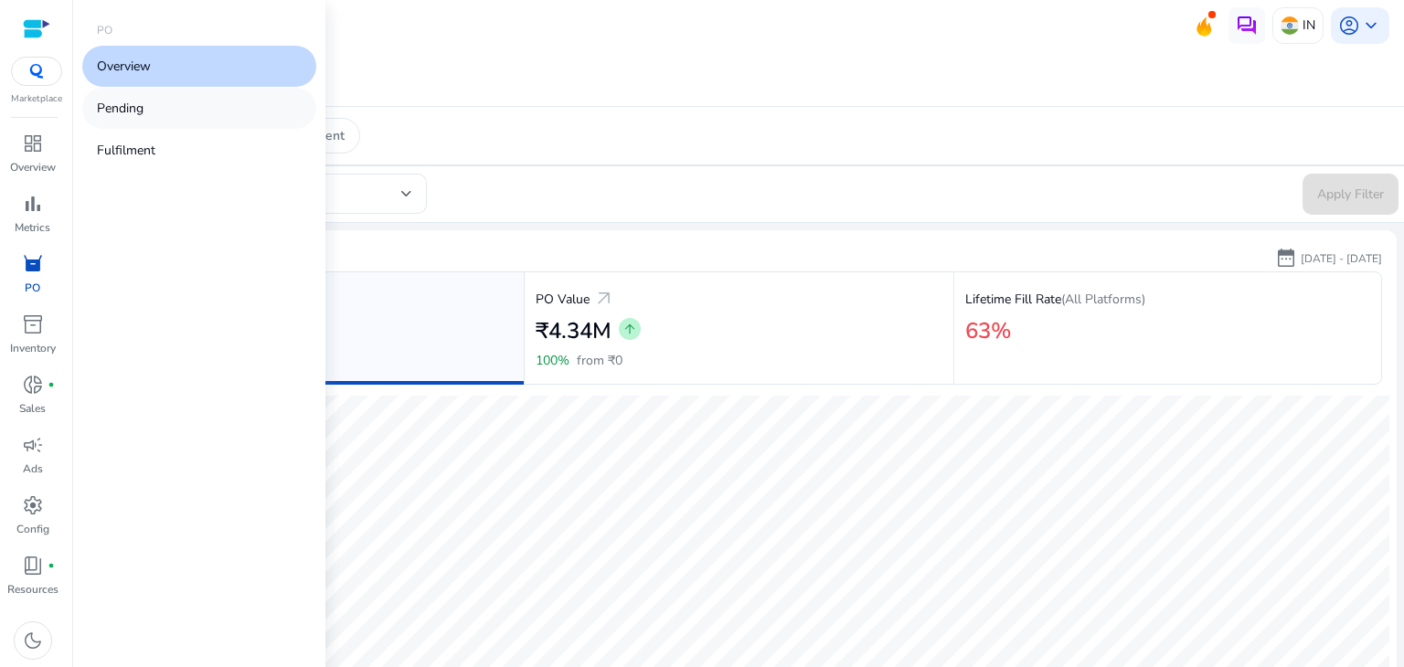
click at [161, 118] on link "Pending" at bounding box center [199, 108] width 234 height 41
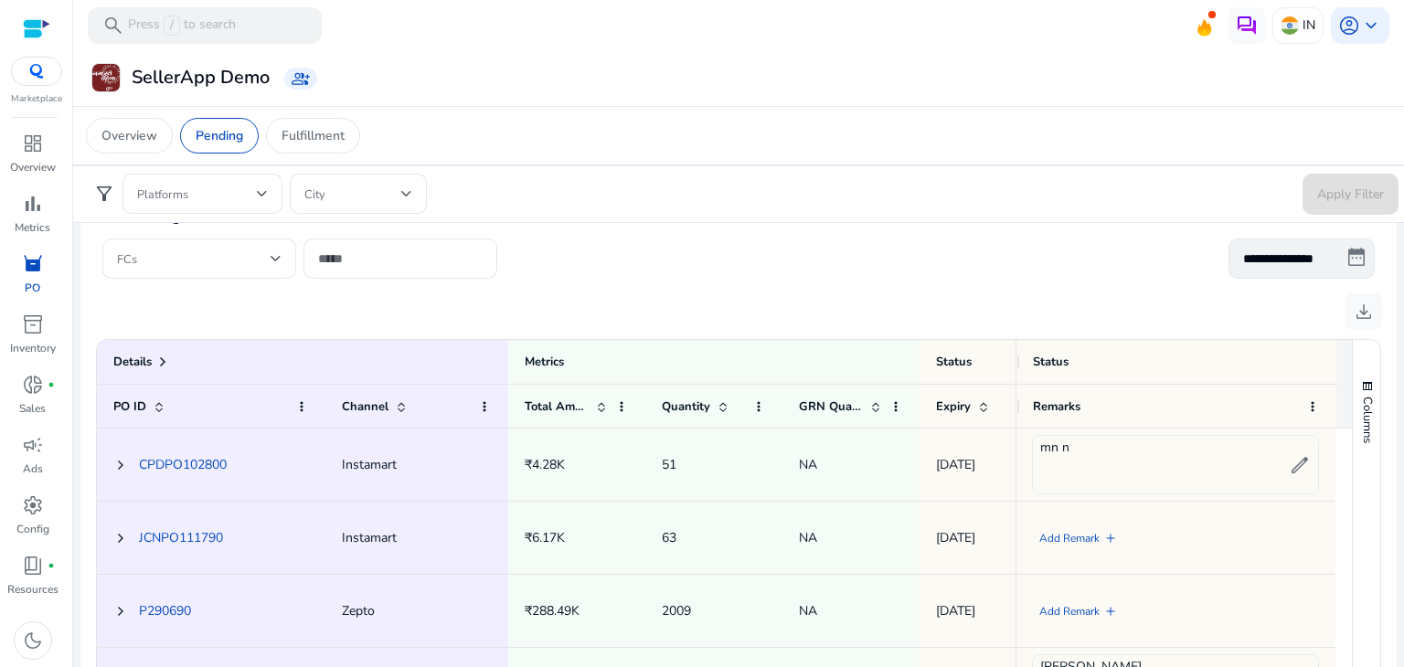
scroll to position [262, 0]
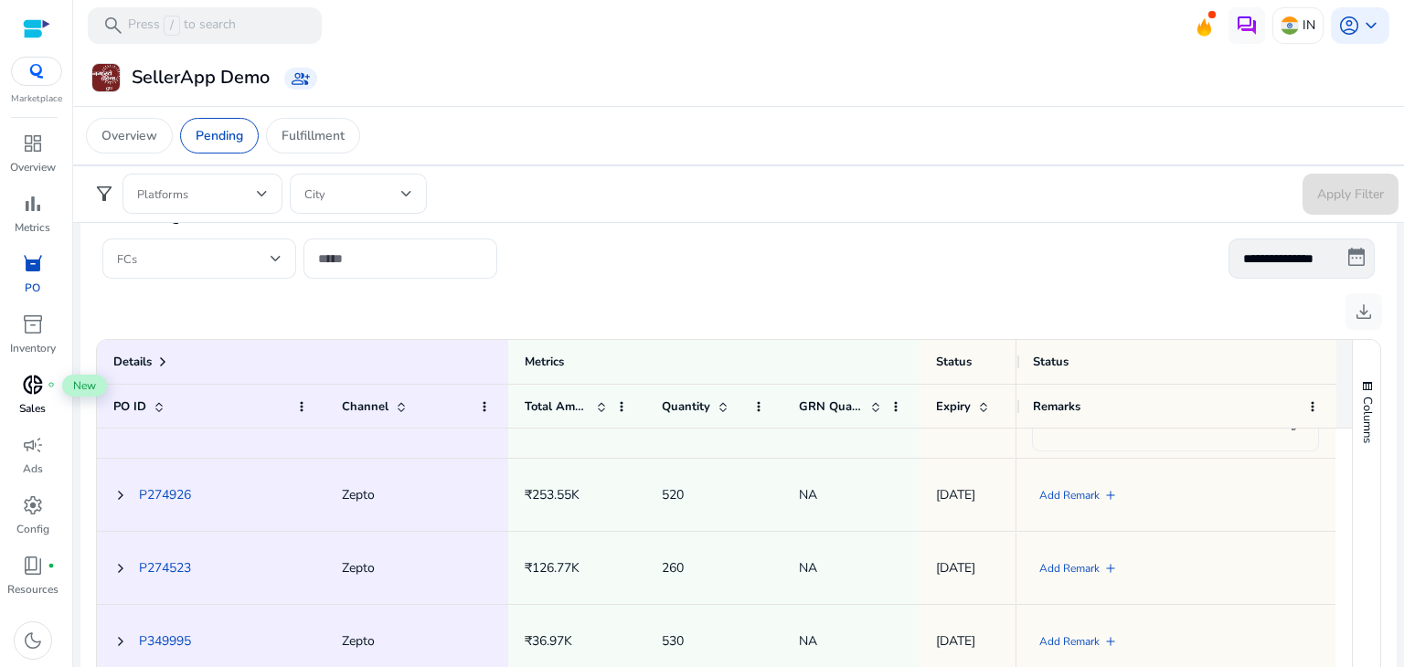
click at [43, 378] on span "donut_small" at bounding box center [33, 385] width 22 height 22
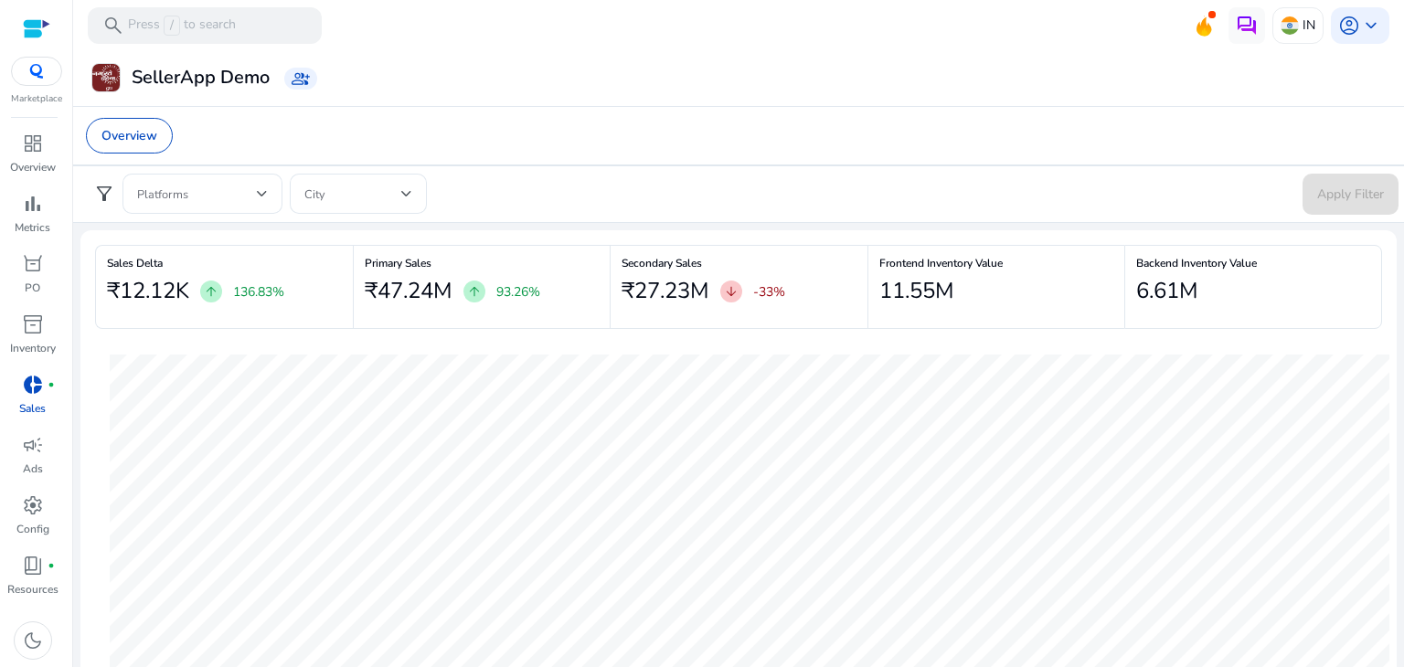
scroll to position [19, 0]
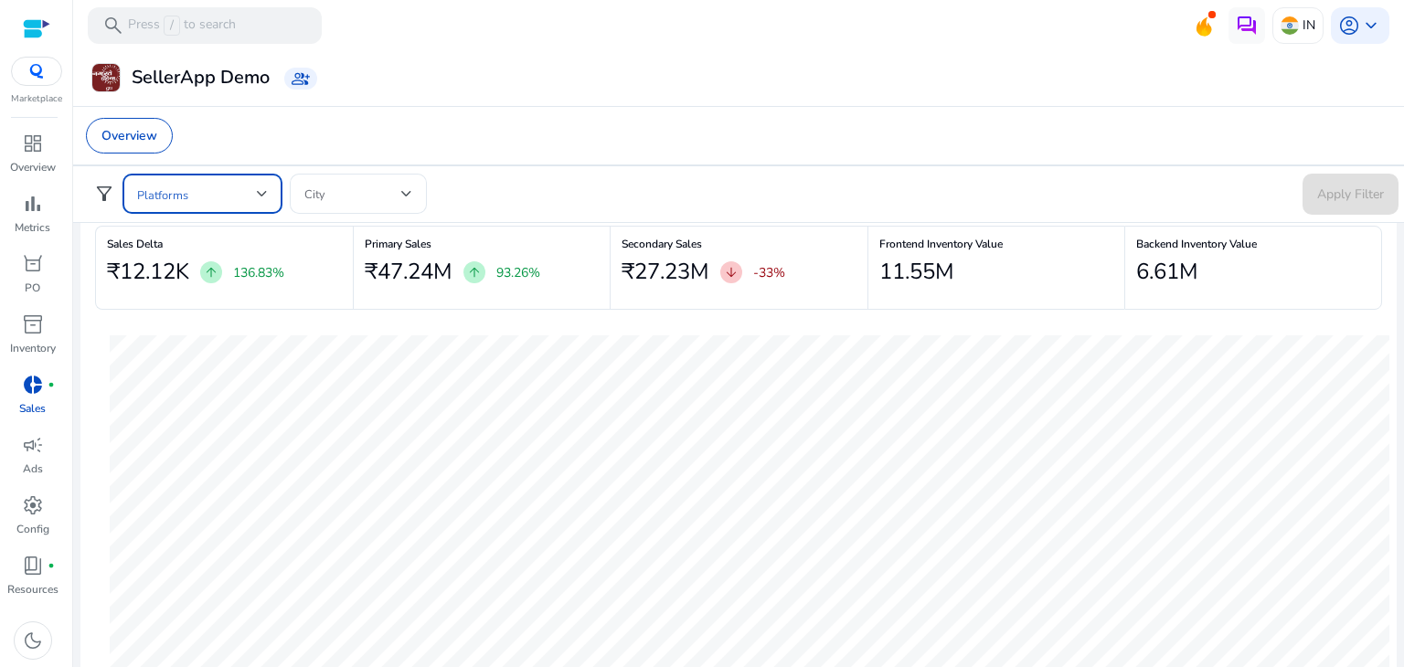
click at [262, 202] on div at bounding box center [262, 194] width 11 height 22
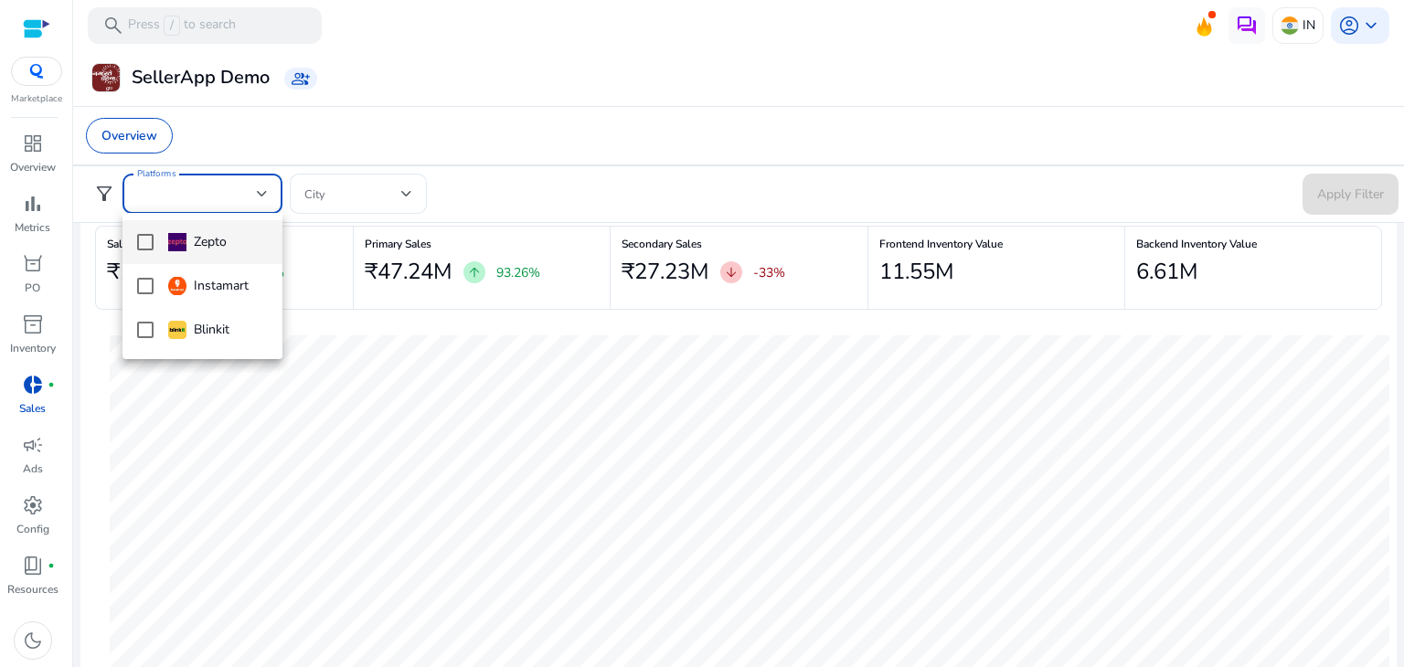
click at [22, 30] on div at bounding box center [702, 333] width 1404 height 667
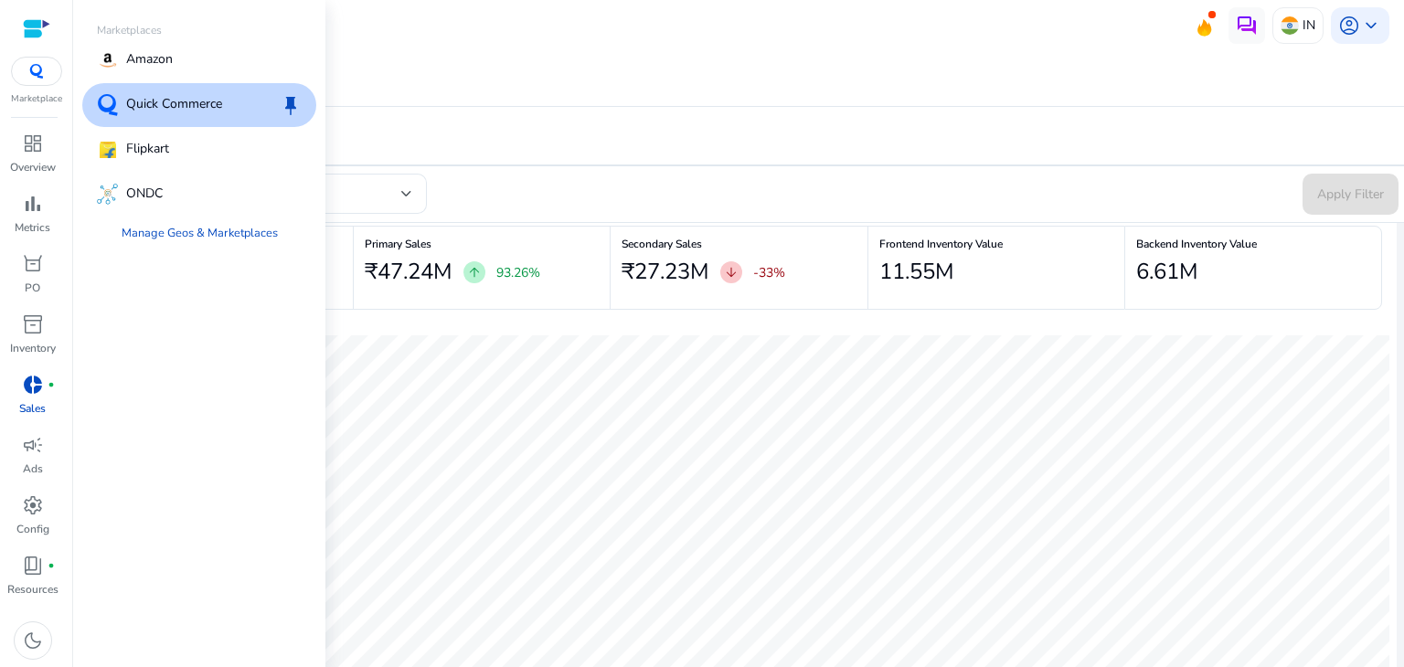
click at [29, 72] on img at bounding box center [36, 71] width 33 height 15
click at [178, 56] on div "Amazon" at bounding box center [199, 60] width 234 height 44
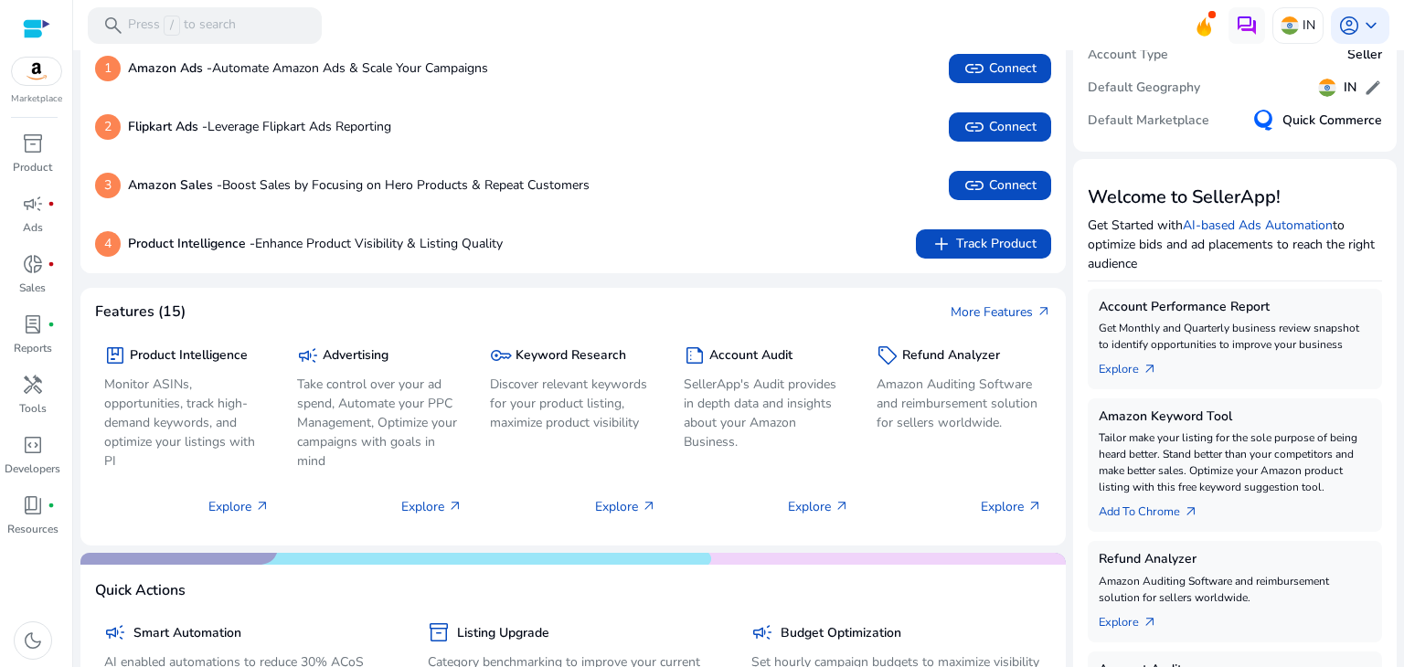
scroll to position [112, 0]
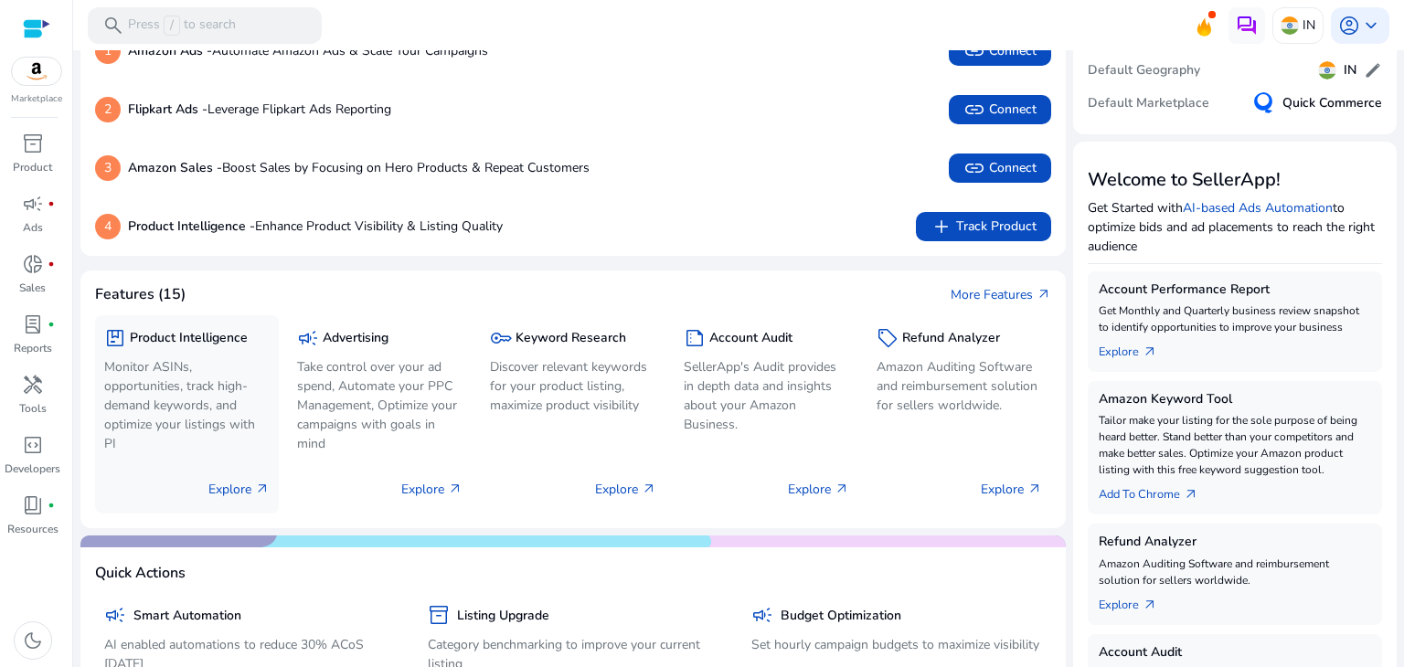
click at [239, 480] on p "Explore arrow_outward" at bounding box center [238, 489] width 61 height 19
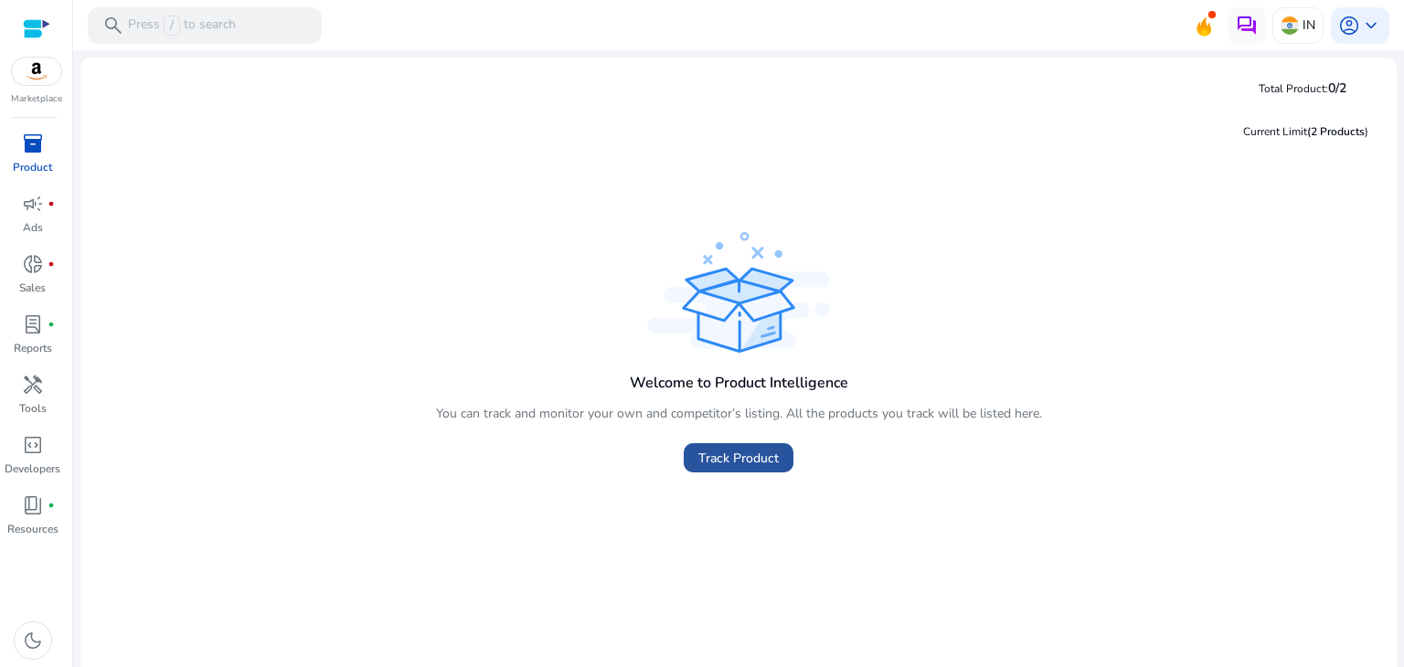
click at [729, 458] on span "Track Product" at bounding box center [738, 458] width 80 height 19
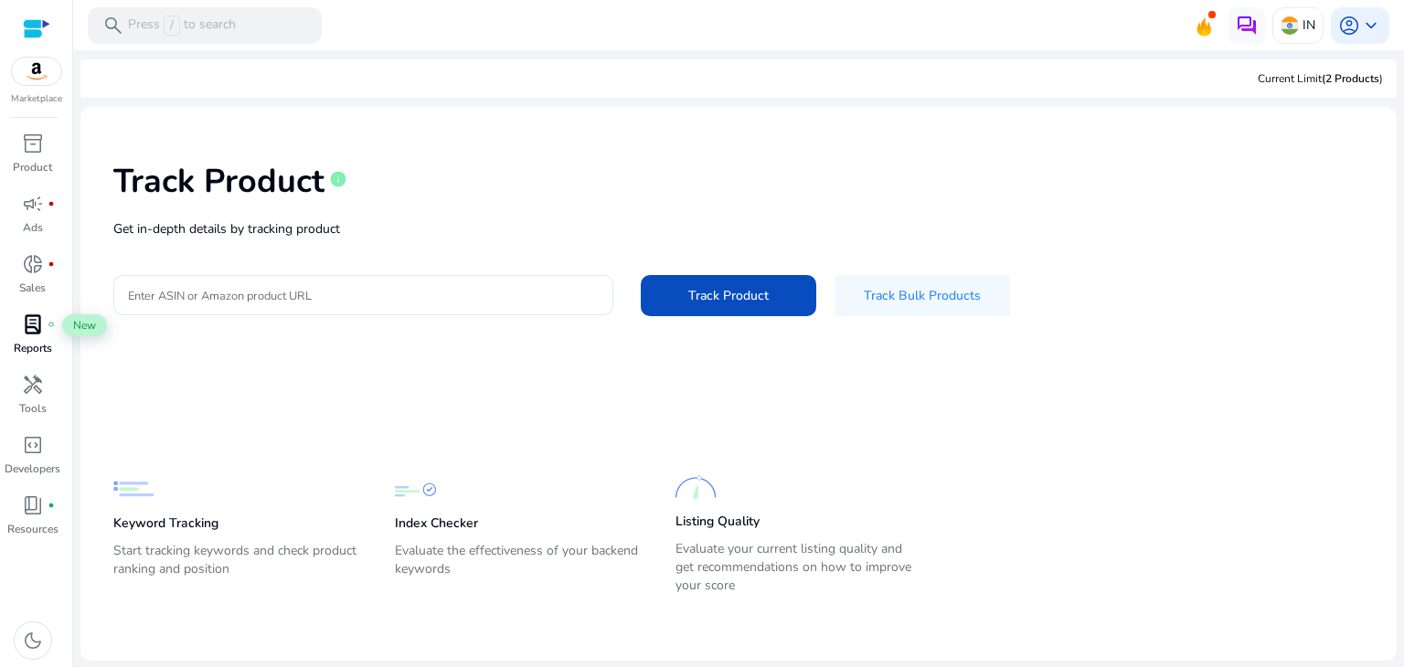
click at [47, 337] on div "lab_profile fiber_manual_record" at bounding box center [32, 324] width 51 height 29
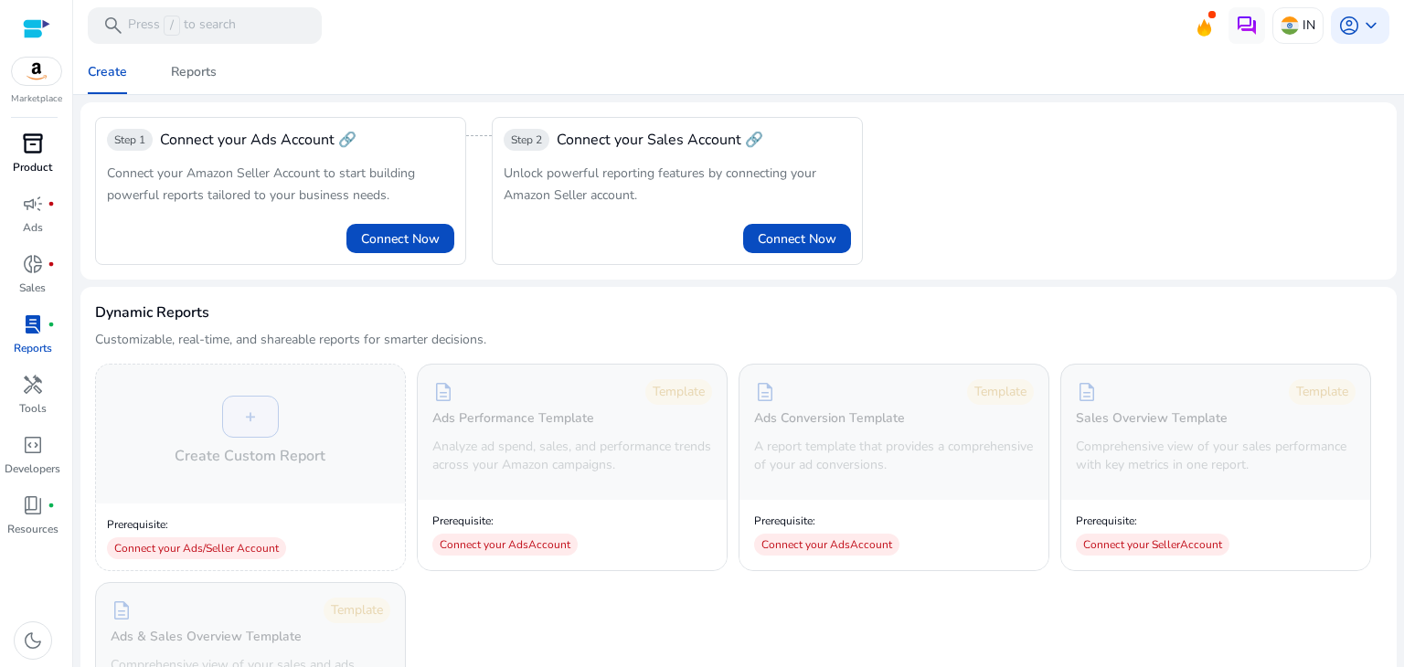
click at [37, 164] on p "Product" at bounding box center [32, 167] width 39 height 16
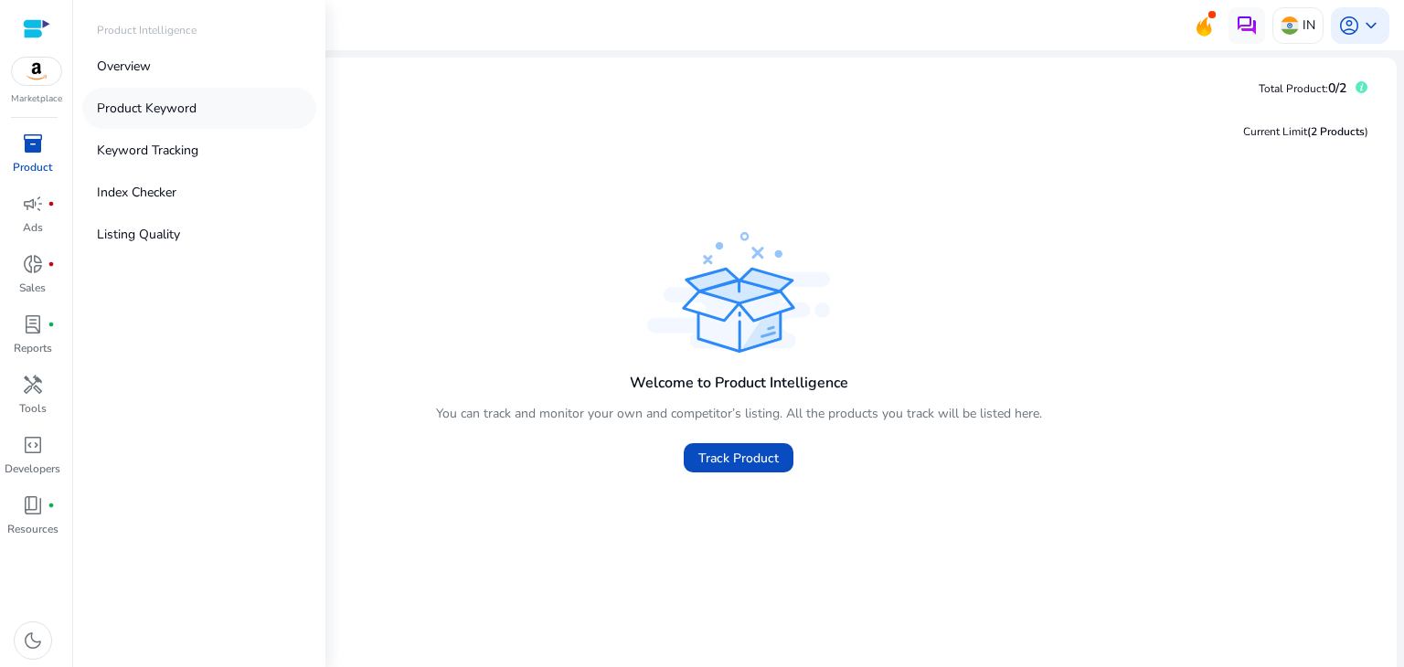
click at [197, 125] on link "Product Keyword" at bounding box center [199, 108] width 234 height 41
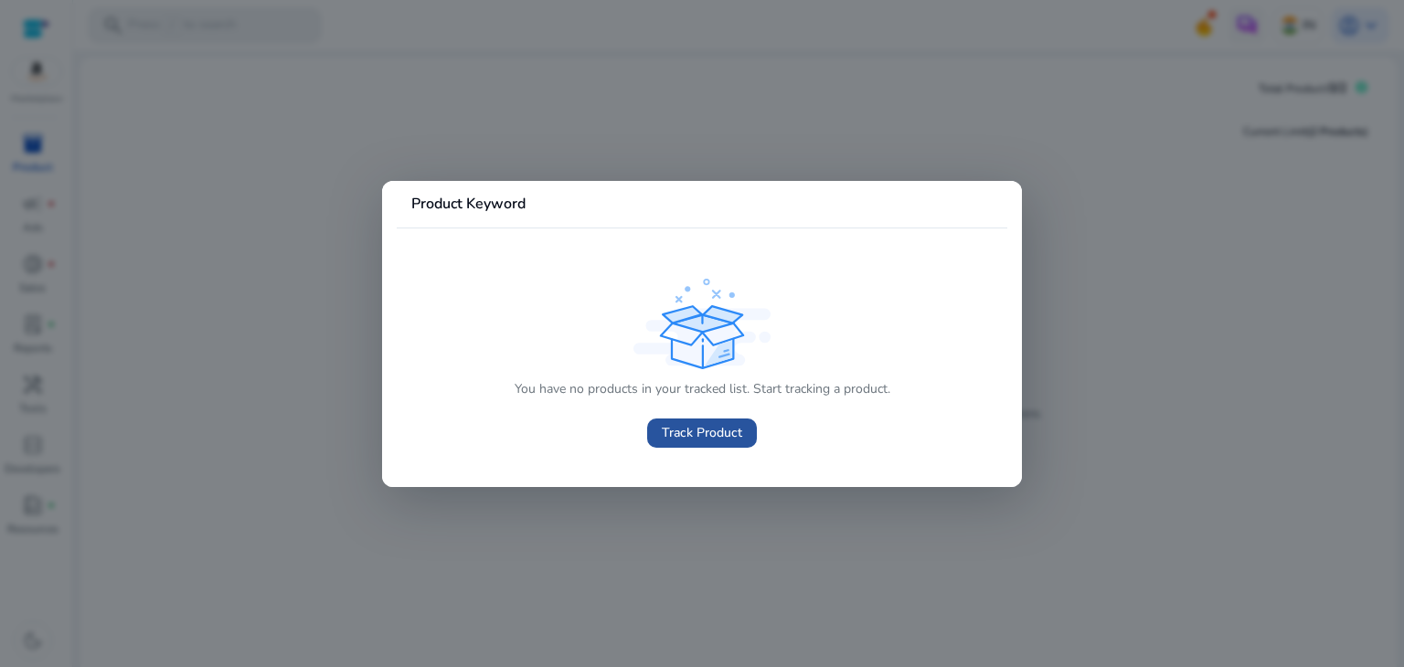
click at [718, 429] on span "Track Product" at bounding box center [702, 432] width 80 height 19
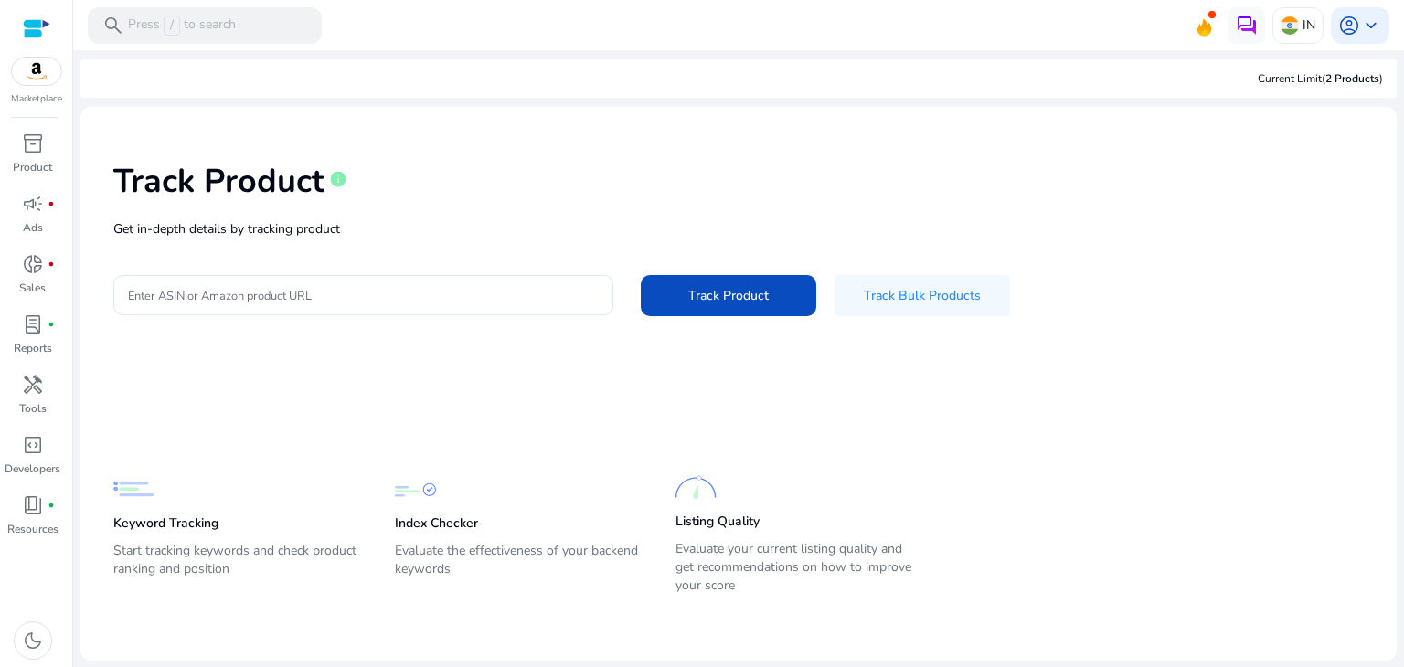
click at [167, 195] on h1 "Track Product" at bounding box center [218, 181] width 211 height 39
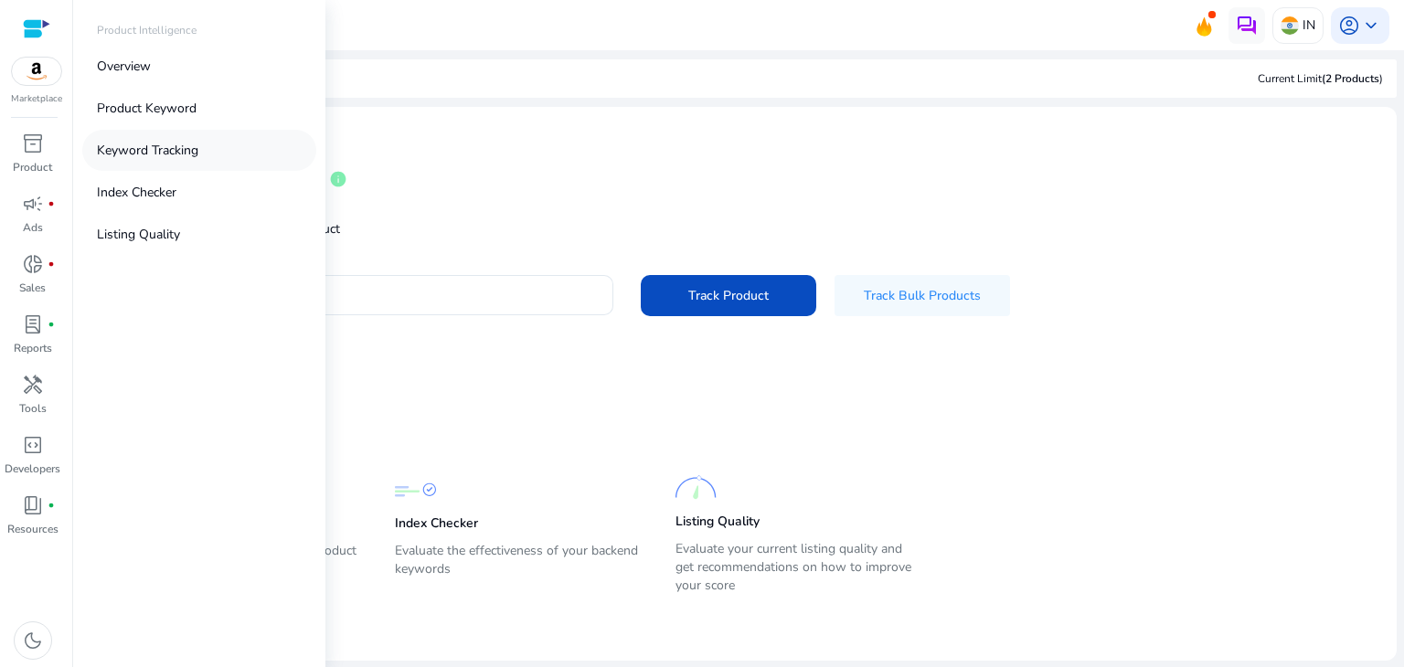
click at [170, 152] on p "Keyword Tracking" at bounding box center [147, 150] width 101 height 19
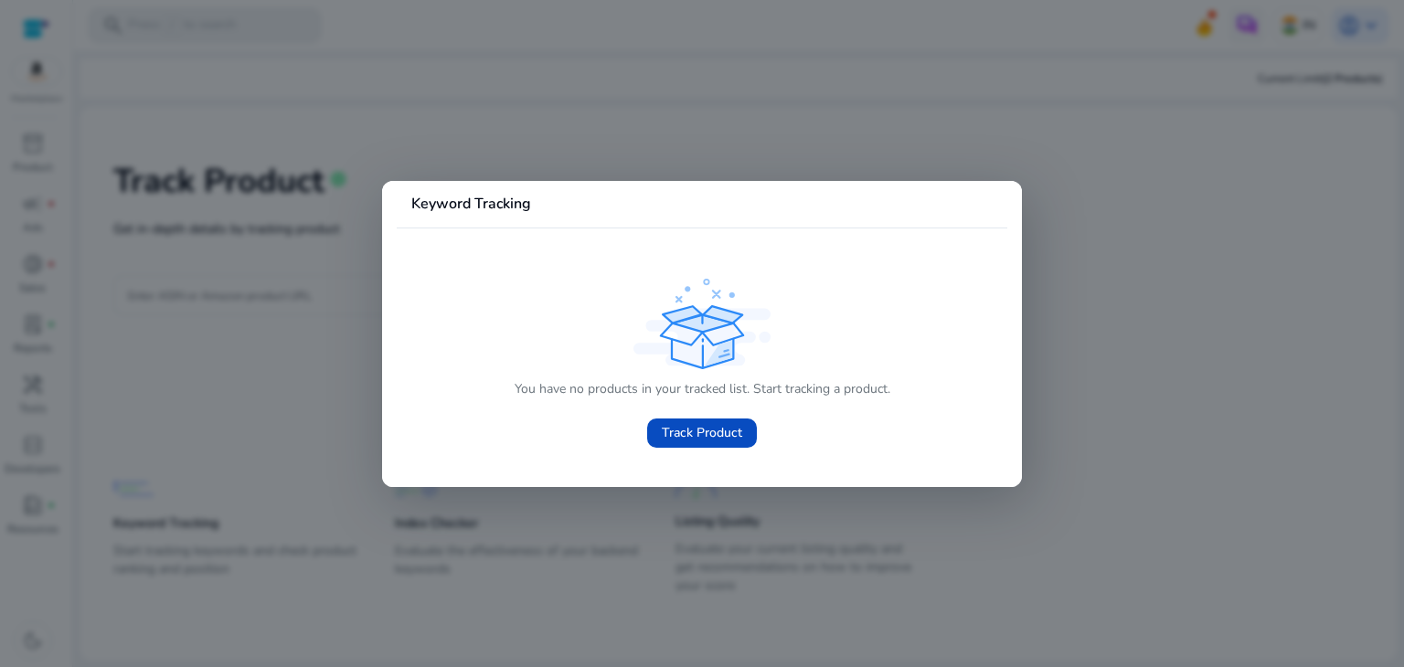
click at [268, 397] on div at bounding box center [702, 333] width 1404 height 667
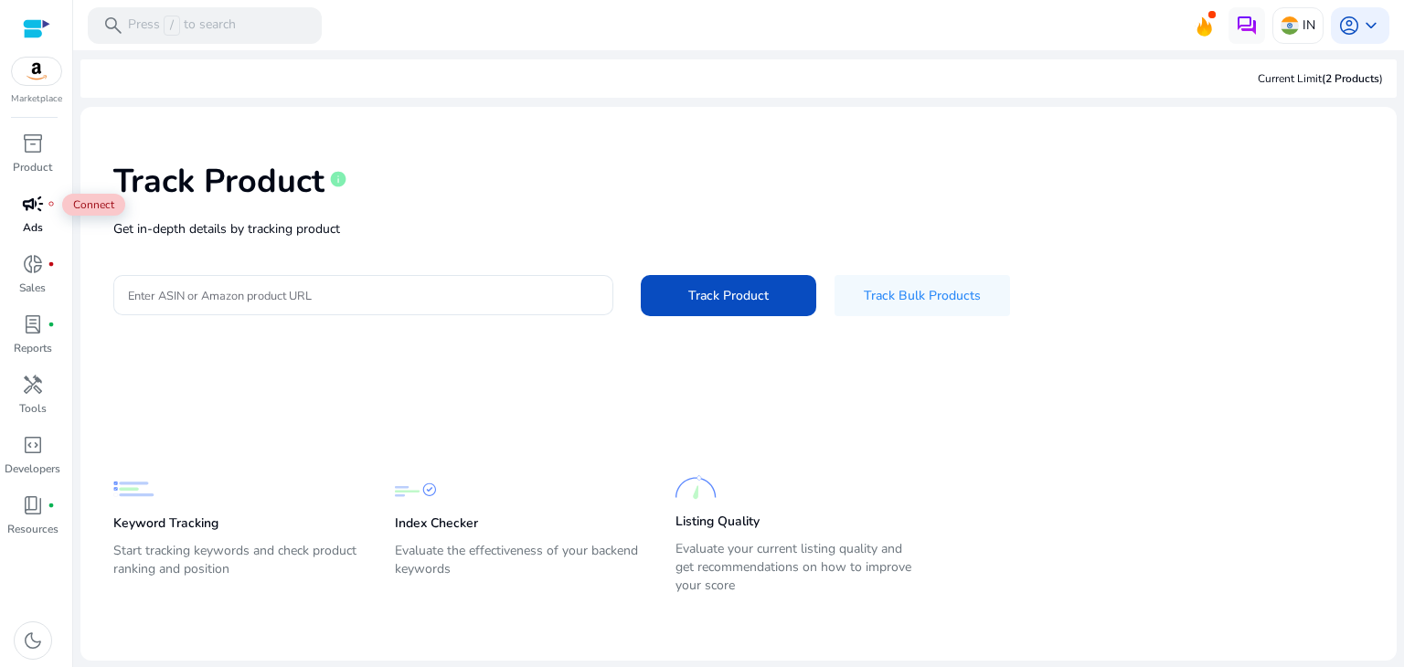
click at [46, 196] on div "campaign fiber_manual_record" at bounding box center [32, 203] width 51 height 29
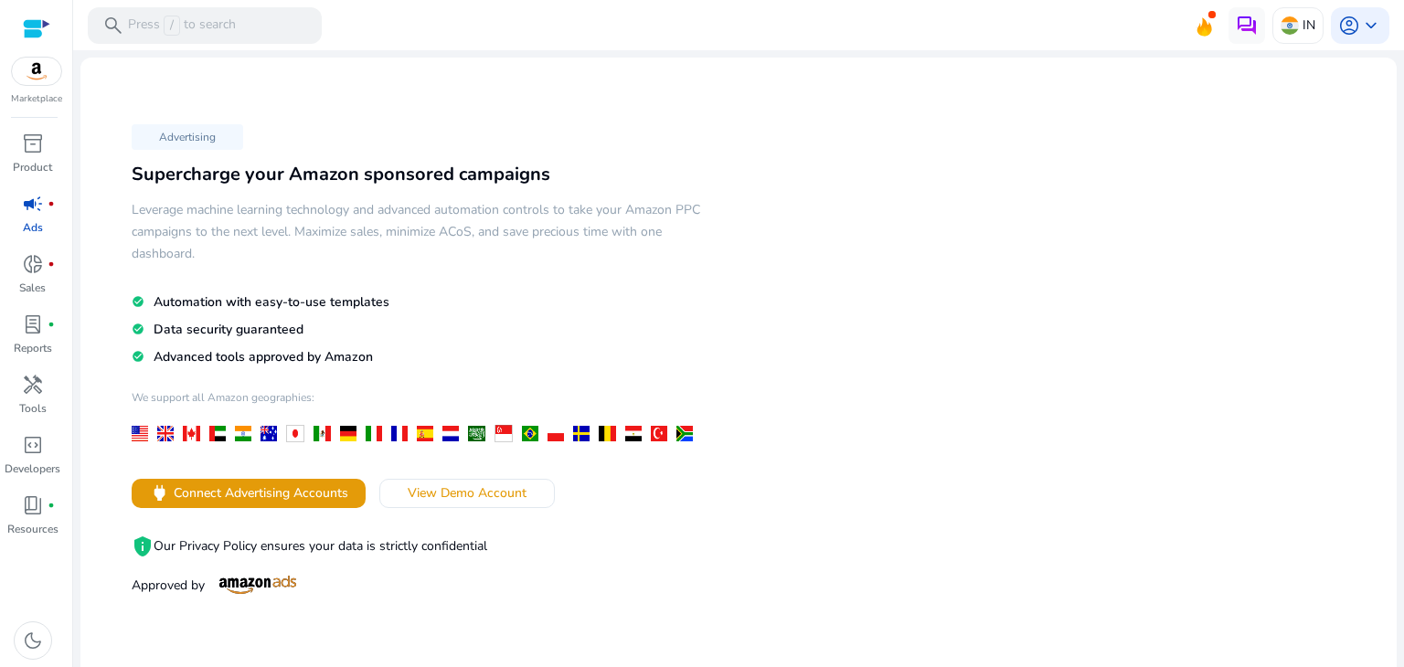
click at [44, 240] on link "campaign fiber_manual_record Ads" at bounding box center [32, 219] width 65 height 60
click at [40, 265] on span "donut_small" at bounding box center [33, 264] width 22 height 22
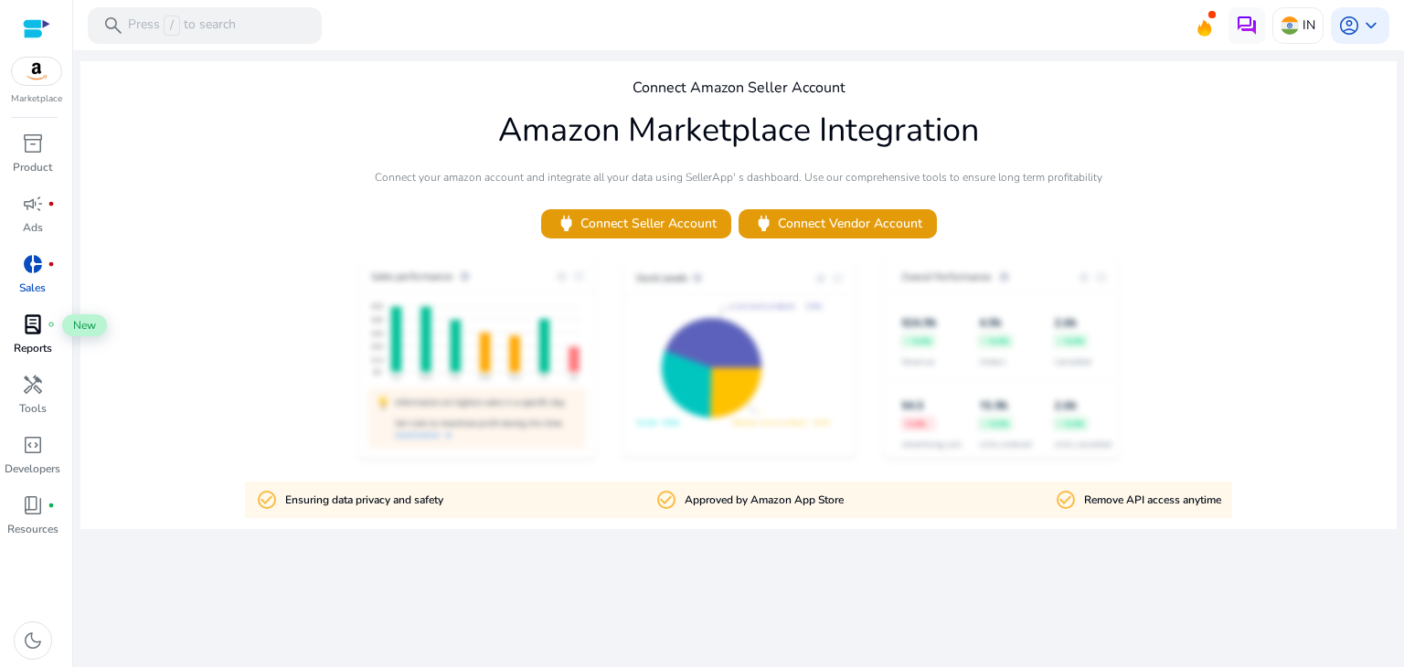
click at [31, 317] on span "lab_profile" at bounding box center [33, 325] width 22 height 22
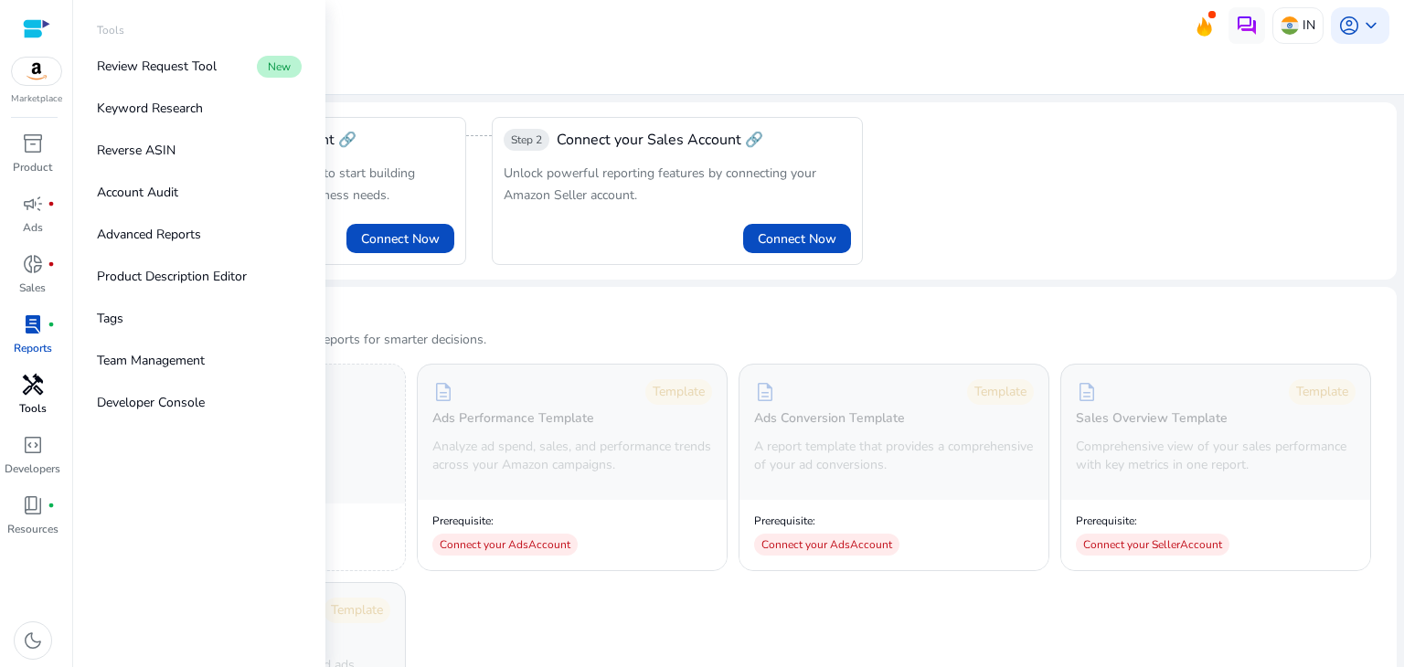
click at [16, 418] on link "handyman Tools" at bounding box center [32, 400] width 65 height 60
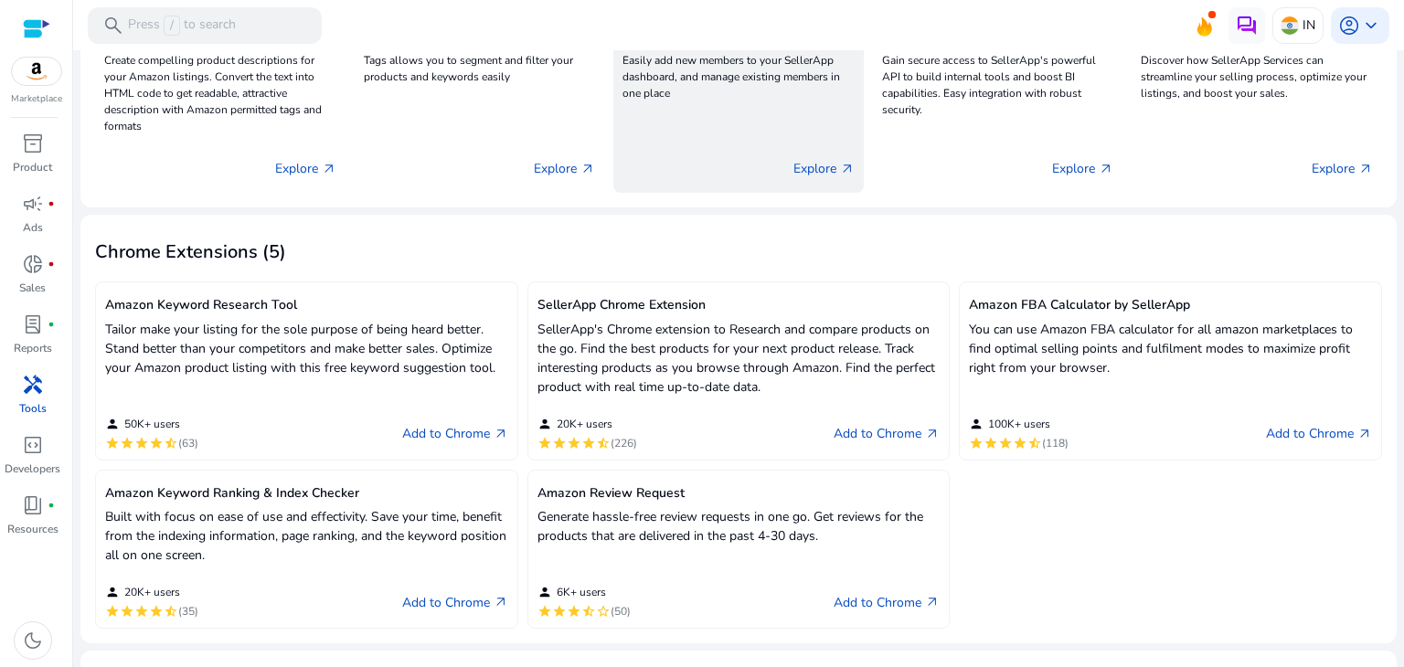
scroll to position [474, 0]
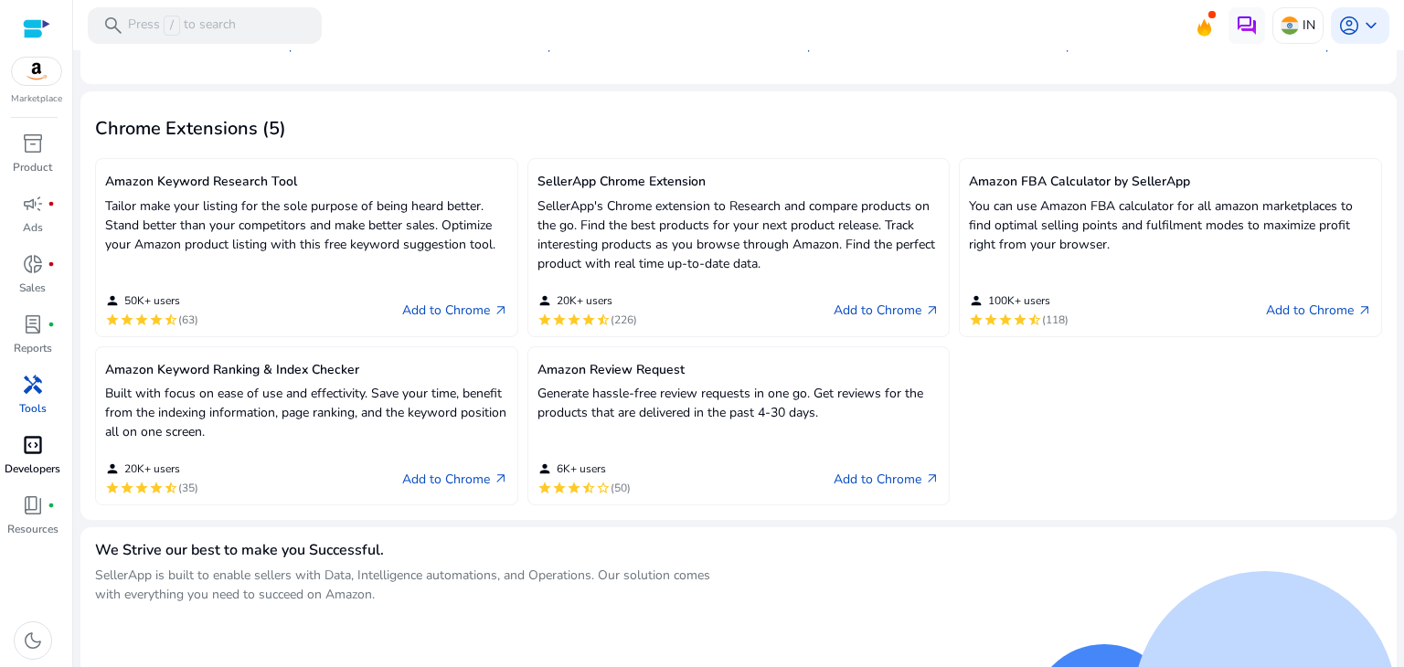
click at [19, 437] on div "code_blocks" at bounding box center [32, 445] width 51 height 29
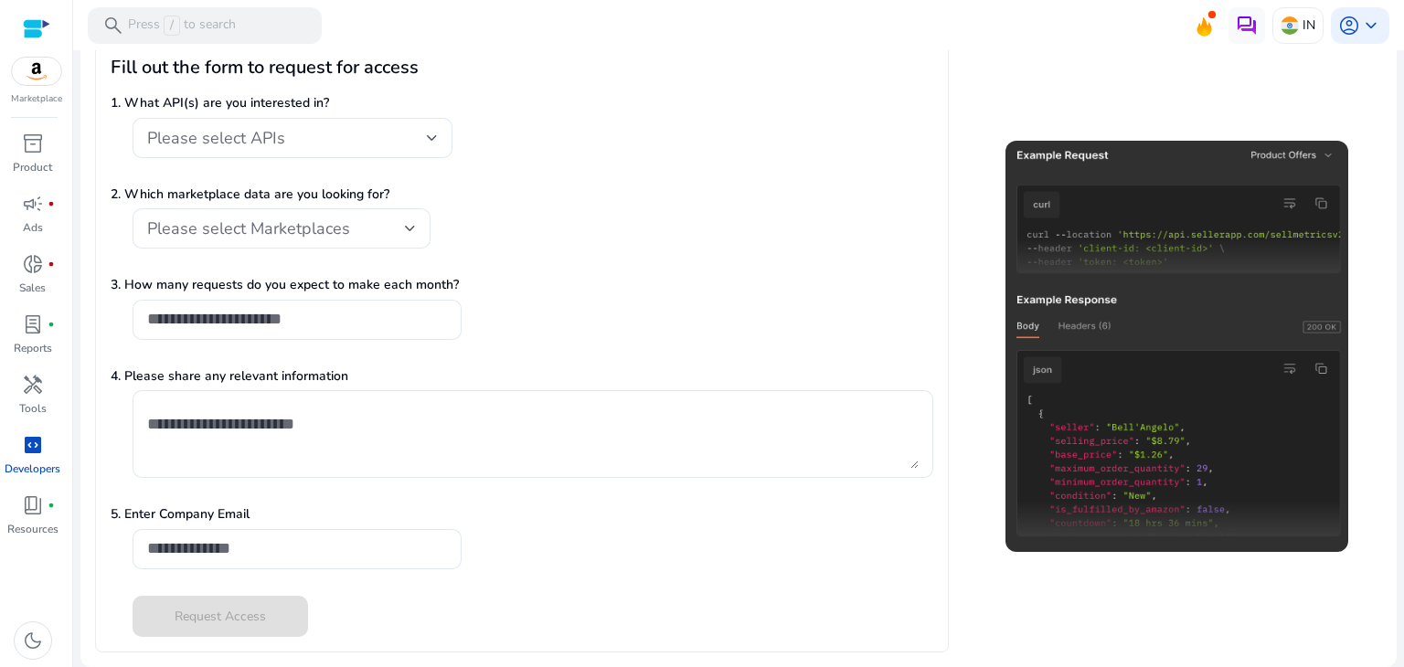
scroll to position [236, 0]
click at [43, 482] on link "code_blocks Developers" at bounding box center [32, 461] width 65 height 60
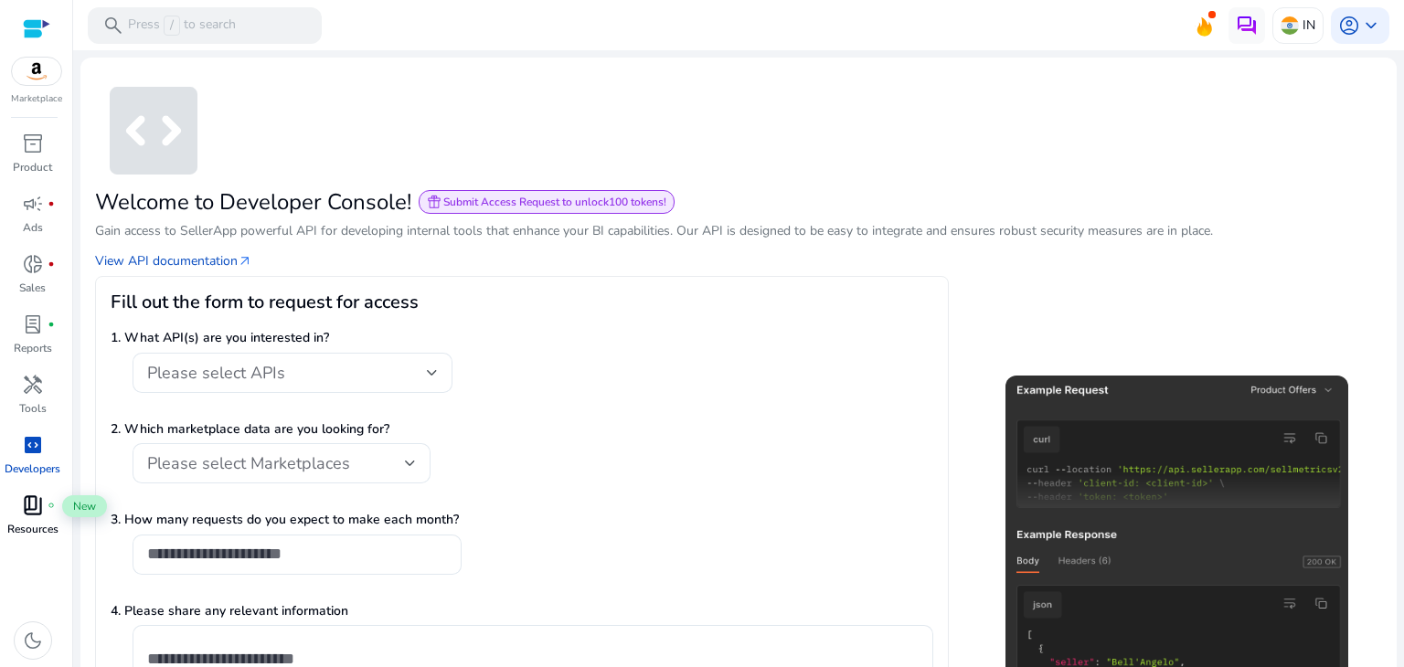
click at [44, 509] on div "book_4 fiber_manual_record" at bounding box center [32, 505] width 51 height 29
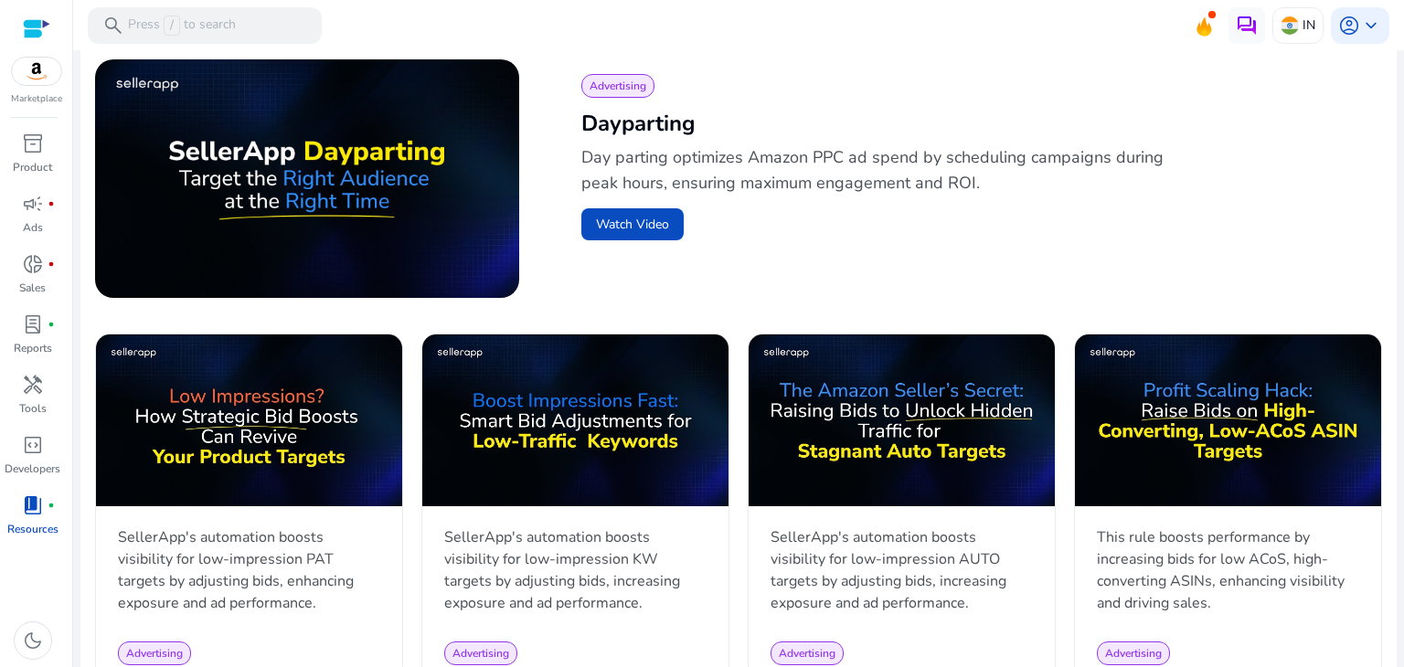
scroll to position [632, 0]
